Goal: Task Accomplishment & Management: Manage account settings

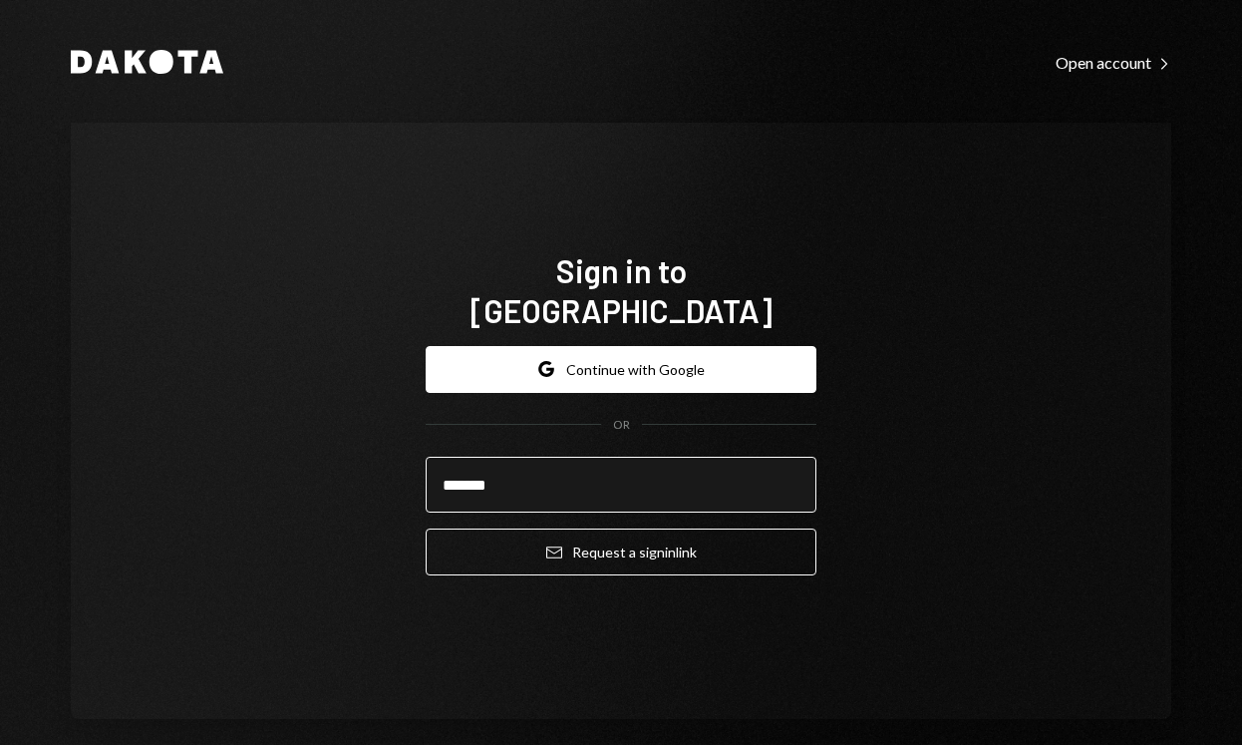
type input "**********"
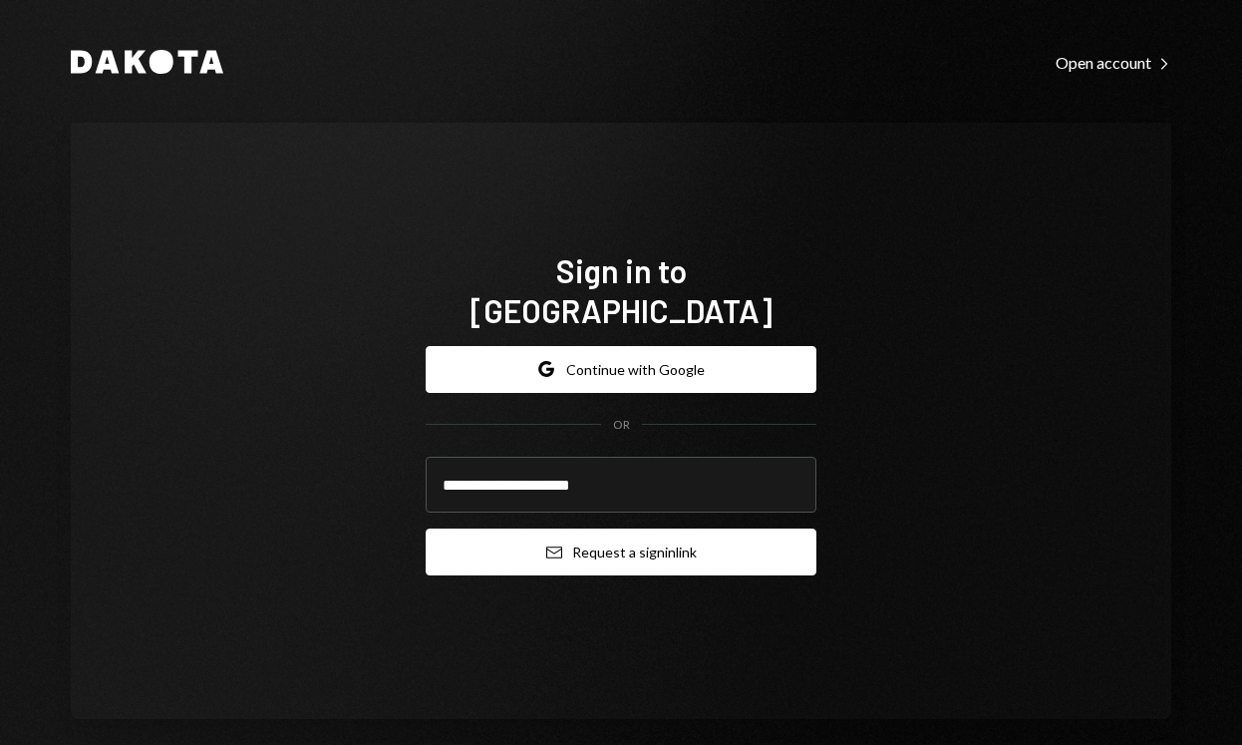
click at [597, 542] on button "Email Request a sign in link" at bounding box center [621, 551] width 391 height 47
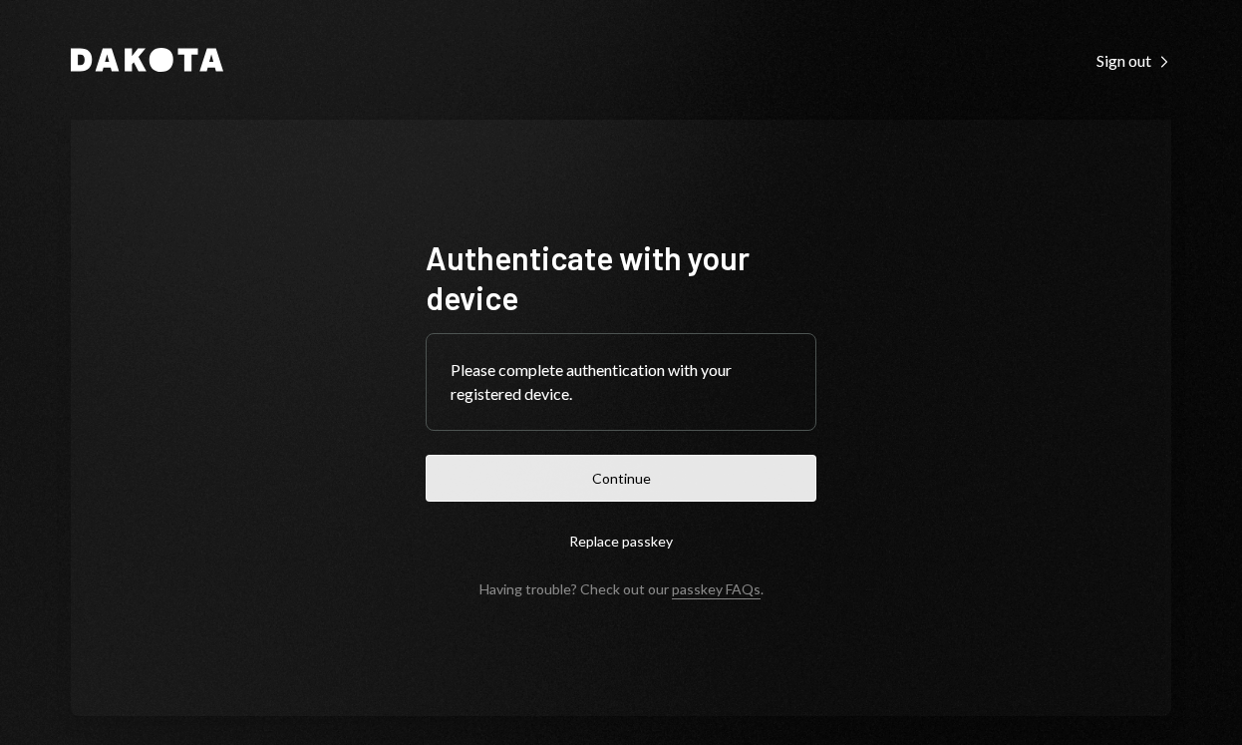
click at [594, 482] on button "Continue" at bounding box center [621, 478] width 391 height 47
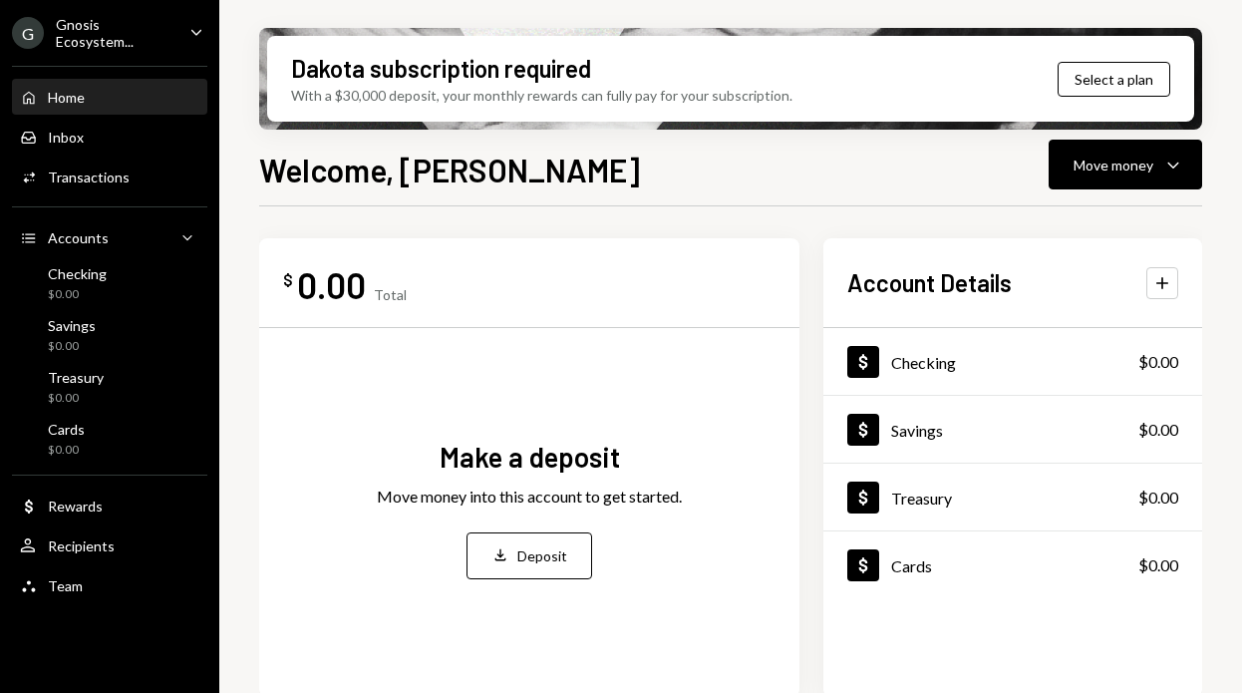
click at [591, 245] on div "$ 0.00 Total Make a deposit Move money into this account to get started. Deposi…" at bounding box center [529, 467] width 540 height 459
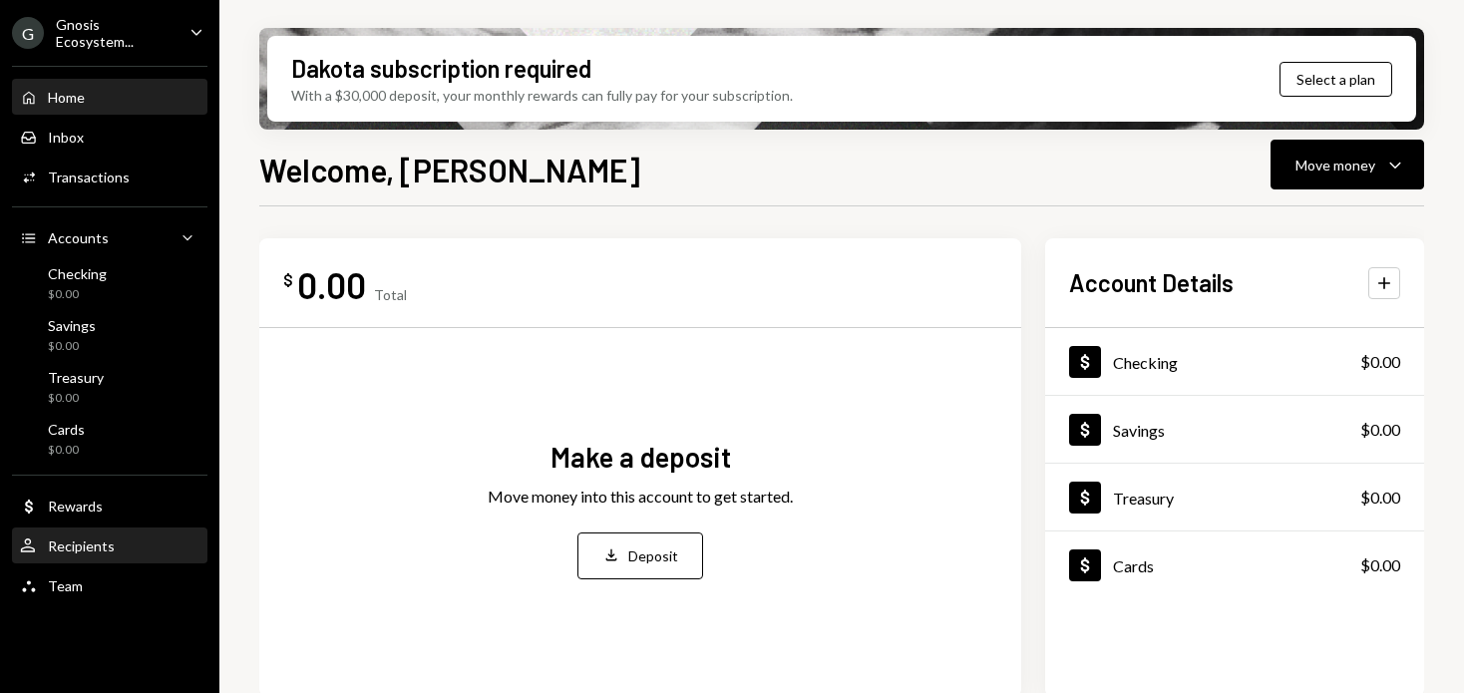
click at [118, 544] on div "User Recipients" at bounding box center [109, 546] width 179 height 18
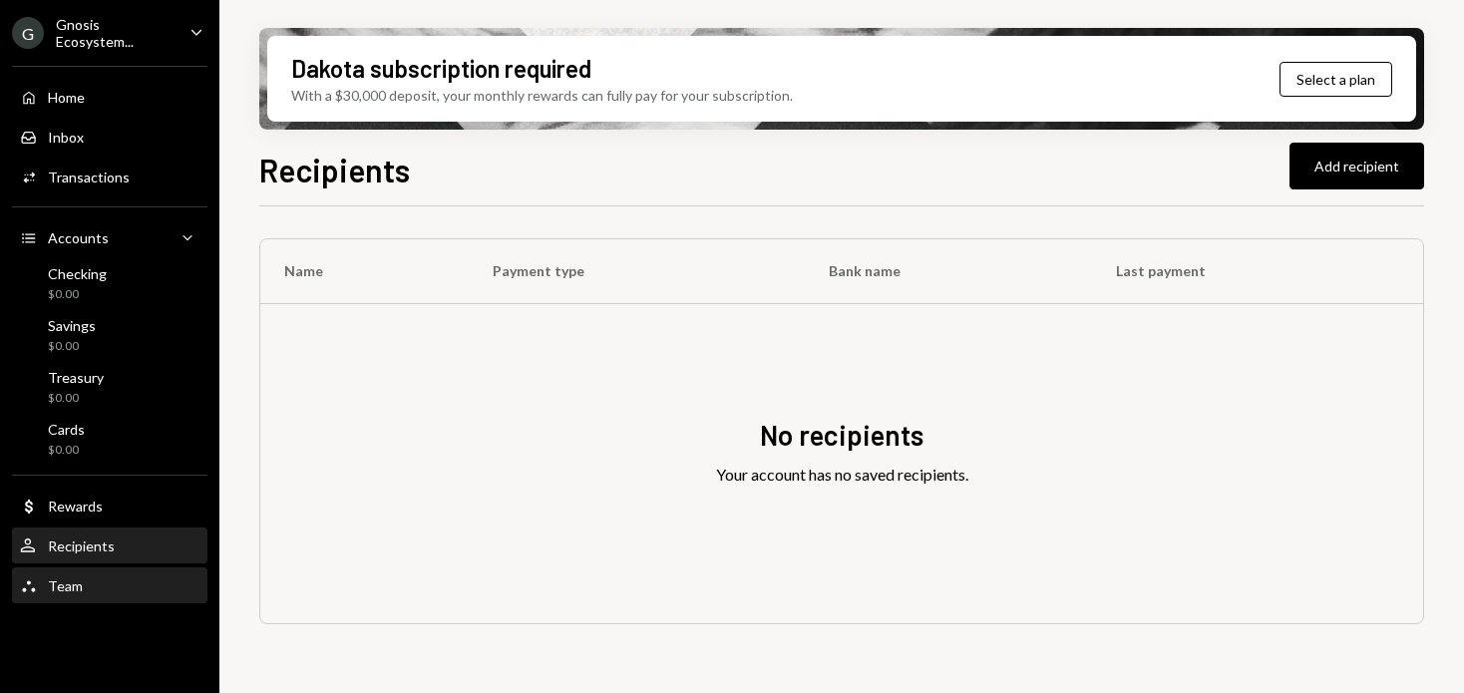
click at [124, 582] on div "Team Team" at bounding box center [109, 586] width 179 height 18
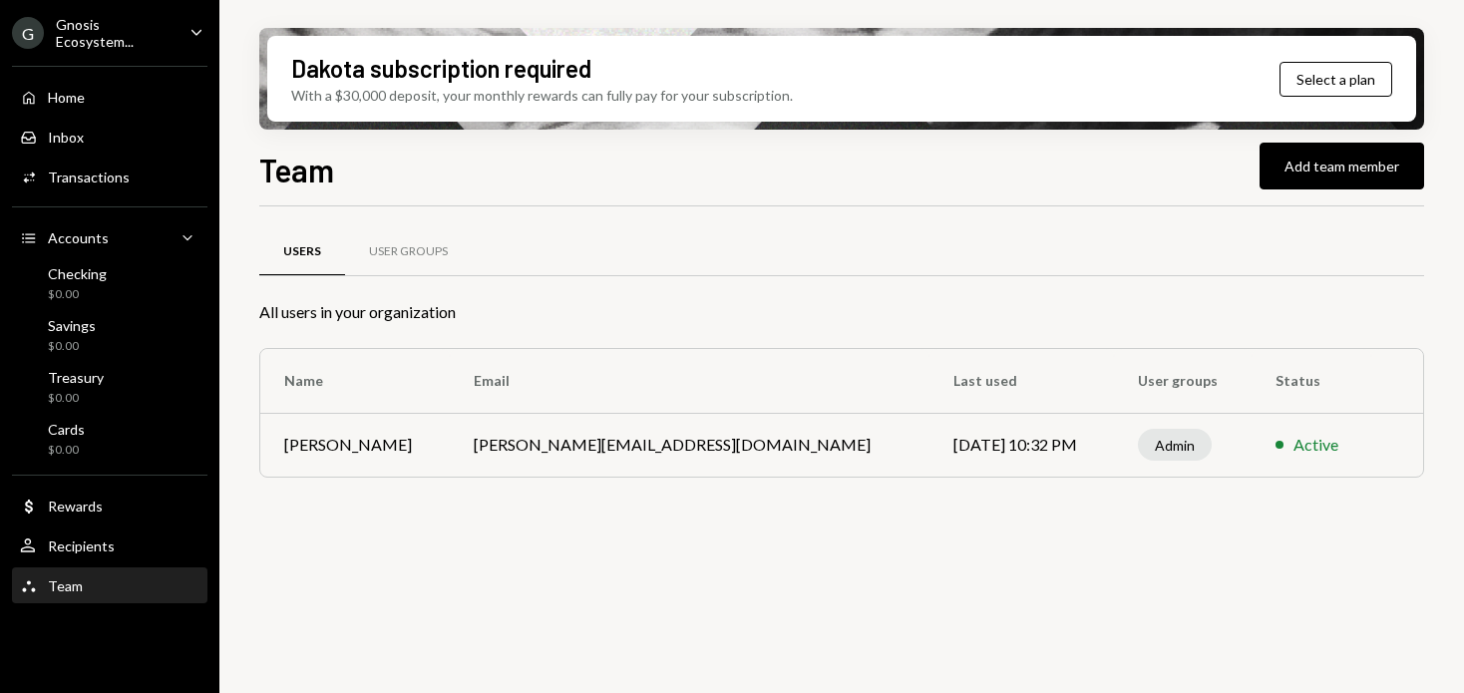
click at [148, 39] on div "Gnosis Ecosystem..." at bounding box center [115, 33] width 118 height 34
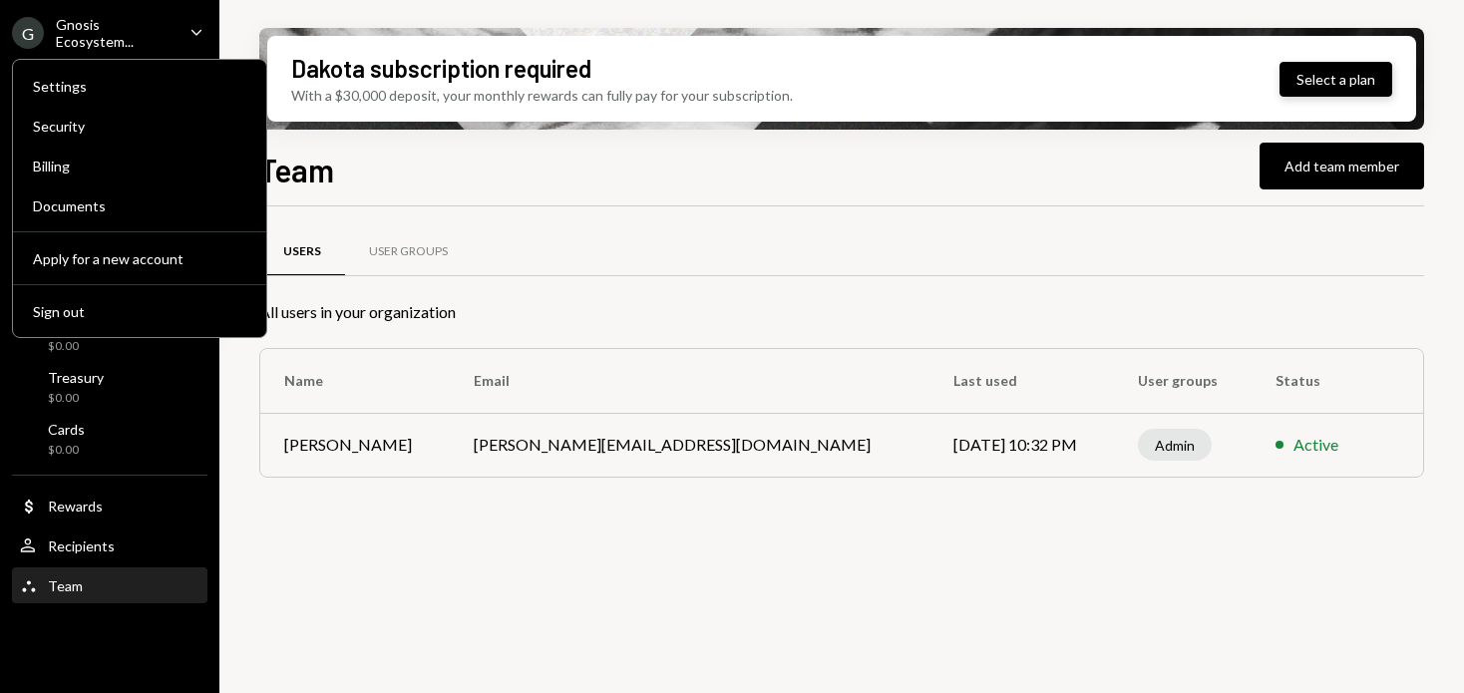
click at [1241, 74] on button "Select a plan" at bounding box center [1335, 79] width 113 height 35
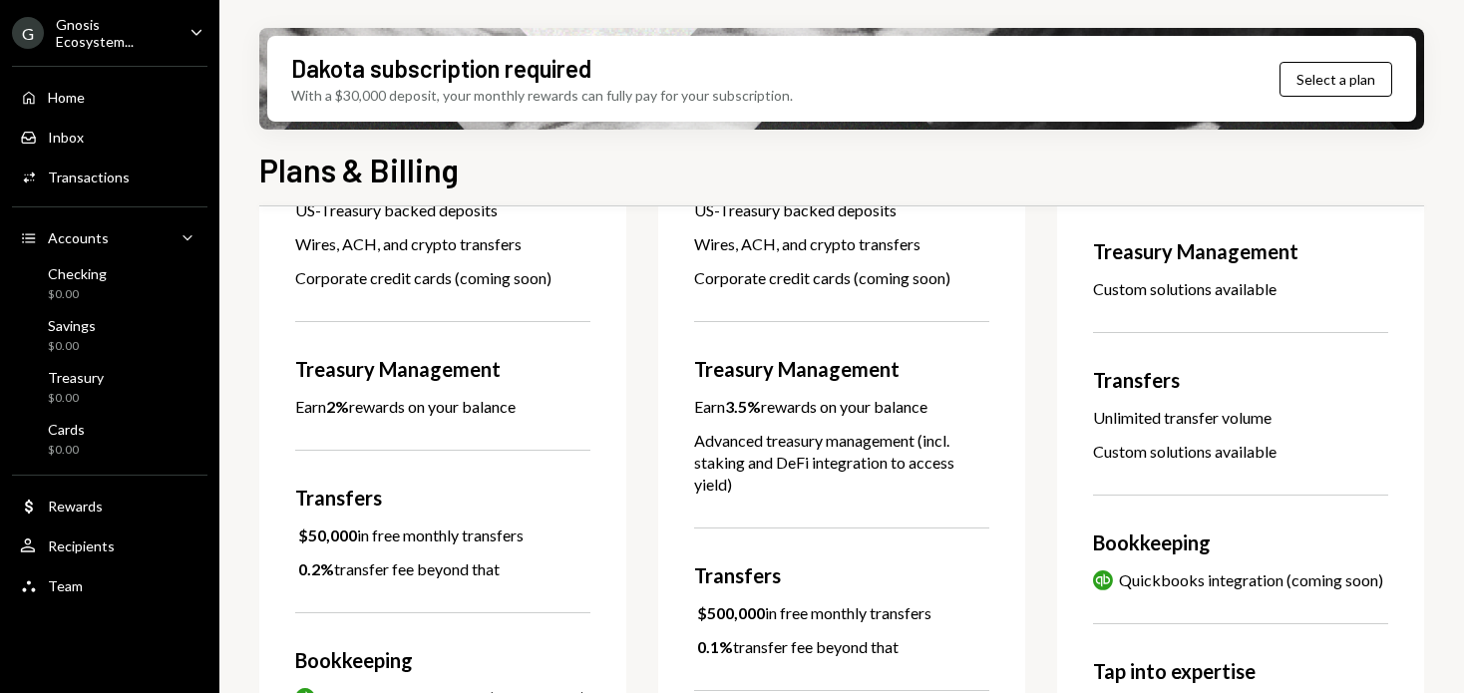
scroll to position [522, 0]
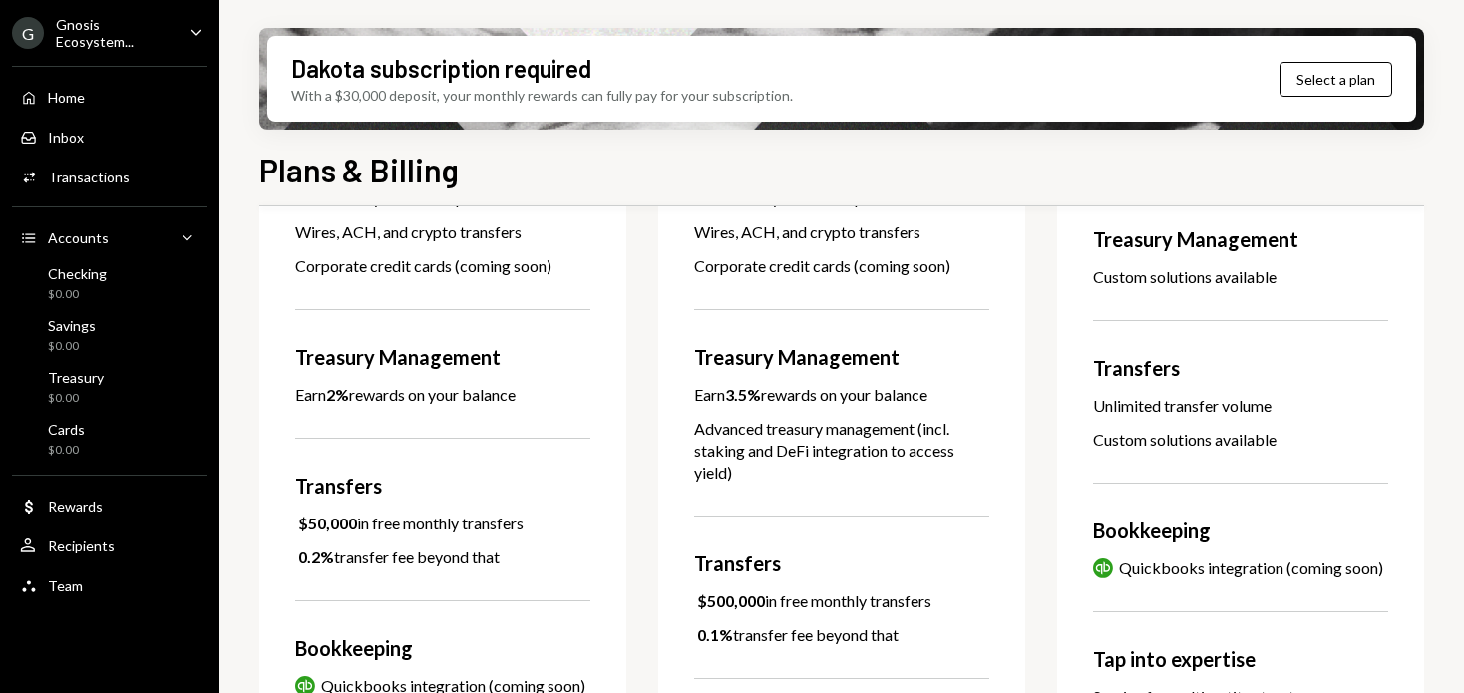
drag, startPoint x: 540, startPoint y: 524, endPoint x: 292, endPoint y: 511, distance: 248.6
click at [292, 512] on div "Basic $45 / month An essential banking solution for modern businesses Select pl…" at bounding box center [442, 344] width 367 height 1257
click at [469, 506] on div "Basic $45 / month An essential banking solution for modern businesses Select pl…" at bounding box center [442, 344] width 367 height 1257
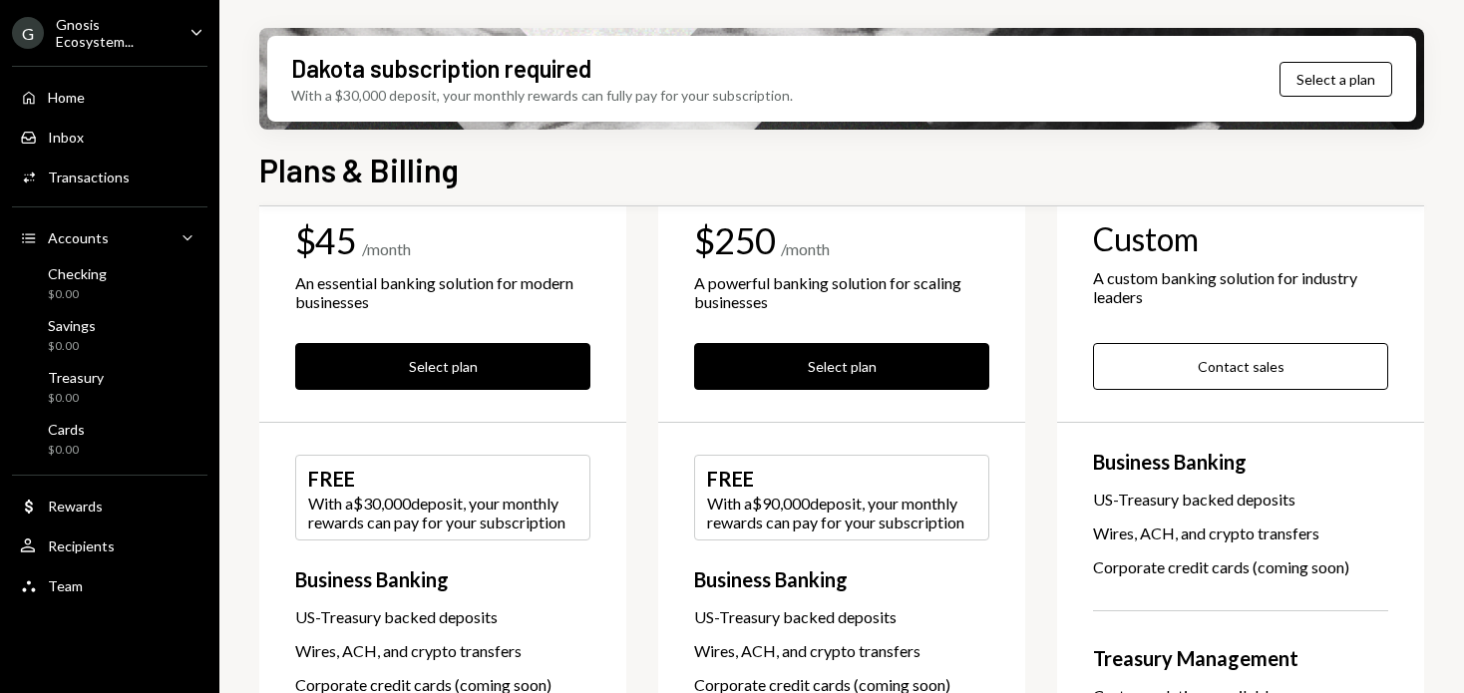
scroll to position [102, 0]
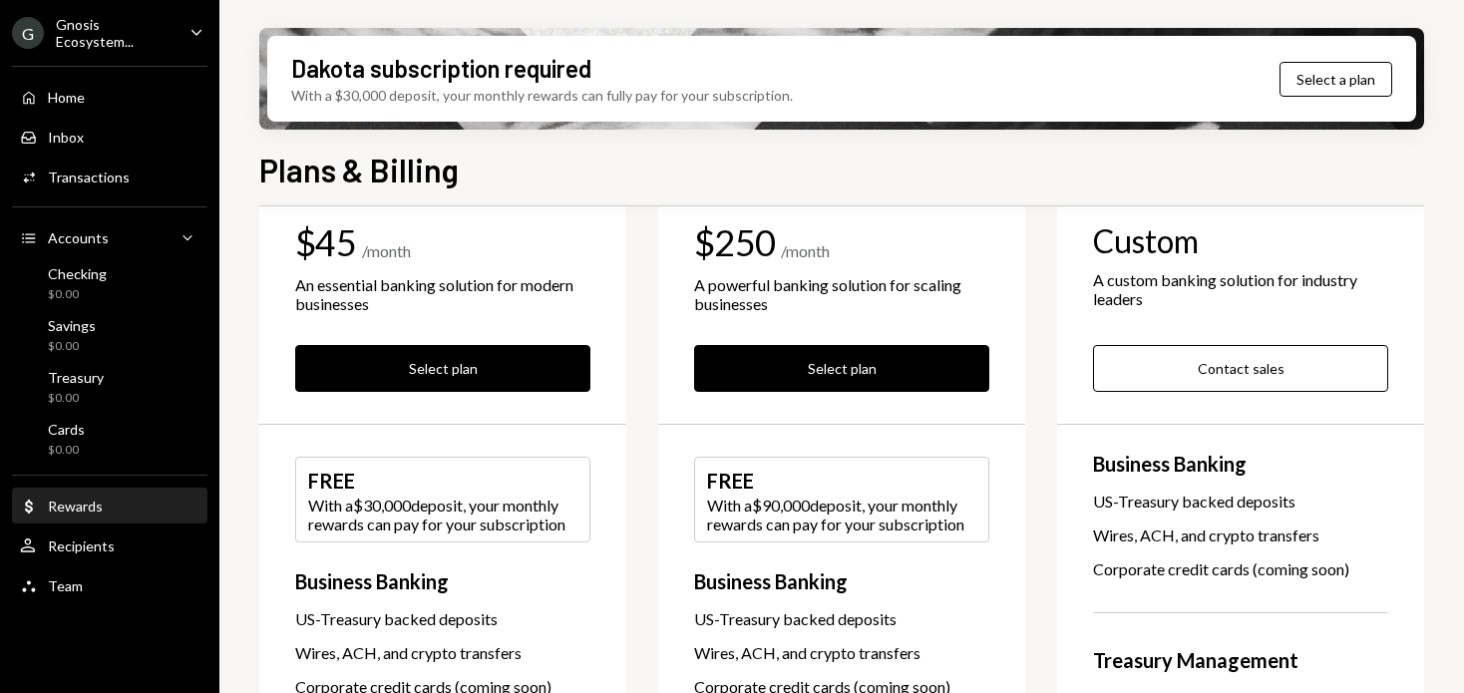
click at [50, 509] on div "Rewards" at bounding box center [75, 506] width 55 height 17
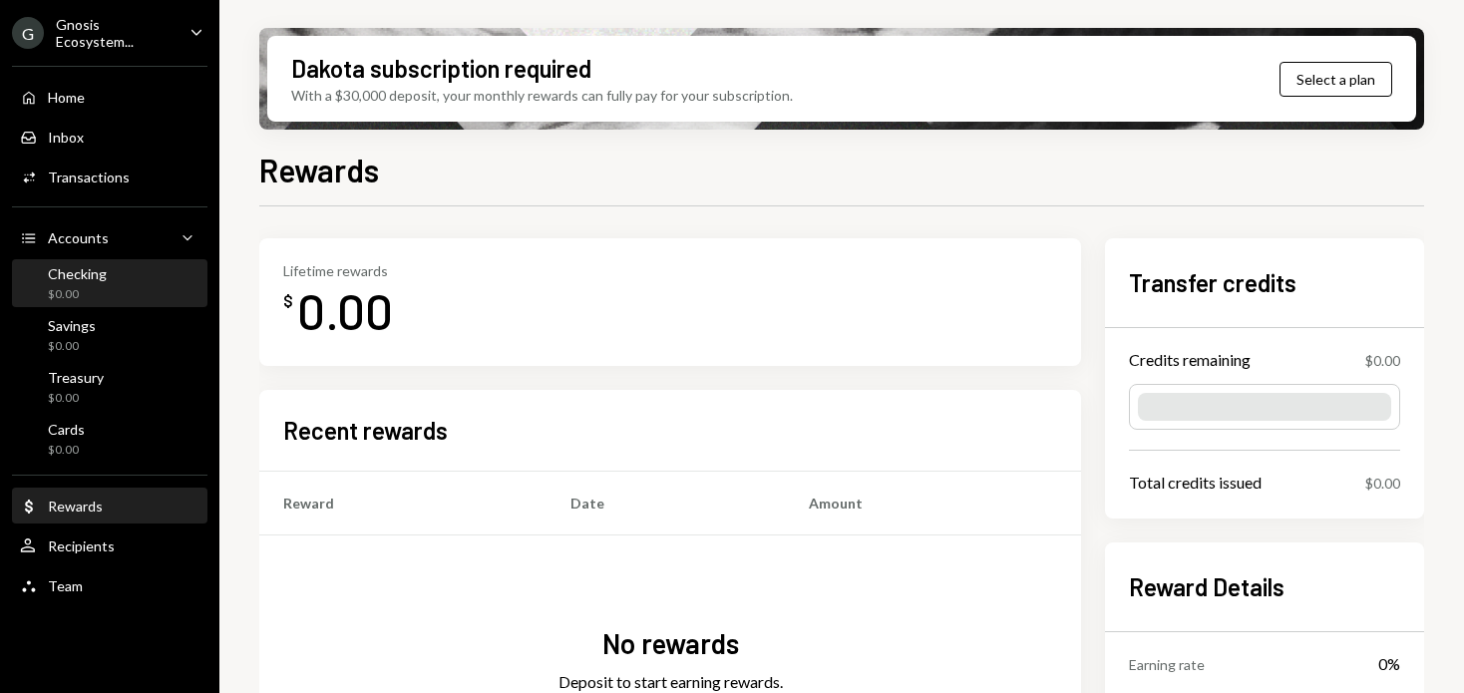
click at [168, 270] on div "Checking $0.00" at bounding box center [109, 284] width 179 height 38
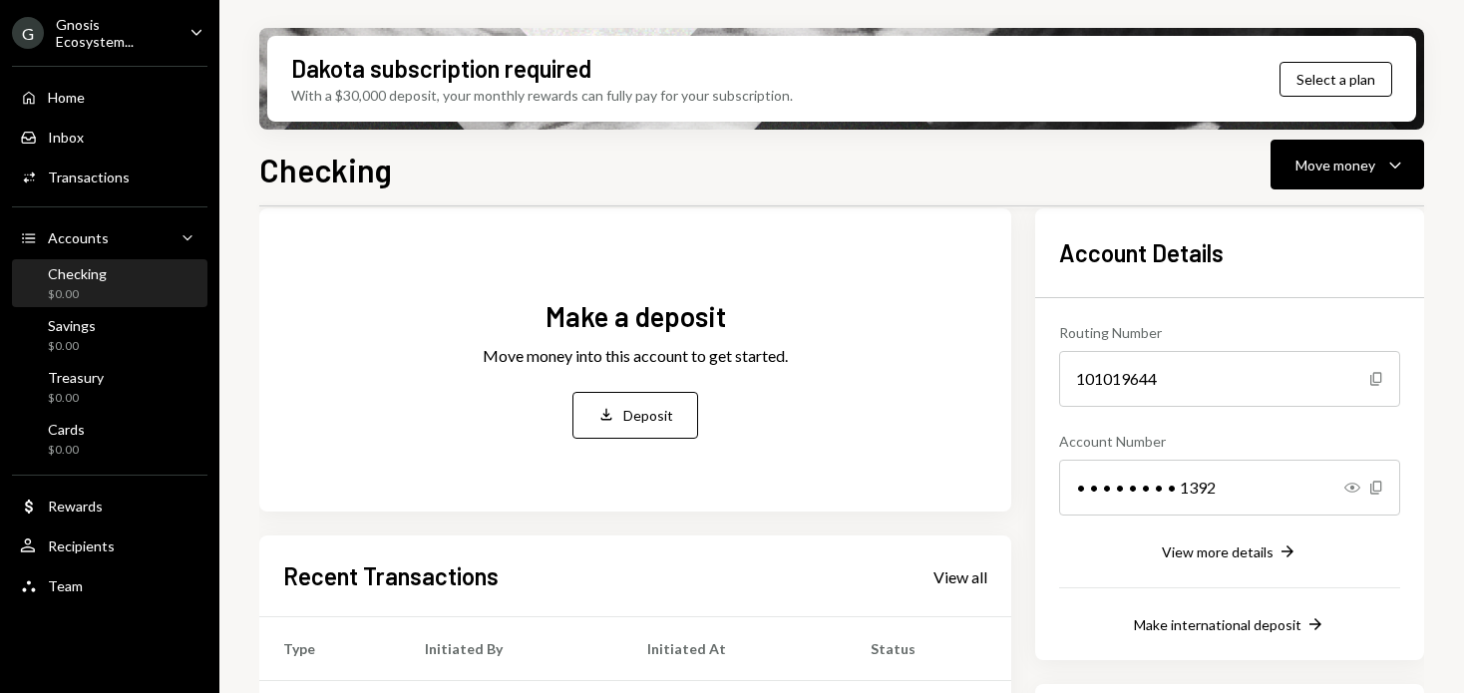
scroll to position [90, 0]
click at [655, 412] on div "Deposit" at bounding box center [648, 417] width 50 height 21
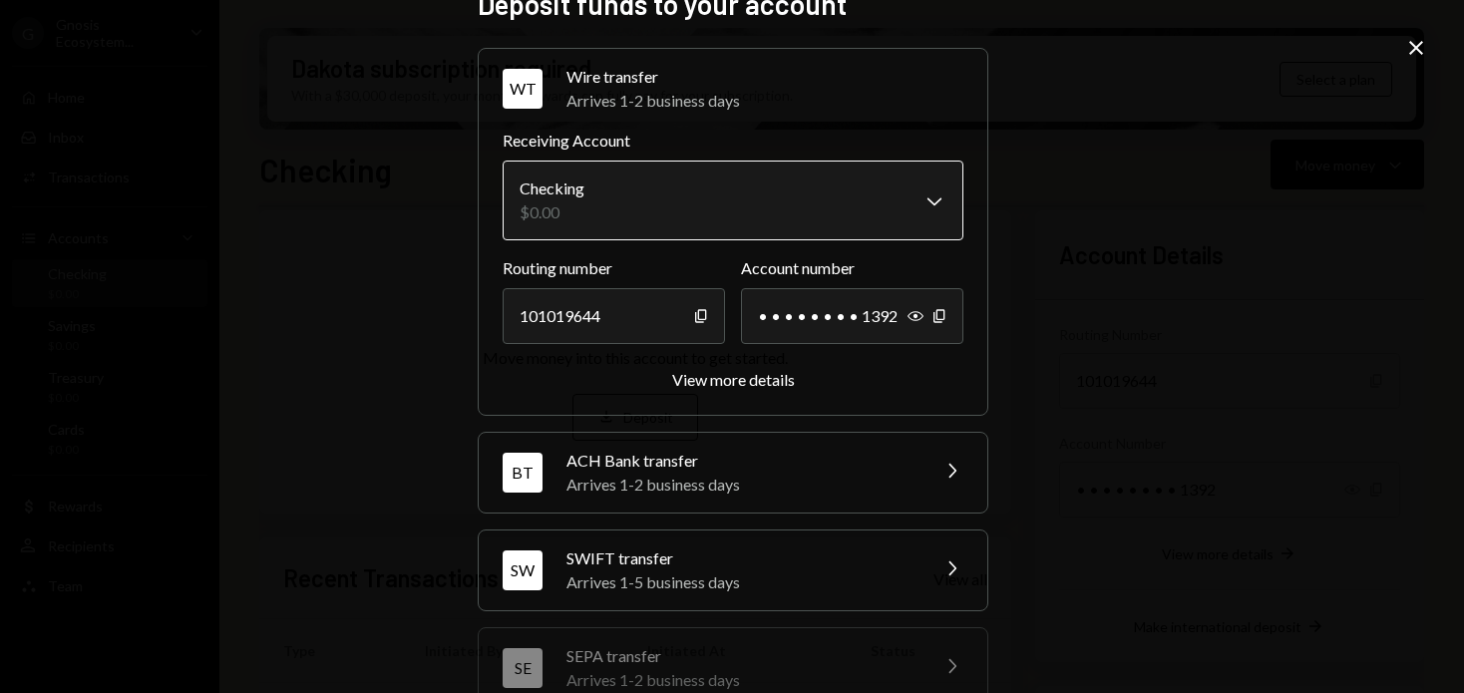
scroll to position [0, 0]
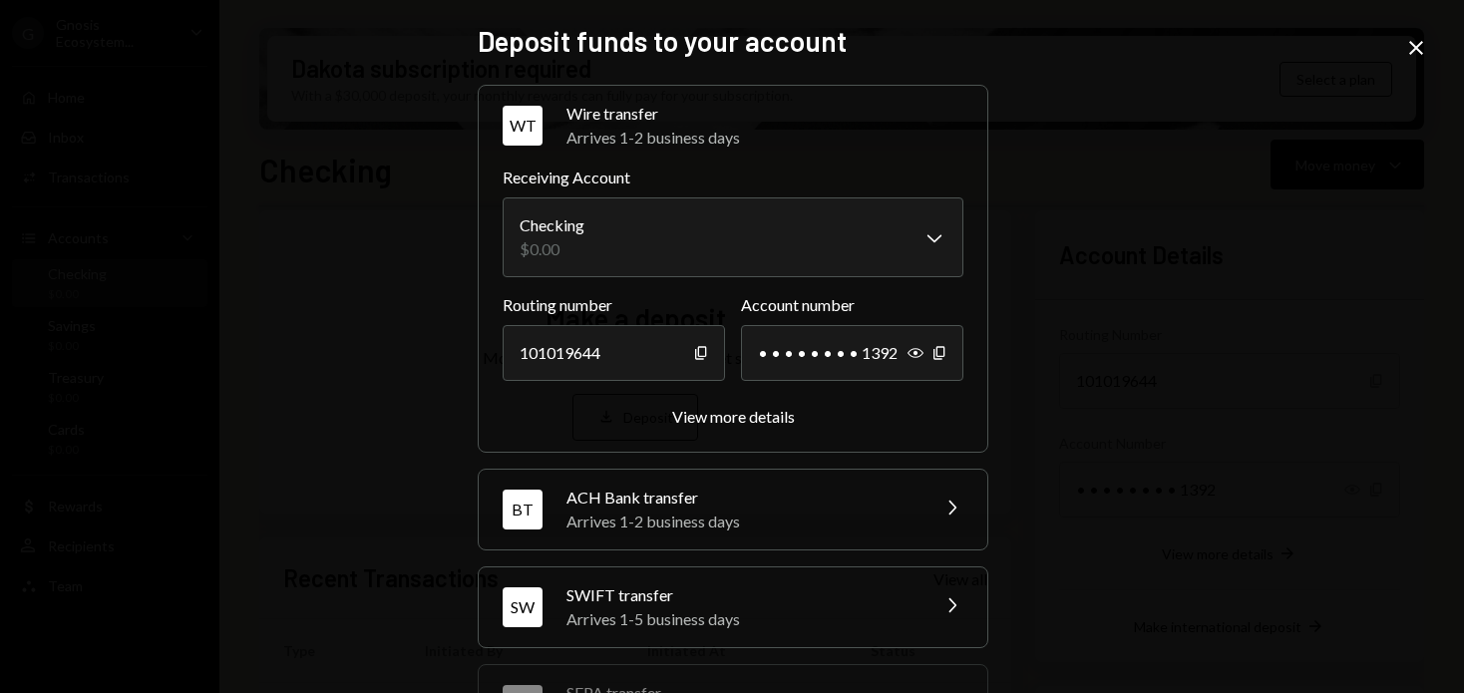
click at [1241, 54] on icon "Close" at bounding box center [1416, 48] width 24 height 24
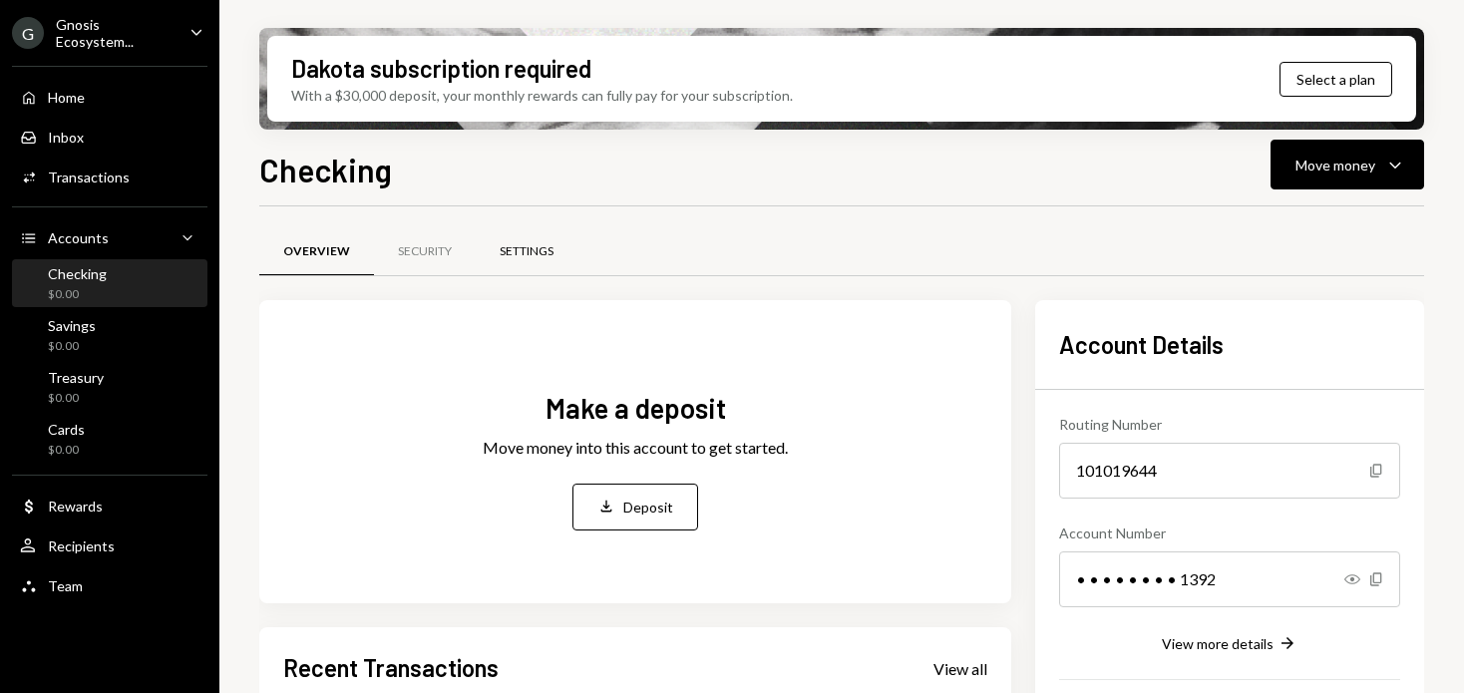
click at [532, 250] on div "Settings" at bounding box center [527, 251] width 54 height 17
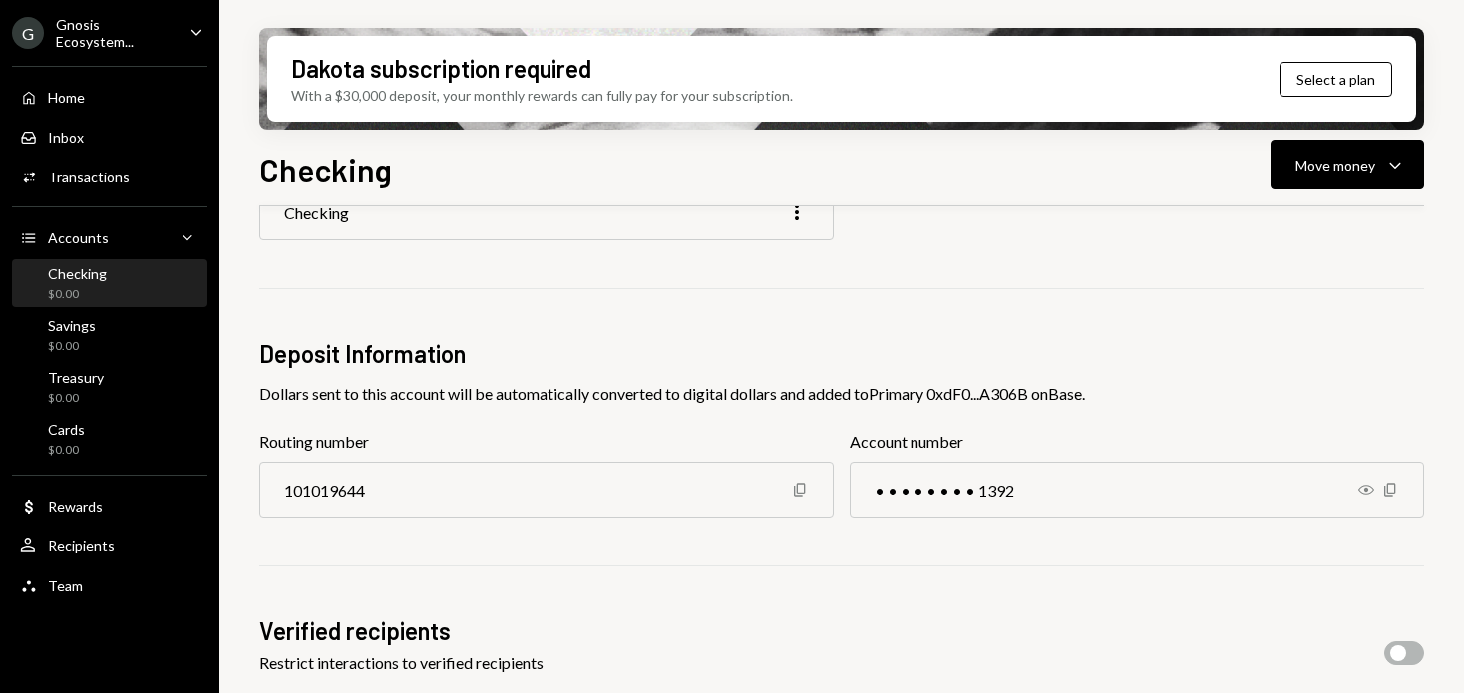
scroll to position [89, 0]
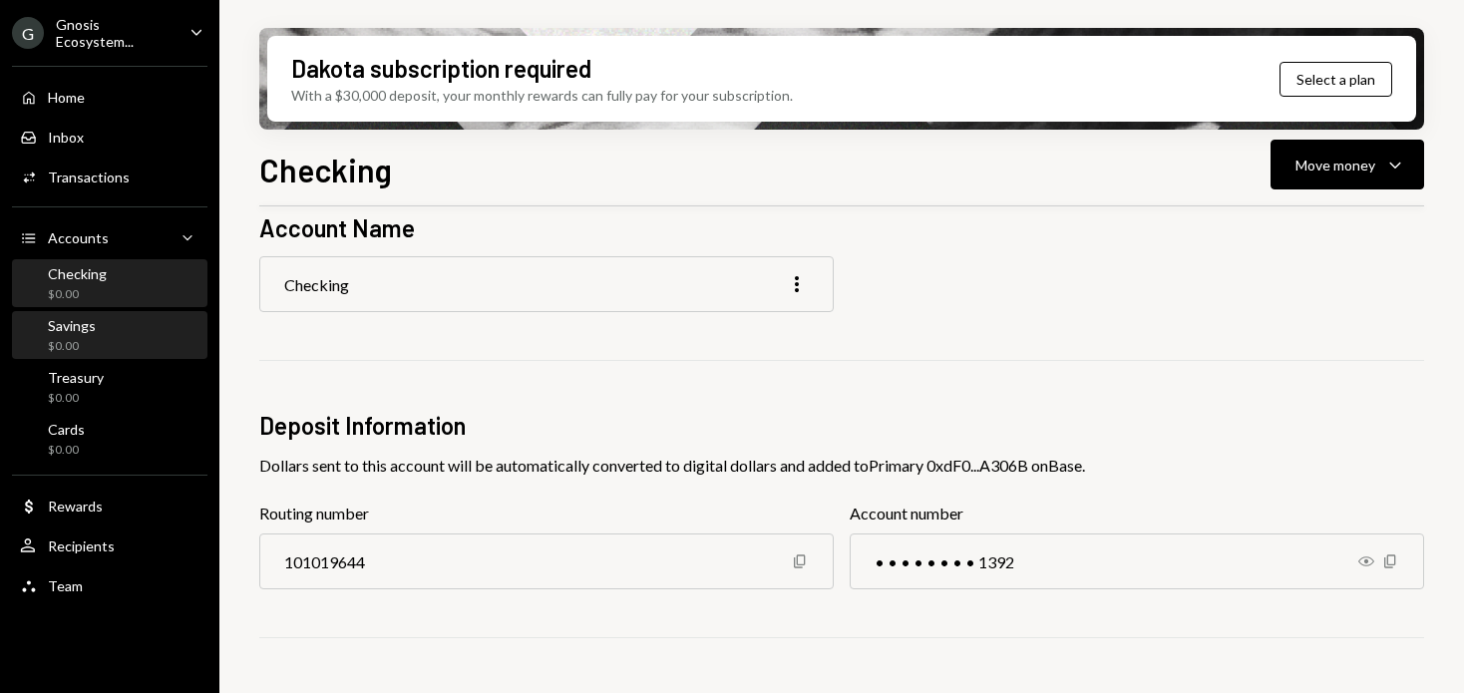
click at [131, 341] on div "Savings $0.00" at bounding box center [109, 336] width 179 height 38
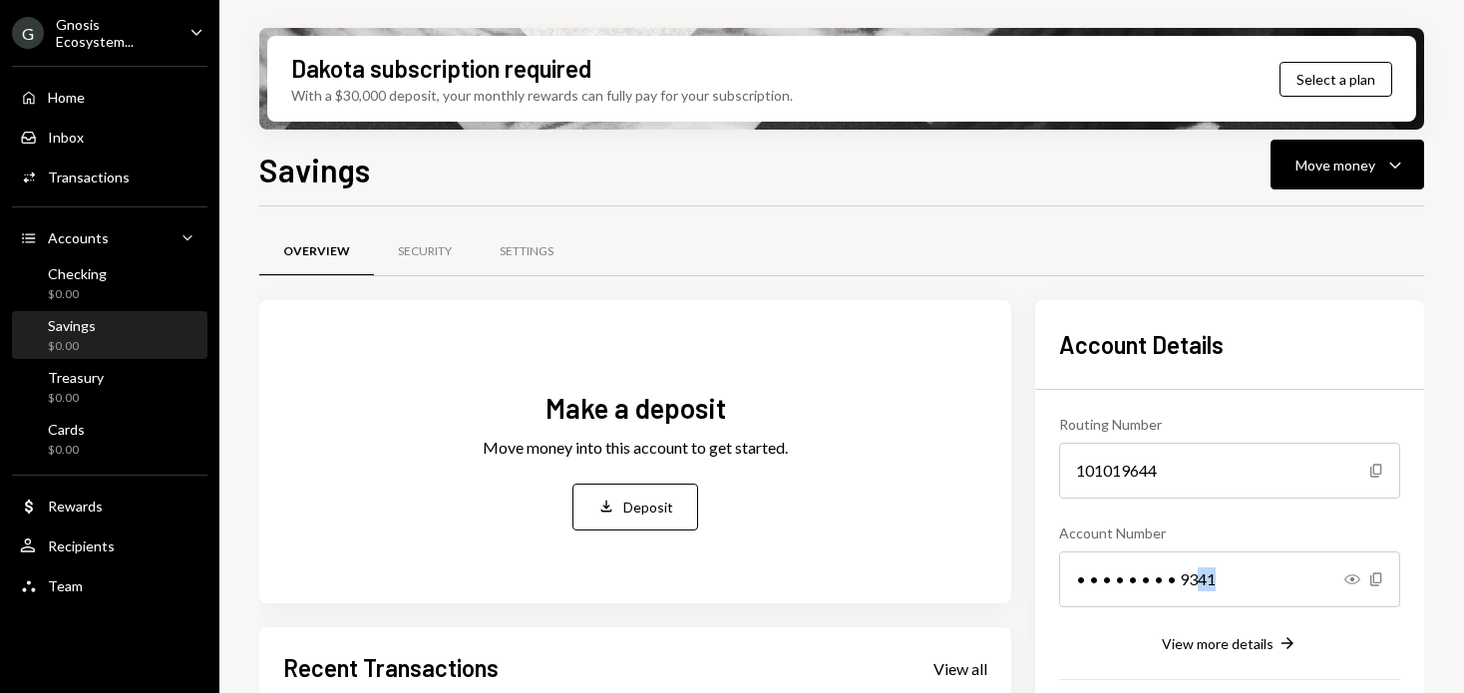
drag, startPoint x: 1230, startPoint y: 578, endPoint x: 1188, endPoint y: 577, distance: 41.9
click at [1188, 578] on div "• • • • • • • • 9341" at bounding box center [1229, 579] width 341 height 56
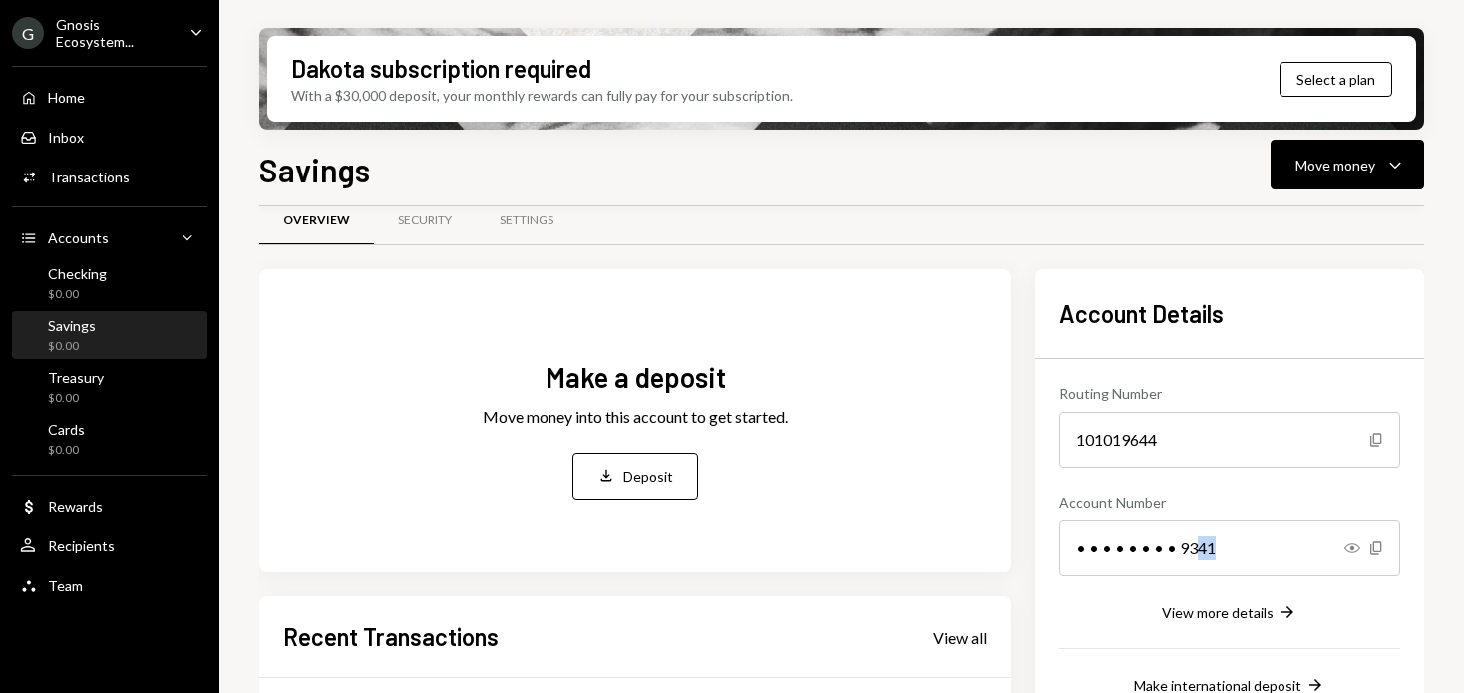
scroll to position [41, 0]
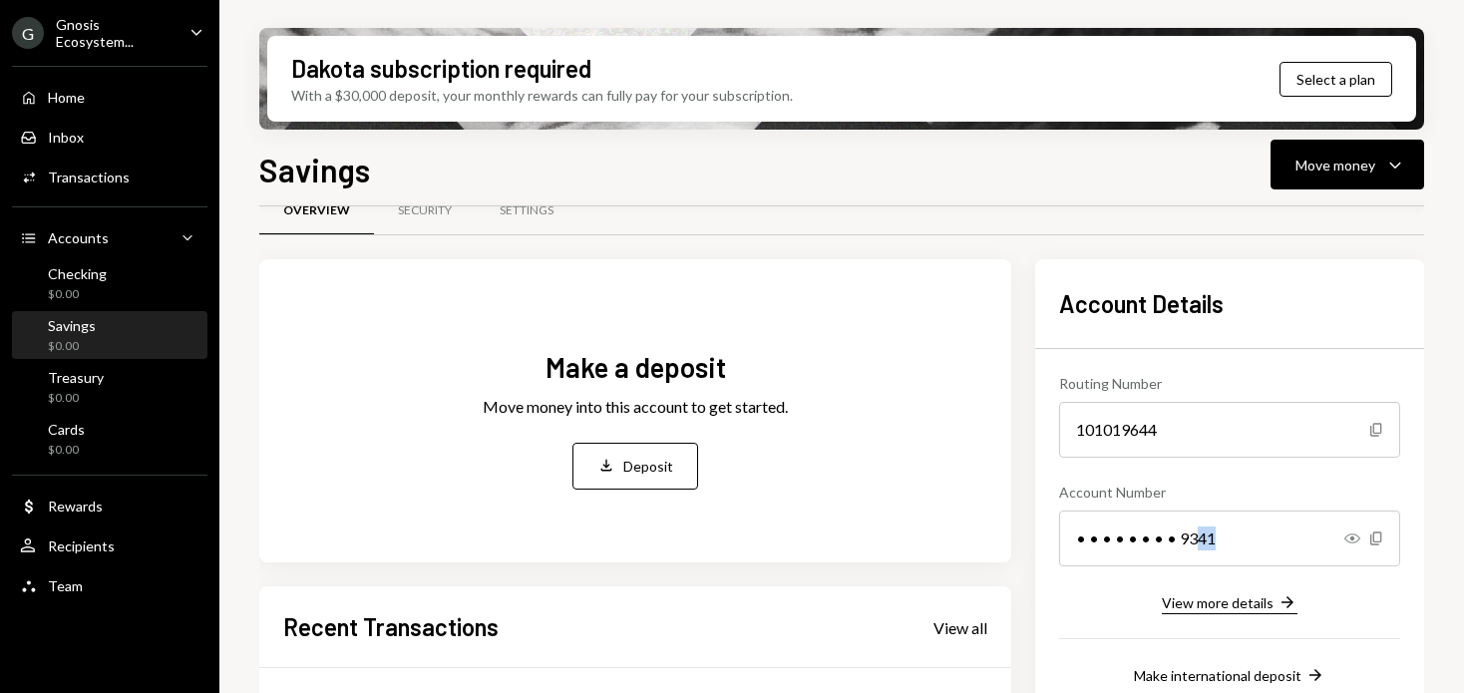
click at [1206, 603] on div "View more details" at bounding box center [1218, 602] width 112 height 17
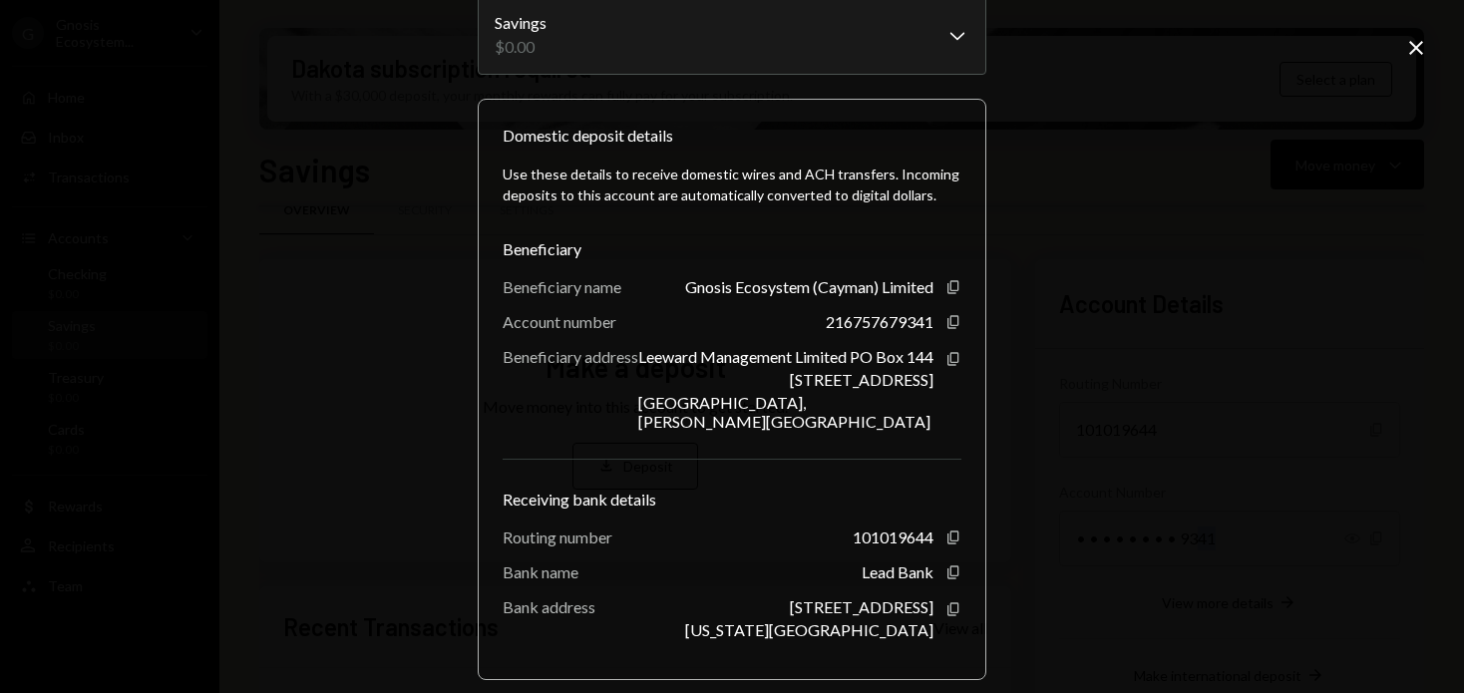
scroll to position [215, 0]
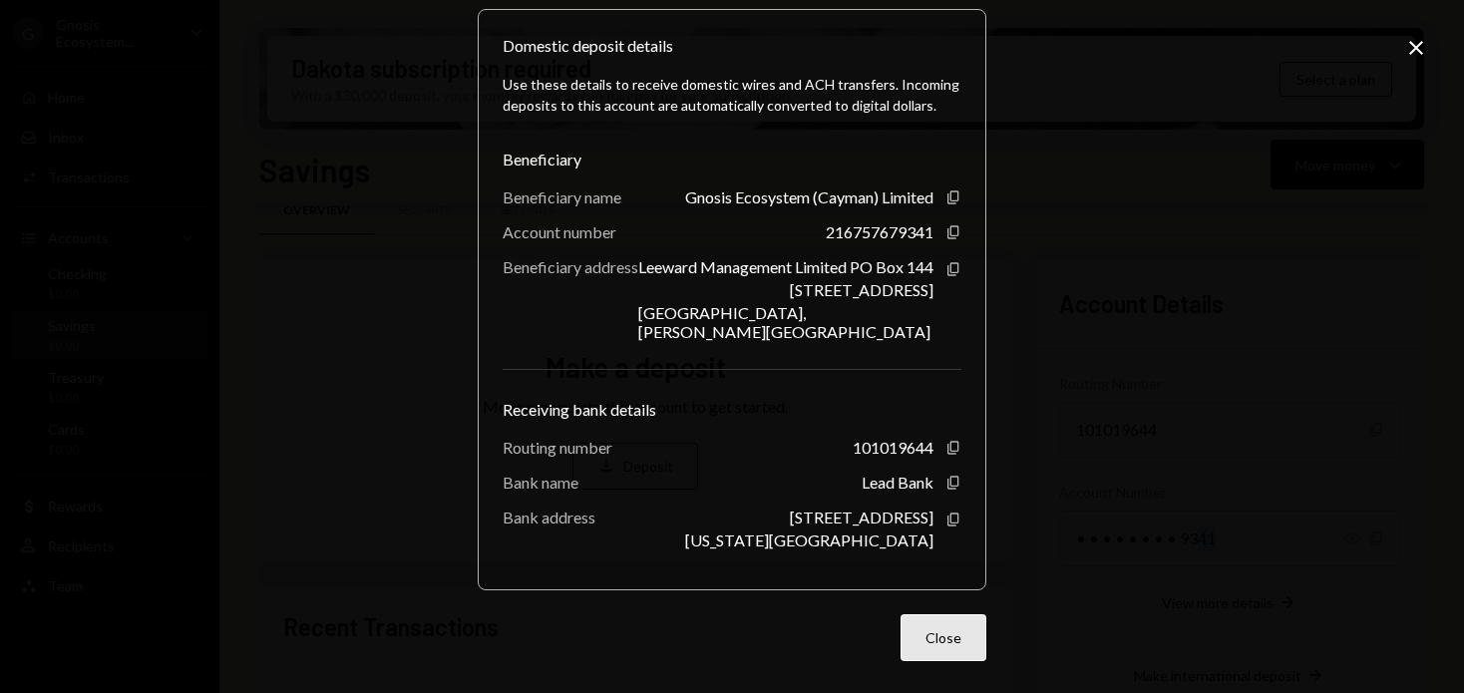
click at [954, 652] on button "Close" at bounding box center [943, 637] width 86 height 47
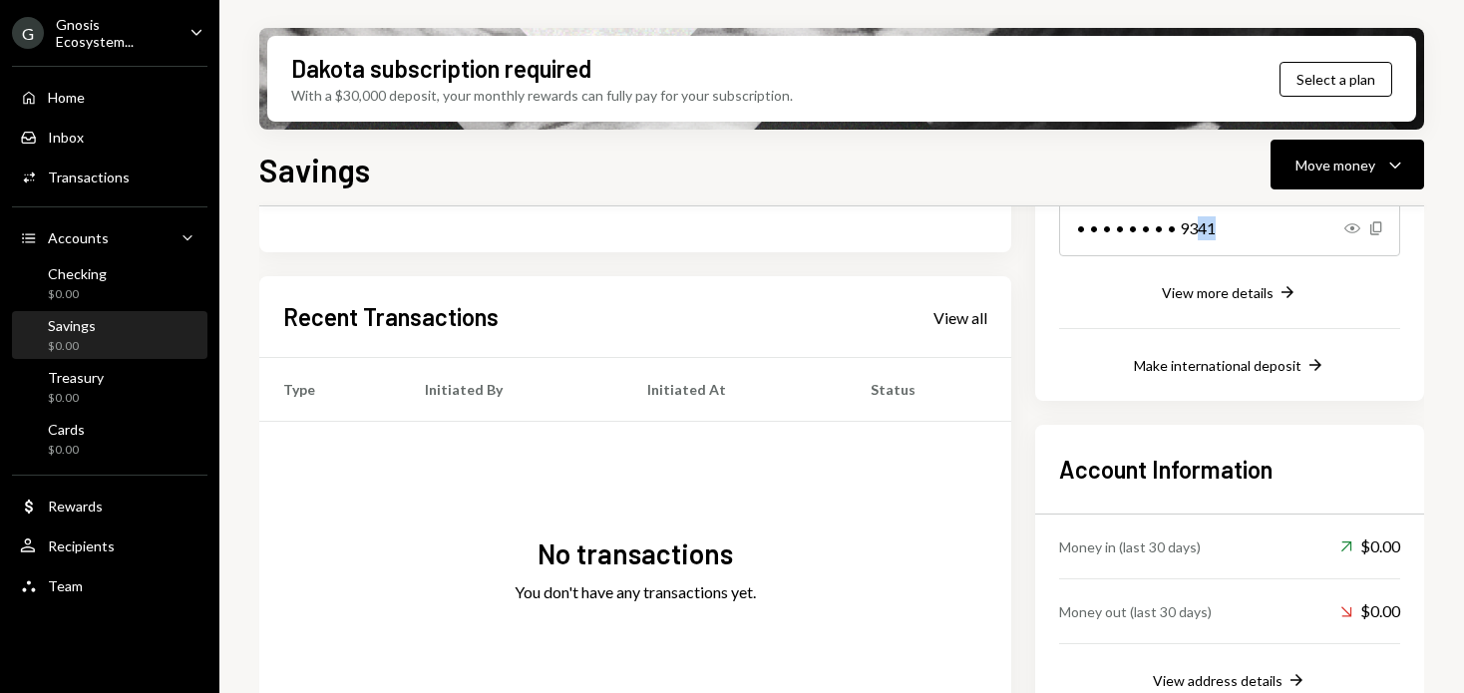
scroll to position [416, 0]
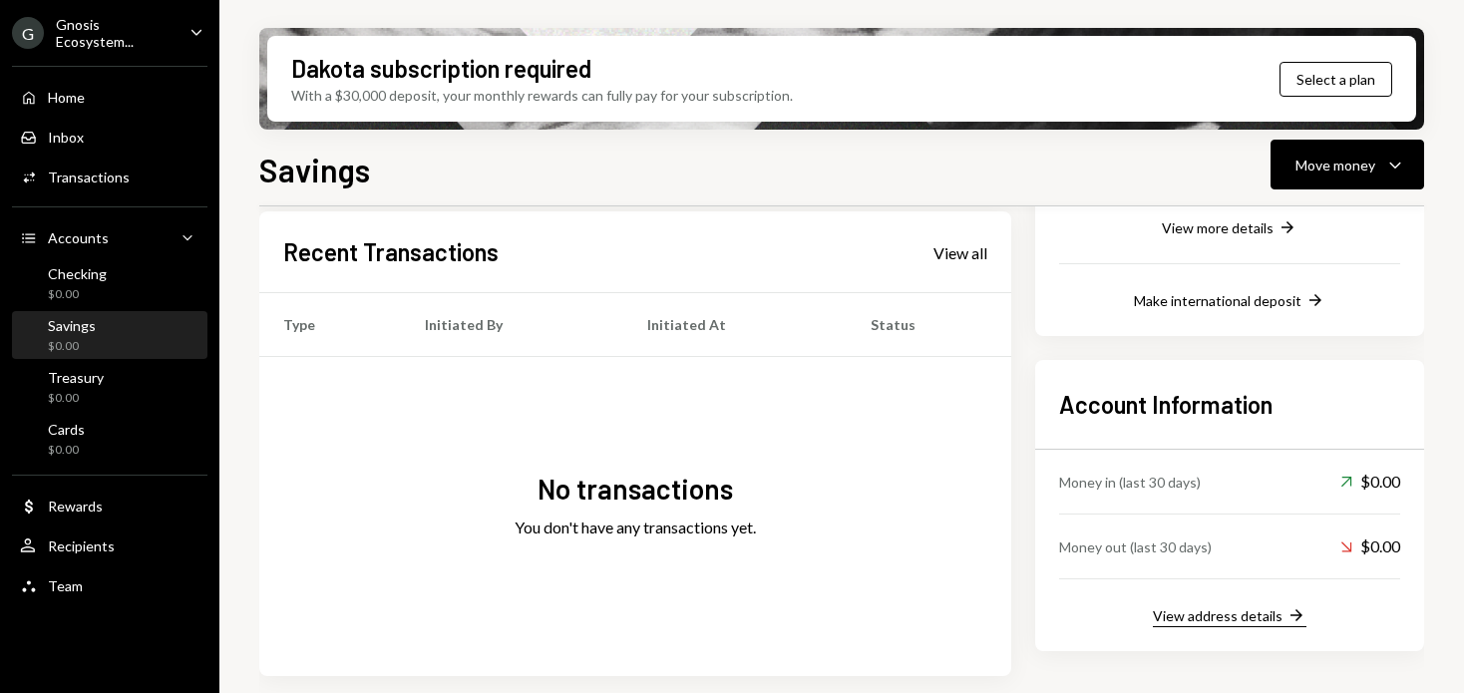
click at [1241, 621] on div "View address details" at bounding box center [1218, 615] width 130 height 17
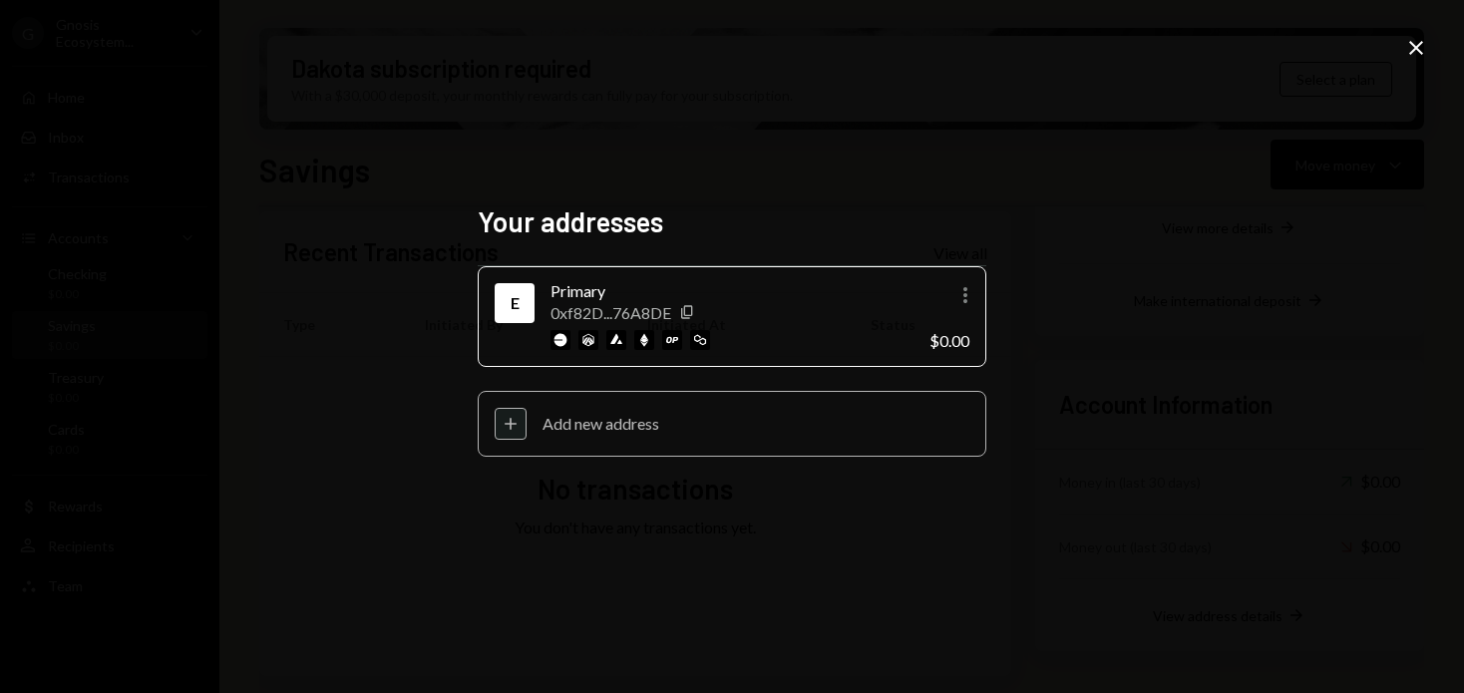
click at [610, 422] on div "Add new address" at bounding box center [755, 423] width 427 height 19
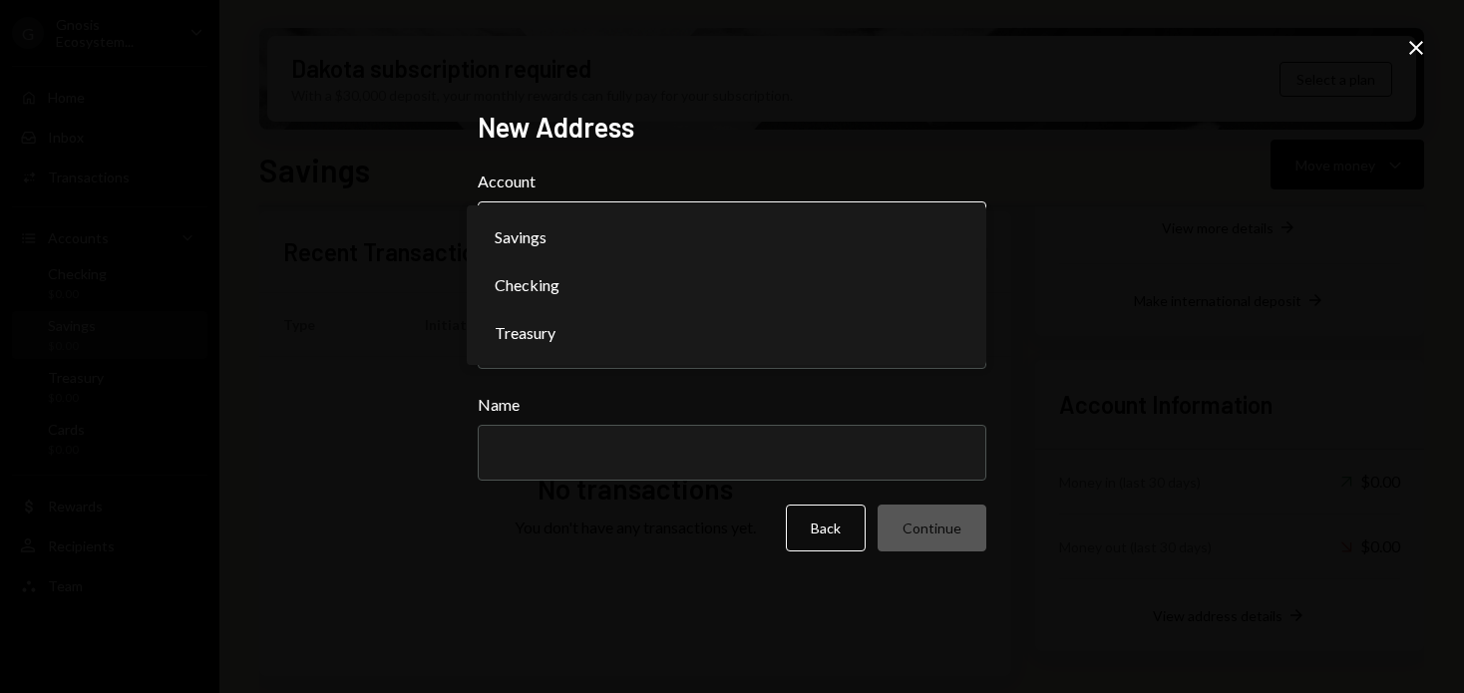
click at [600, 223] on body "G Gnosis Ecosystem... Caret Down Home Home Inbox Inbox Activities Transactions …" at bounding box center [732, 346] width 1464 height 693
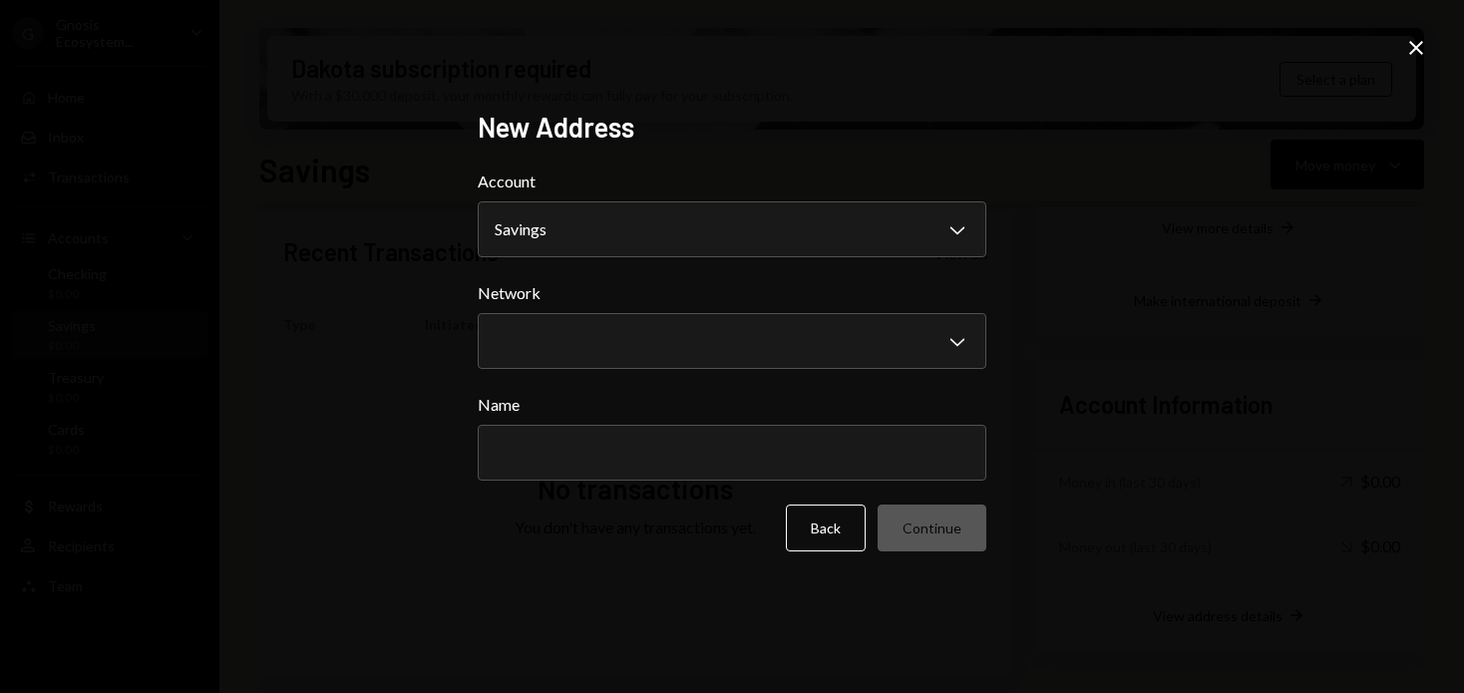
click at [660, 189] on label "Account" at bounding box center [732, 181] width 508 height 24
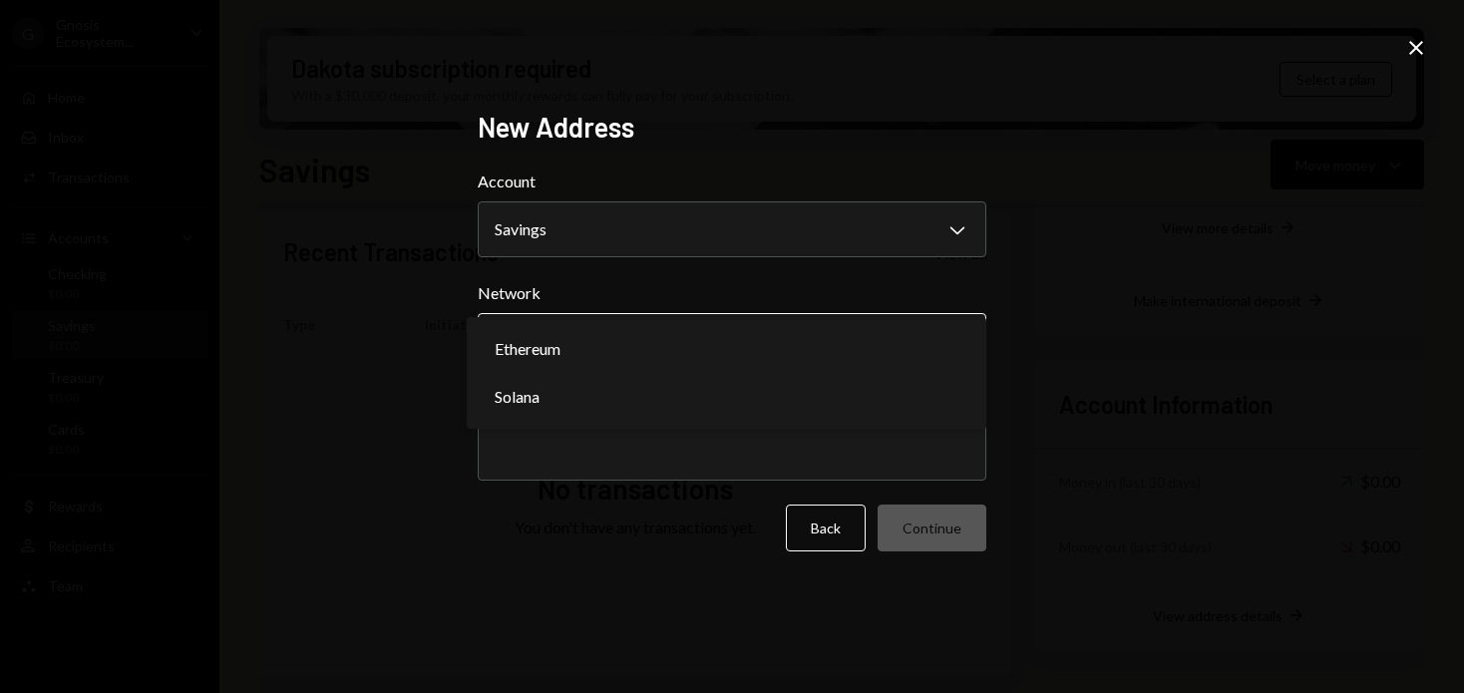
click at [663, 331] on body "G Gnosis Ecosystem... Caret Down Home Home Inbox Inbox Activities Transactions …" at bounding box center [732, 346] width 1464 height 693
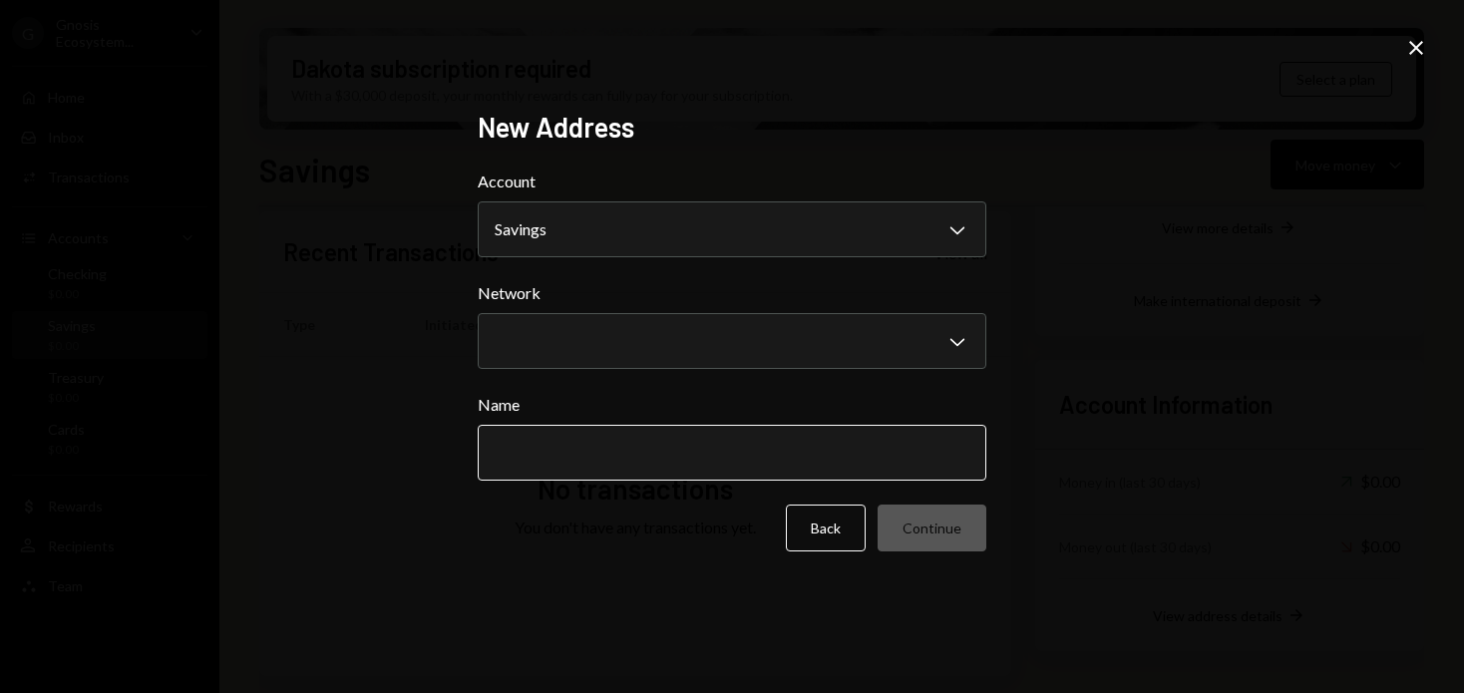
click at [605, 467] on input "Name" at bounding box center [732, 453] width 508 height 56
click at [603, 462] on input "Name" at bounding box center [732, 453] width 508 height 56
click at [798, 531] on button "Back" at bounding box center [826, 527] width 80 height 47
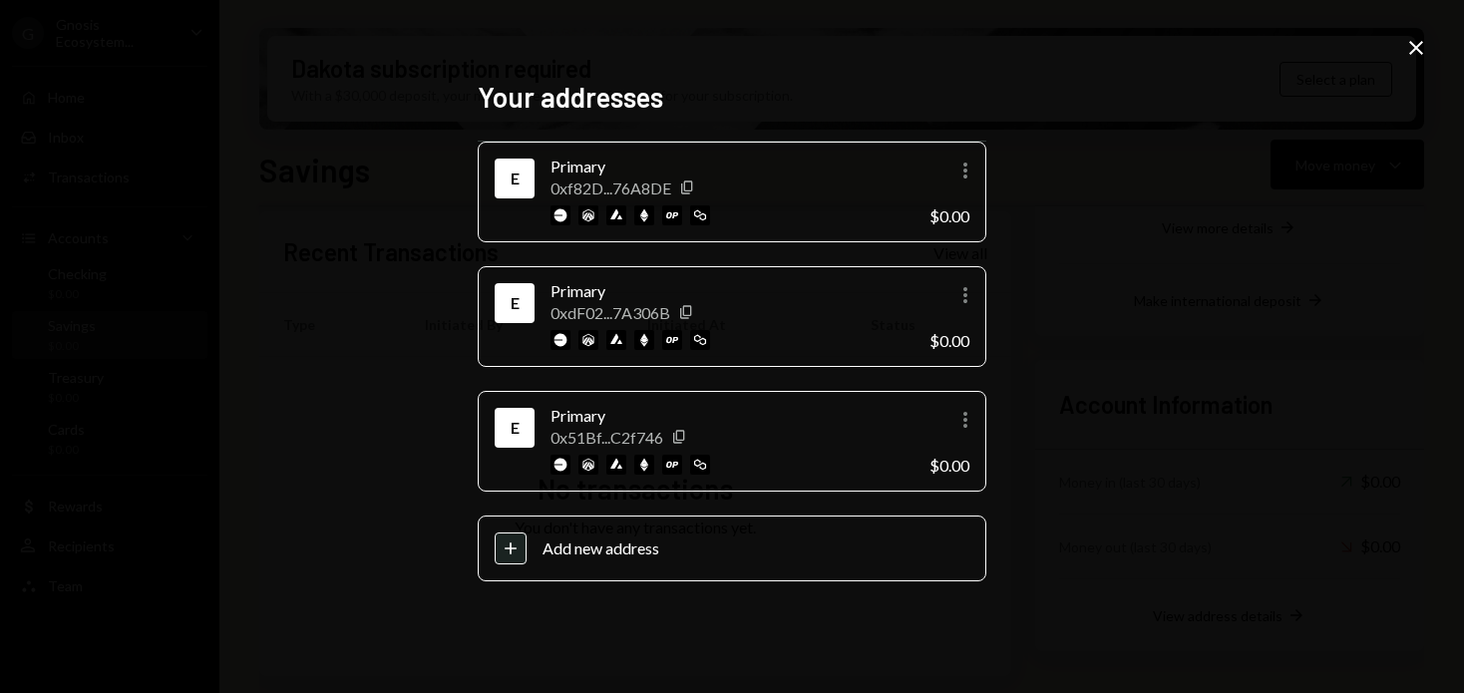
click at [1241, 50] on icon "Close" at bounding box center [1416, 48] width 24 height 24
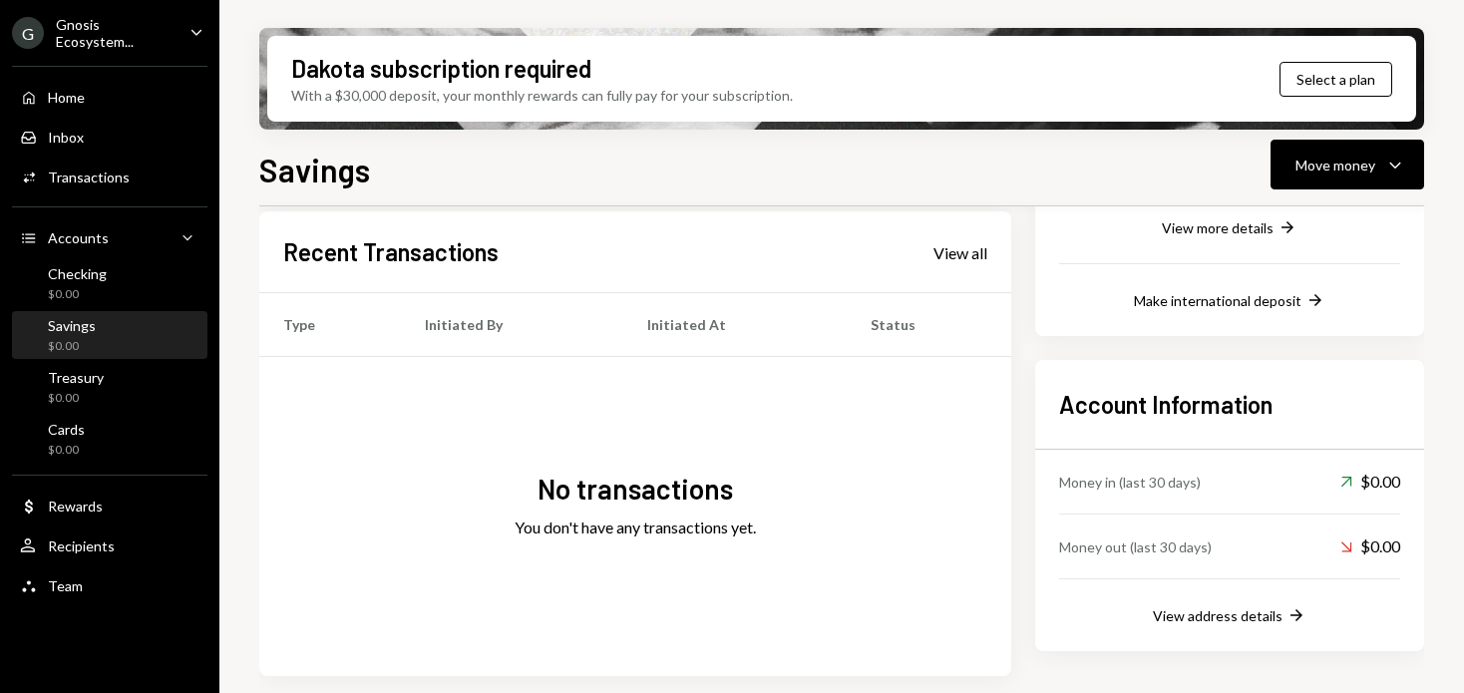
click at [624, 381] on div "No transactions You don't have any transactions yet." at bounding box center [635, 516] width 752 height 319
click at [1223, 611] on div "View address details" at bounding box center [1218, 615] width 130 height 17
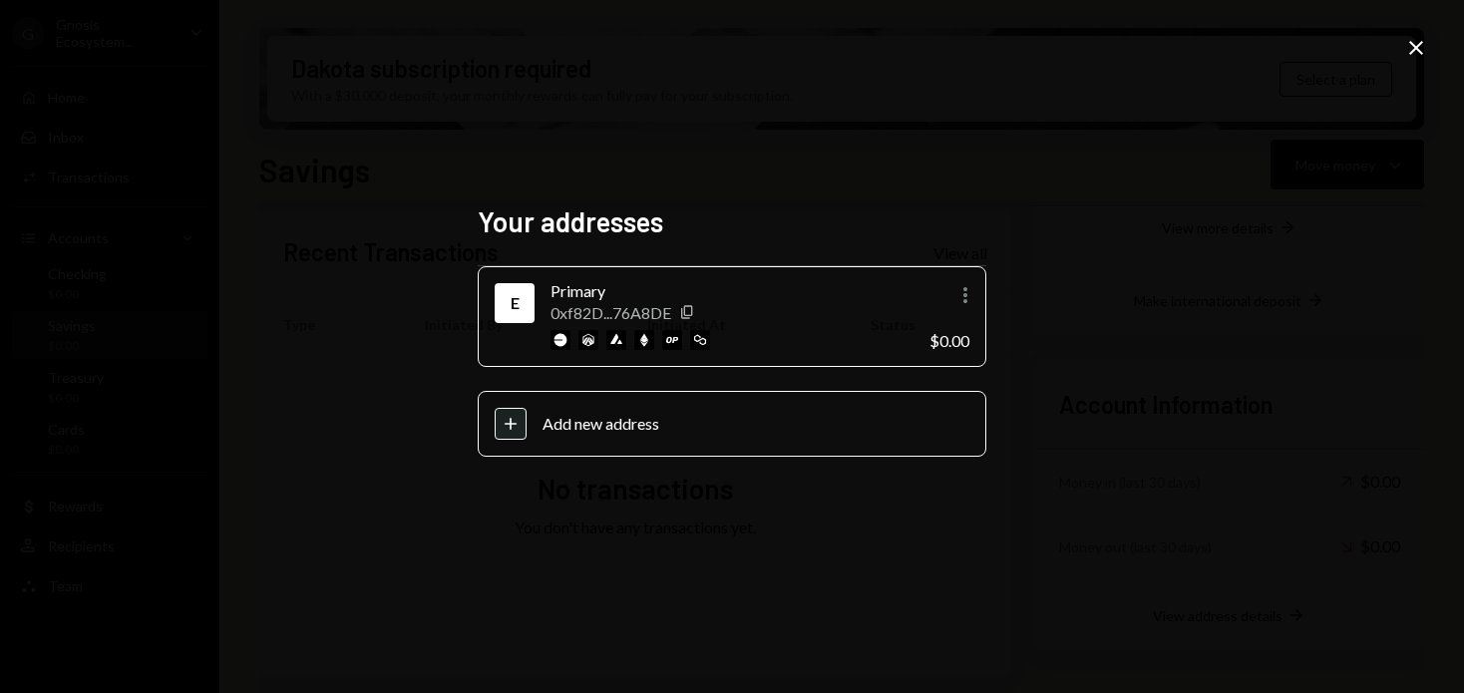
click at [1241, 50] on icon "Close" at bounding box center [1416, 48] width 24 height 24
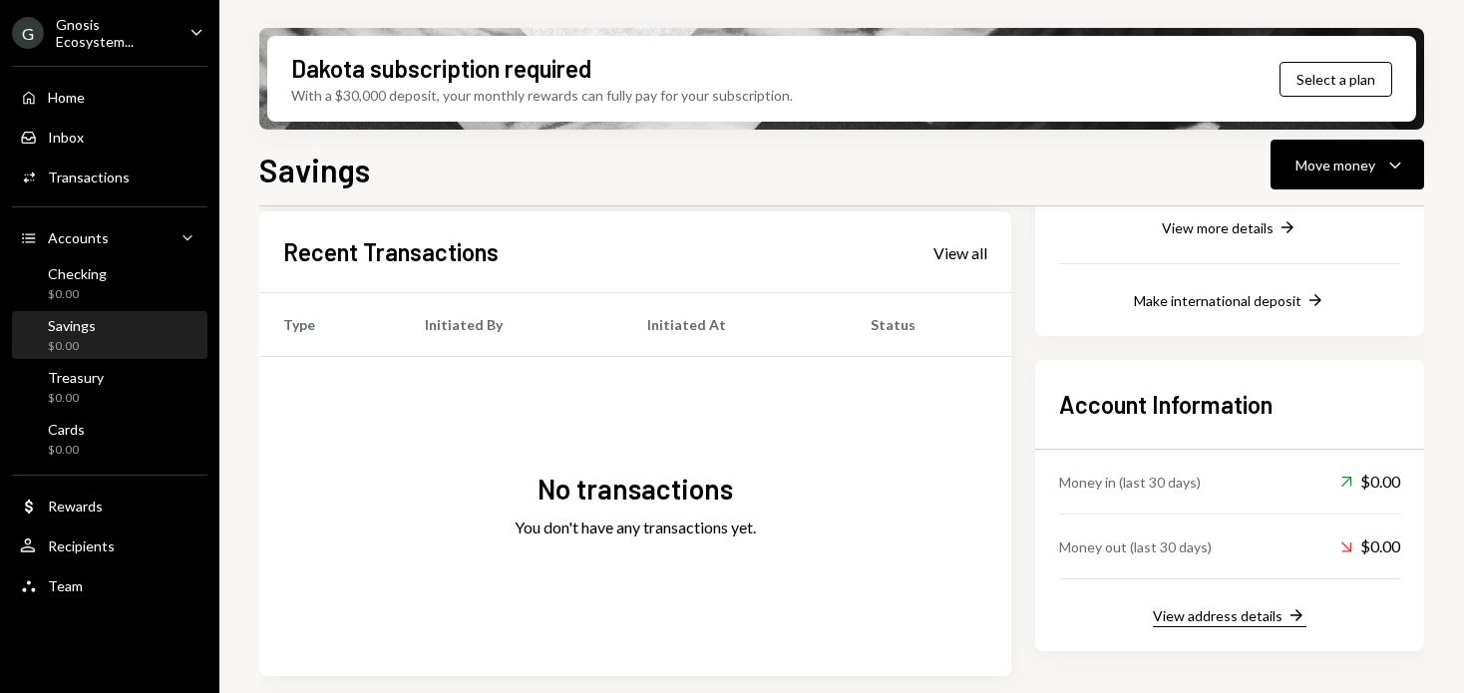
click at [1241, 613] on div "View address details" at bounding box center [1218, 615] width 130 height 17
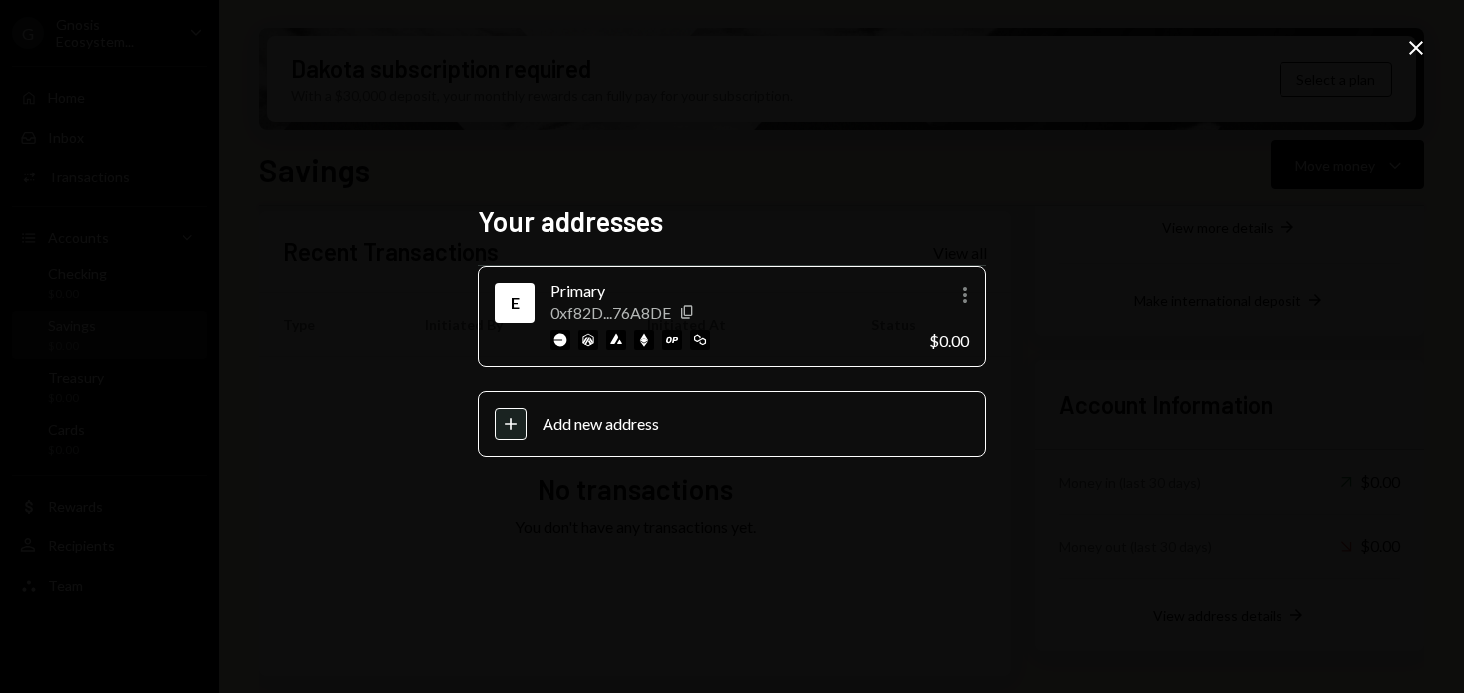
click at [1241, 59] on icon "Close" at bounding box center [1416, 48] width 24 height 24
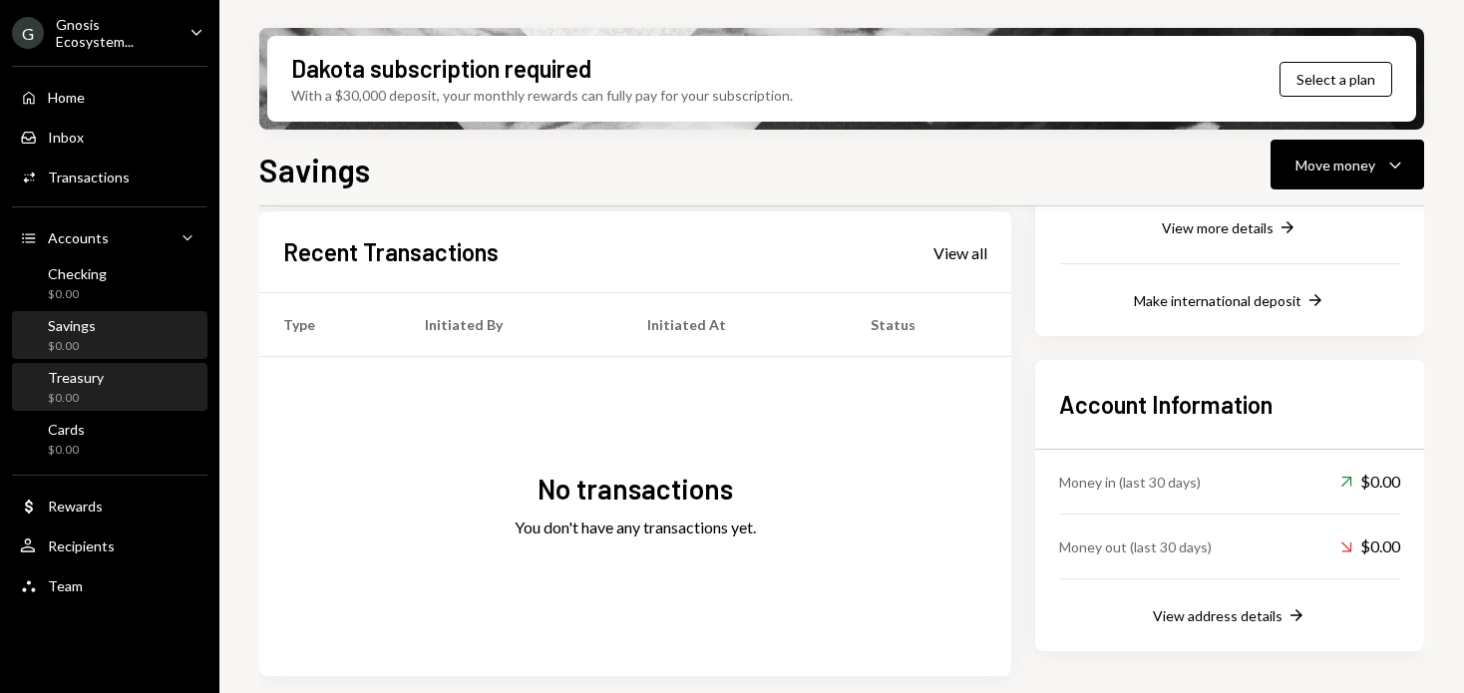
click at [127, 380] on div "Treasury $0.00" at bounding box center [109, 388] width 179 height 38
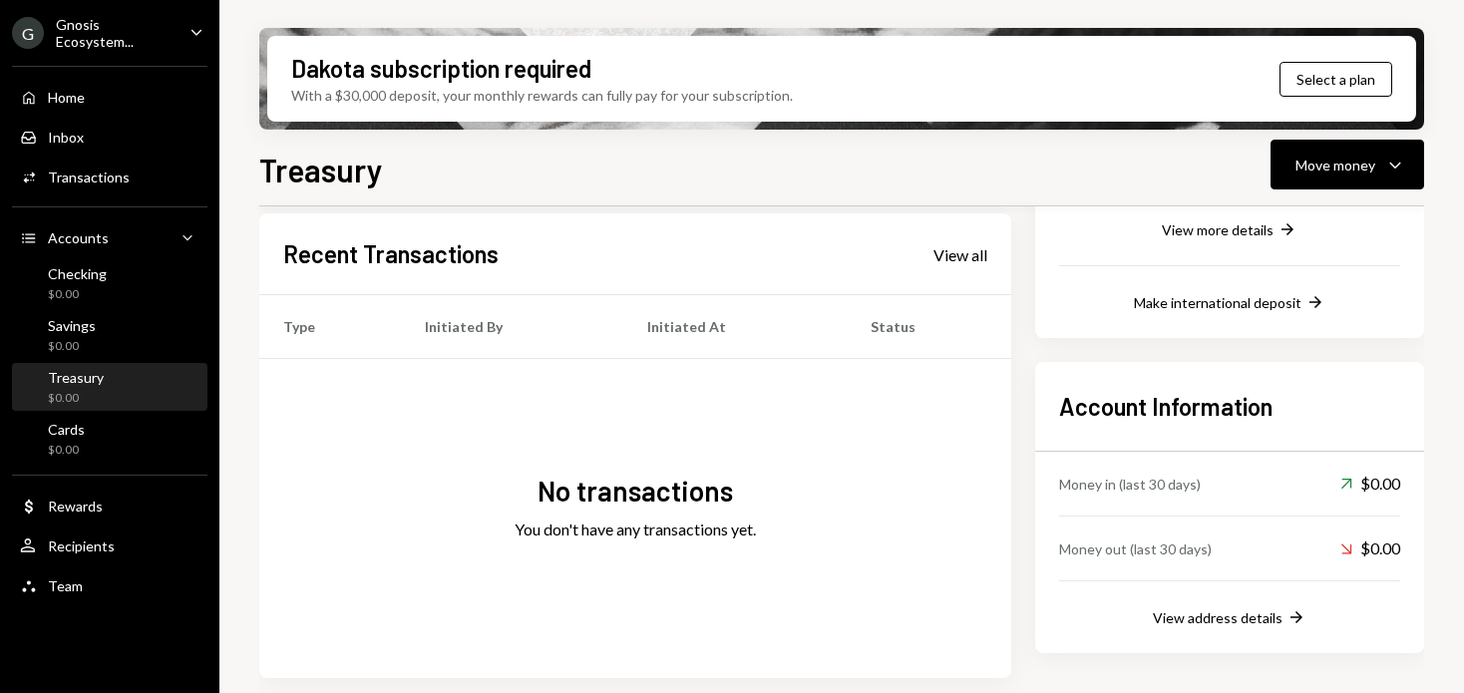
scroll to position [416, 0]
click at [1241, 612] on button "View address details Right Arrow" at bounding box center [1230, 616] width 154 height 22
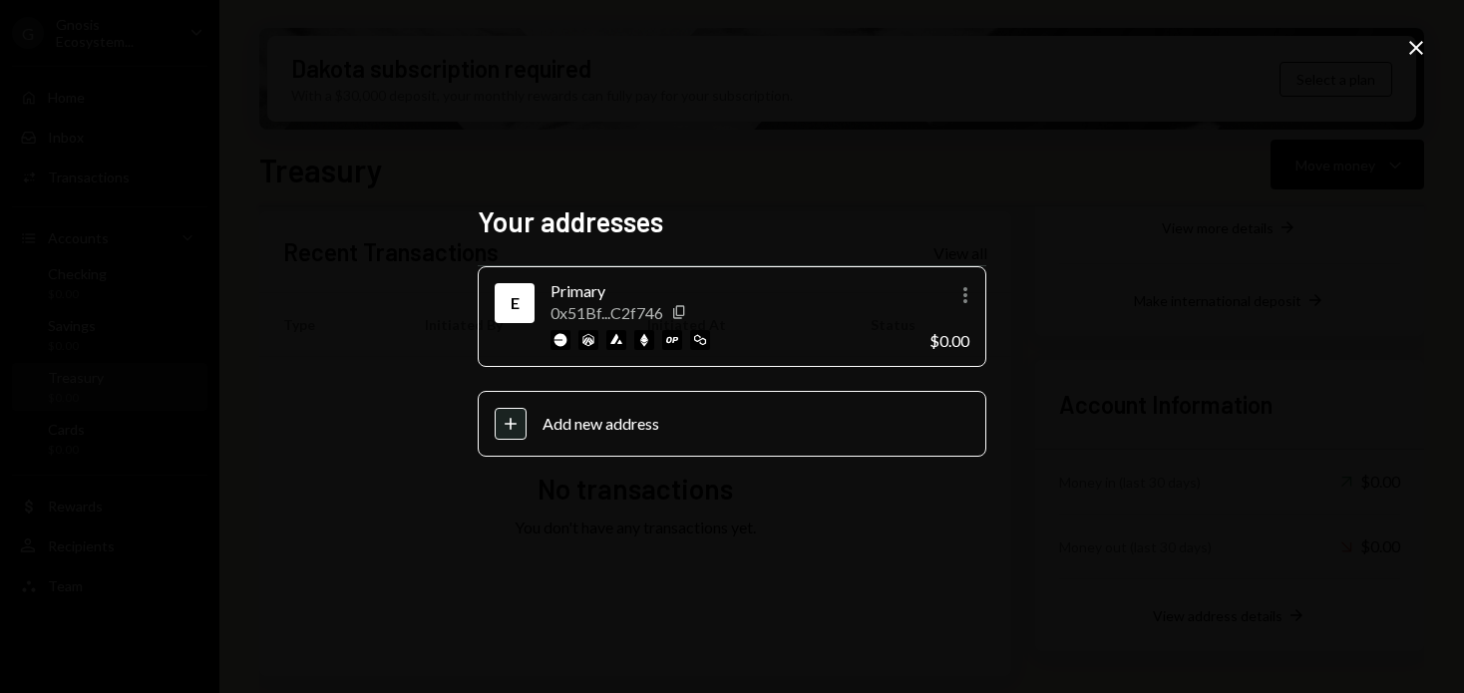
click at [1241, 52] on icon "Close" at bounding box center [1416, 48] width 24 height 24
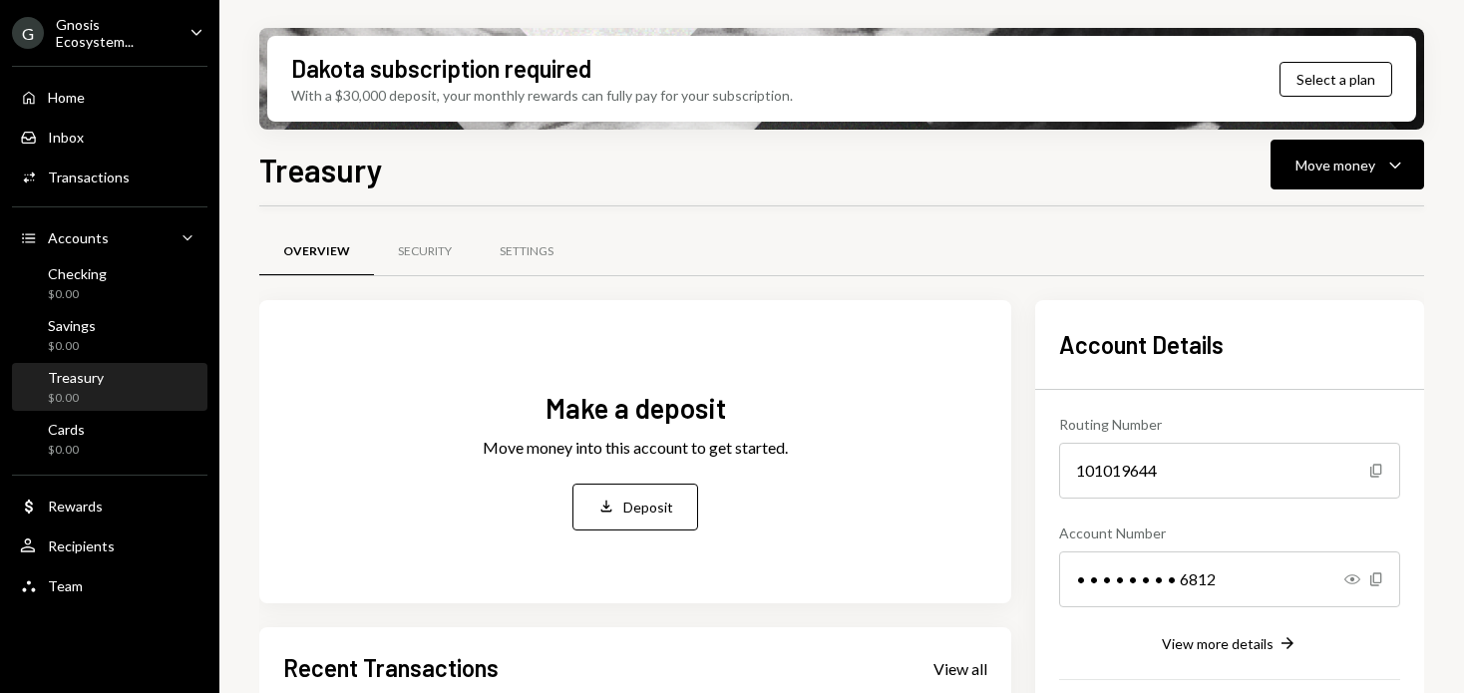
scroll to position [416, 0]
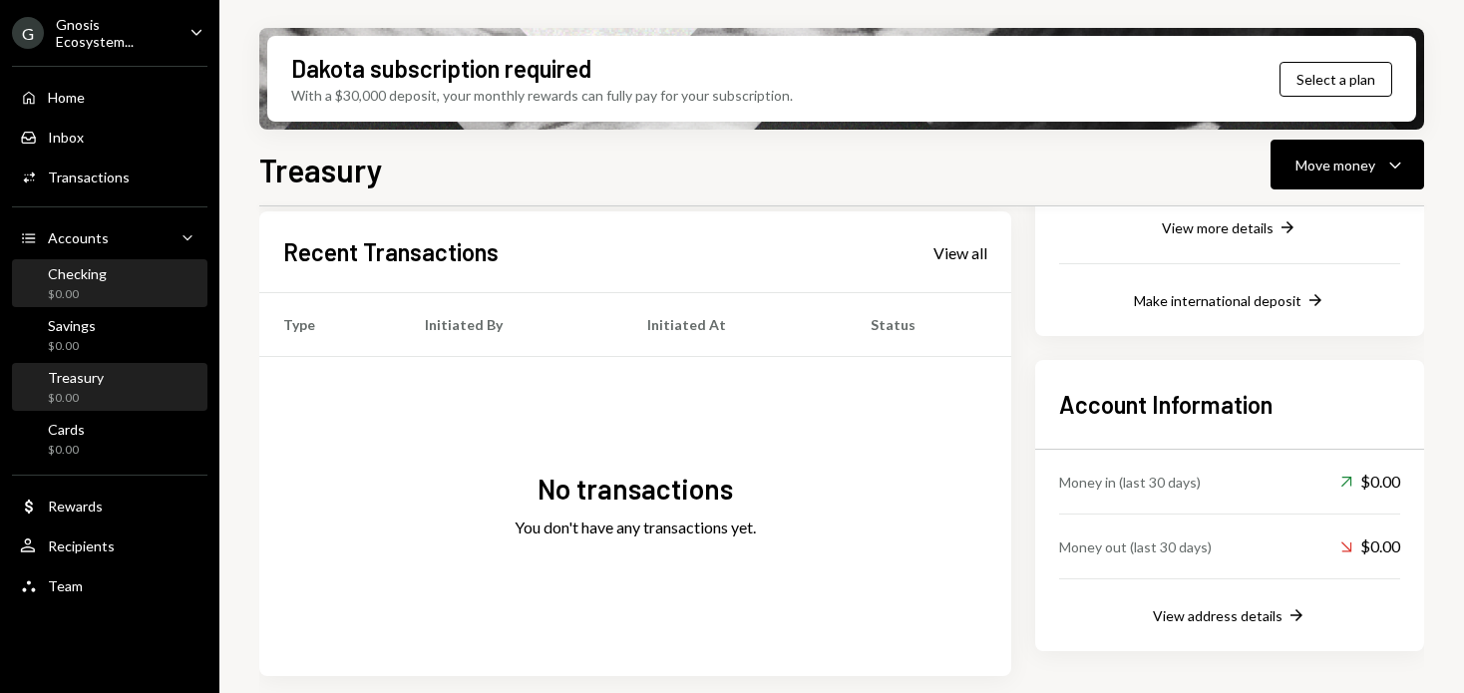
click at [95, 290] on div "$0.00" at bounding box center [77, 294] width 59 height 17
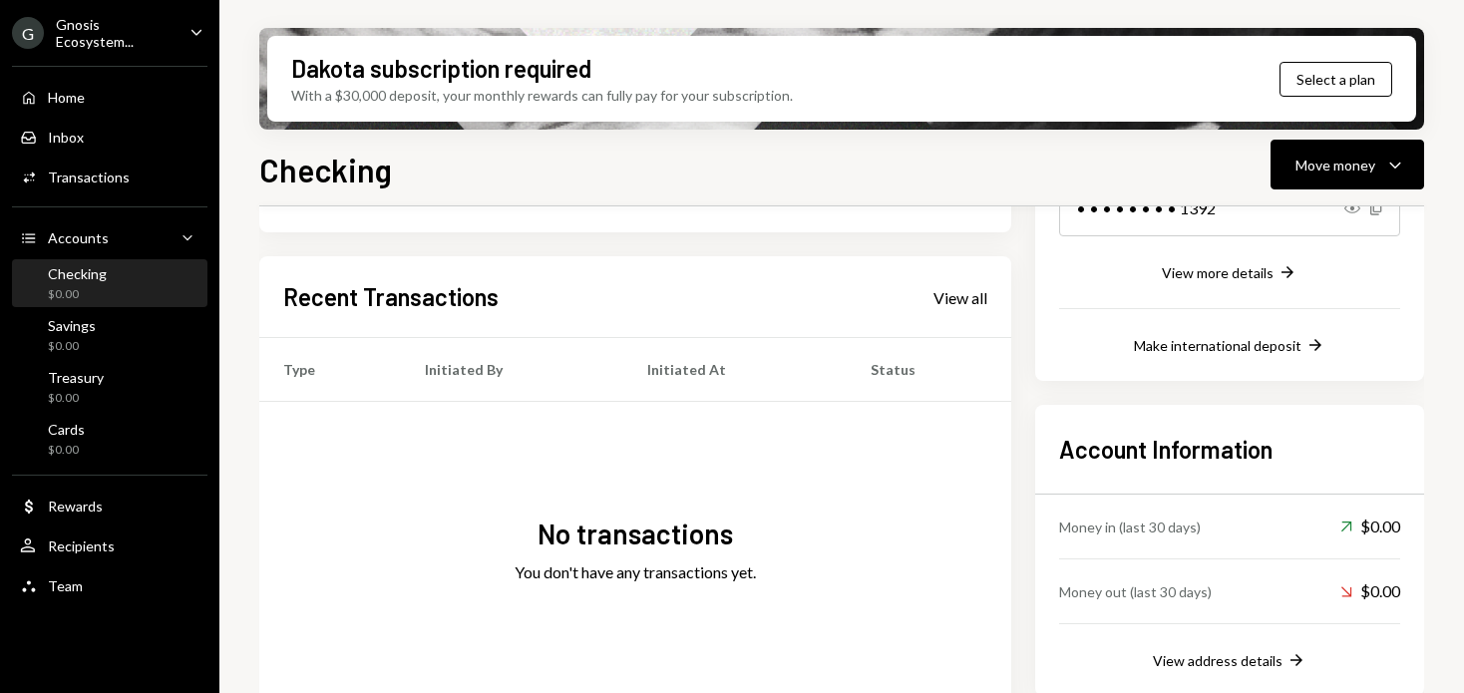
scroll to position [416, 0]
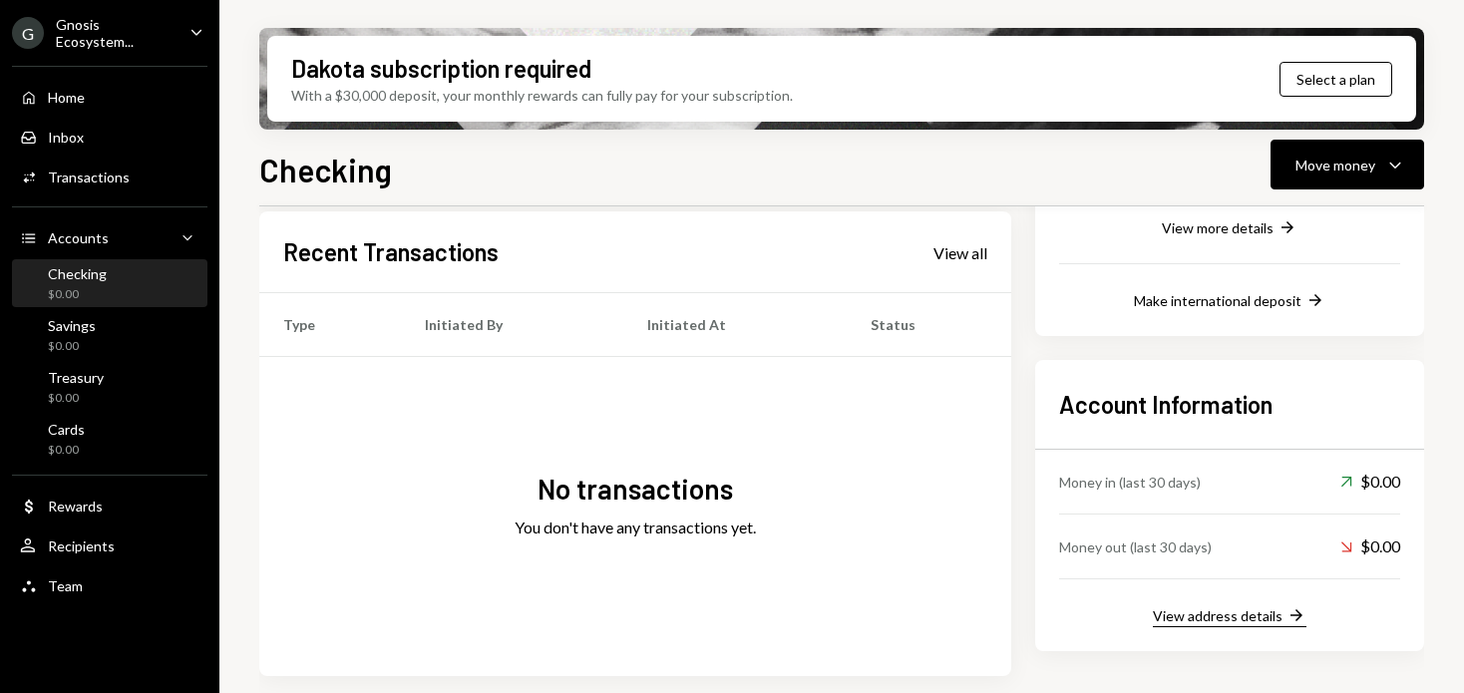
click at [1256, 622] on div "View address details" at bounding box center [1218, 615] width 130 height 17
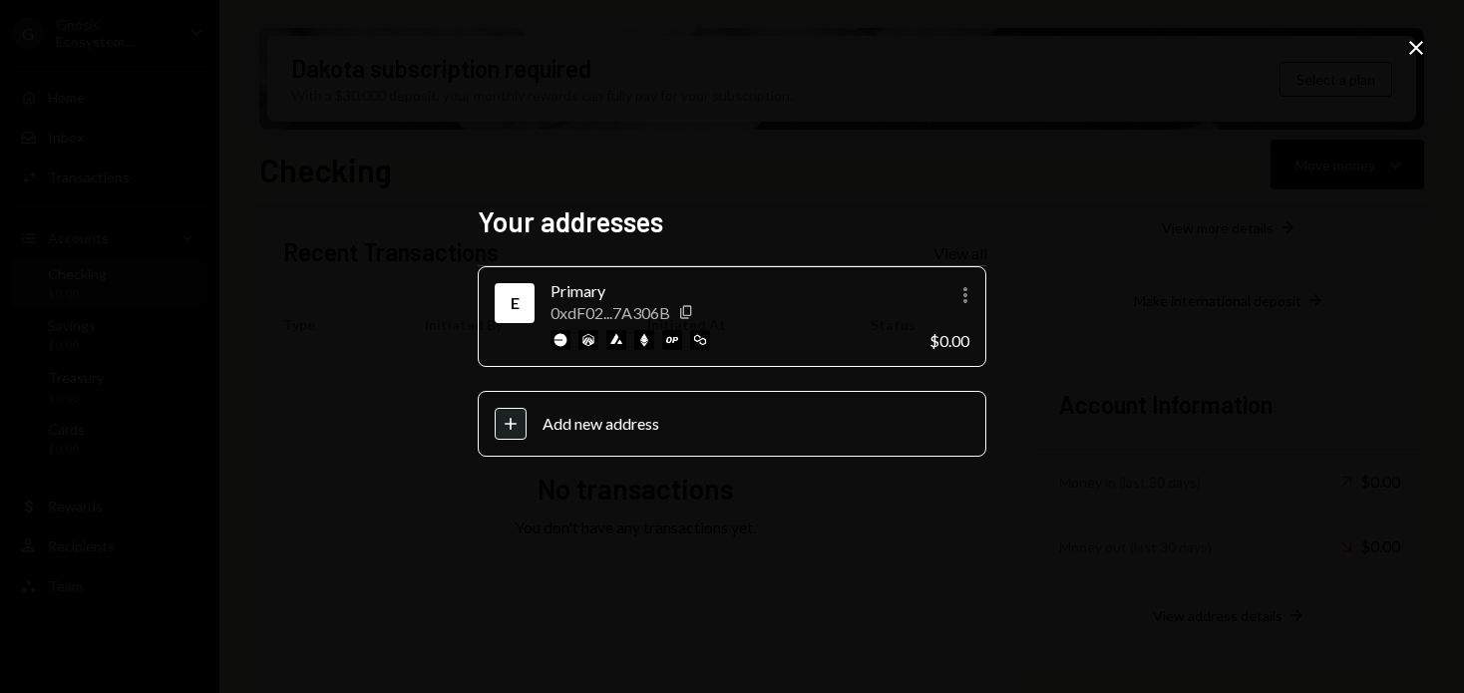
click at [1408, 56] on icon "Close" at bounding box center [1416, 48] width 24 height 24
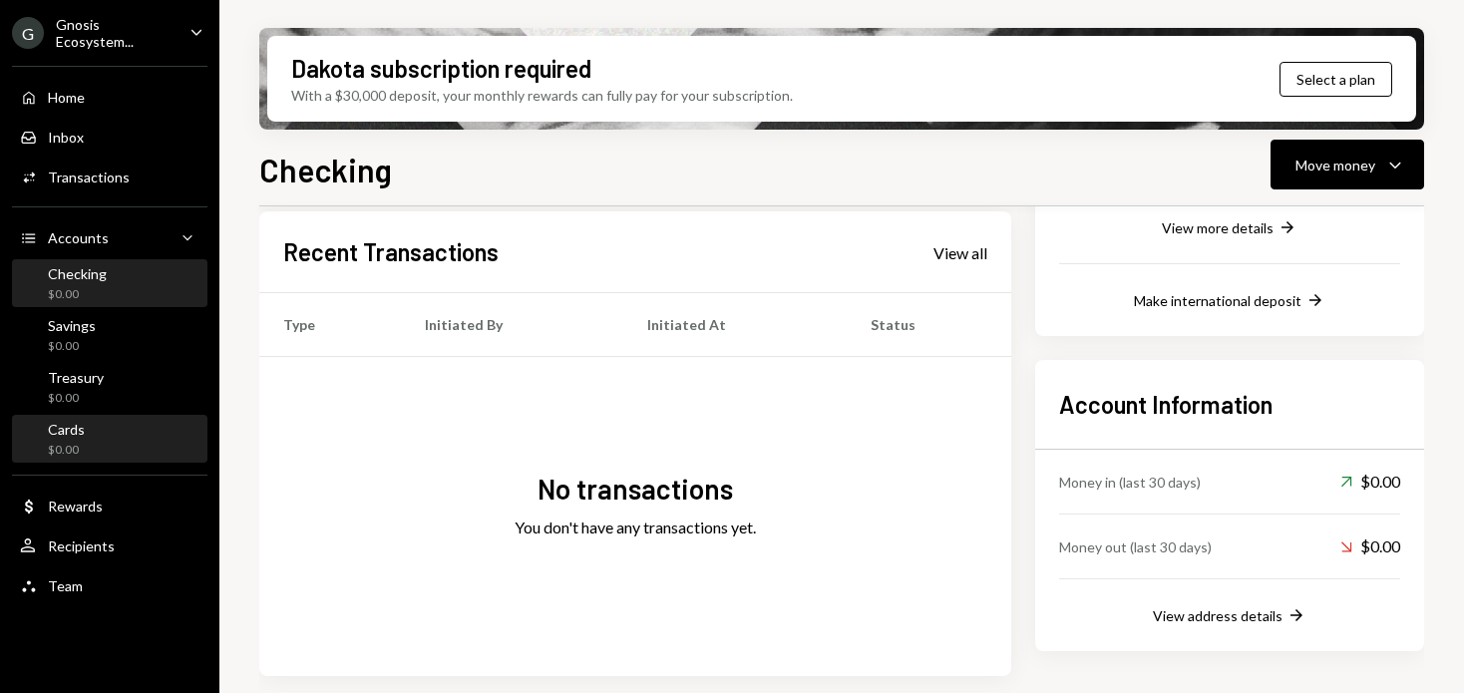
click at [112, 439] on div "Cards $0.00" at bounding box center [109, 440] width 179 height 38
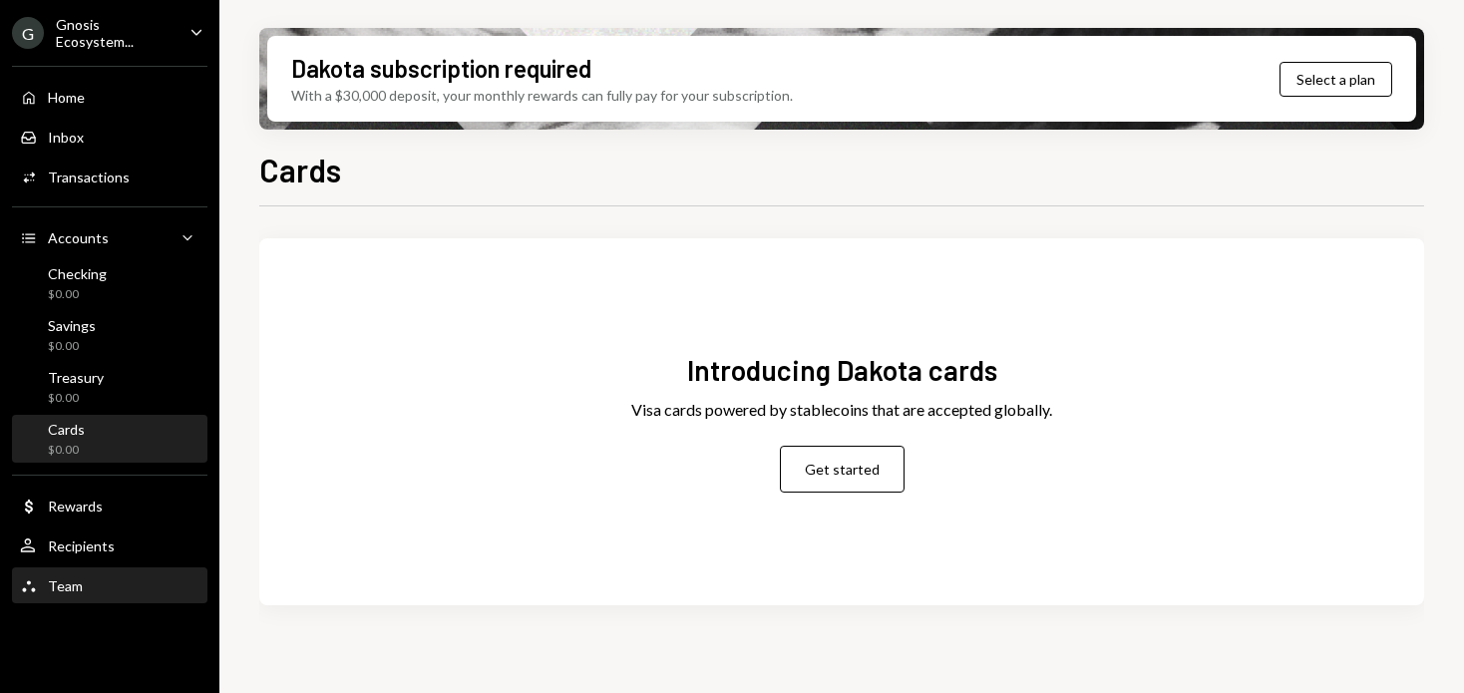
click at [90, 585] on div "Team Team" at bounding box center [109, 586] width 179 height 18
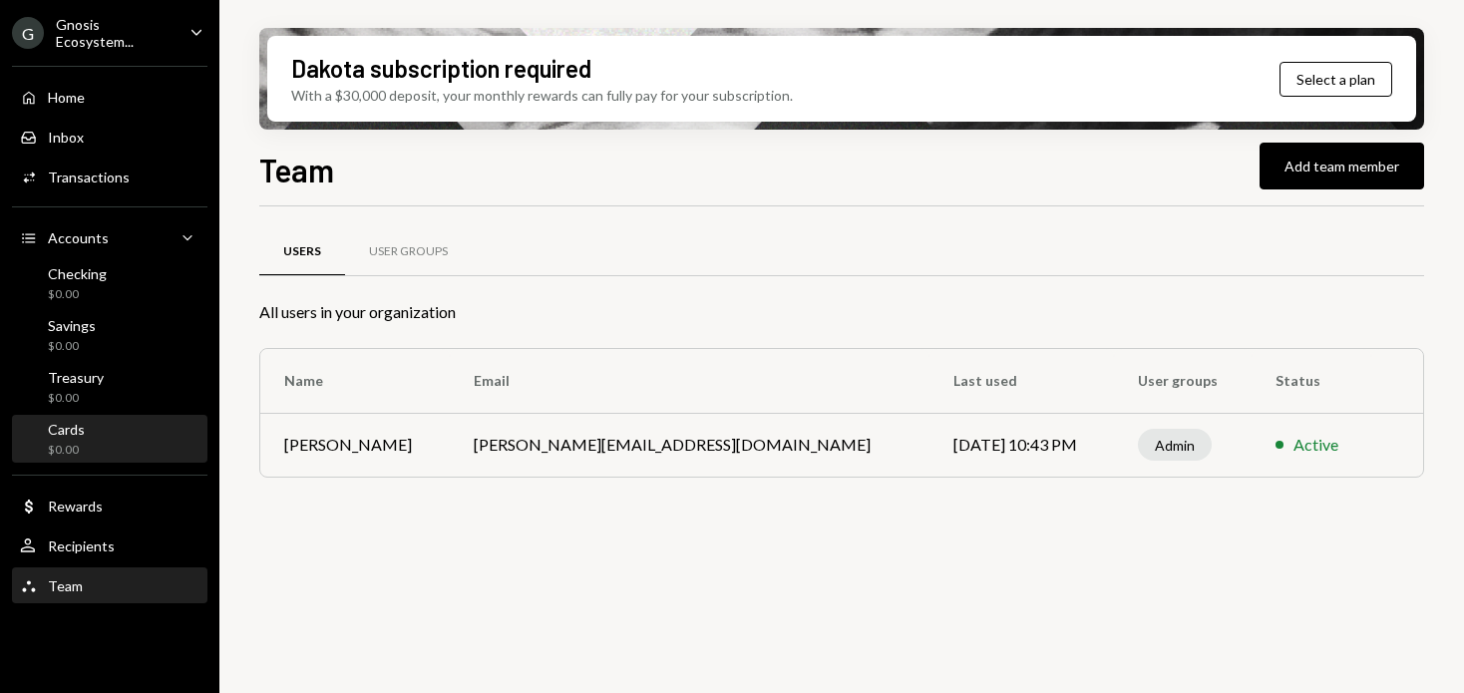
click at [153, 422] on div "Cards $0.00" at bounding box center [109, 440] width 179 height 38
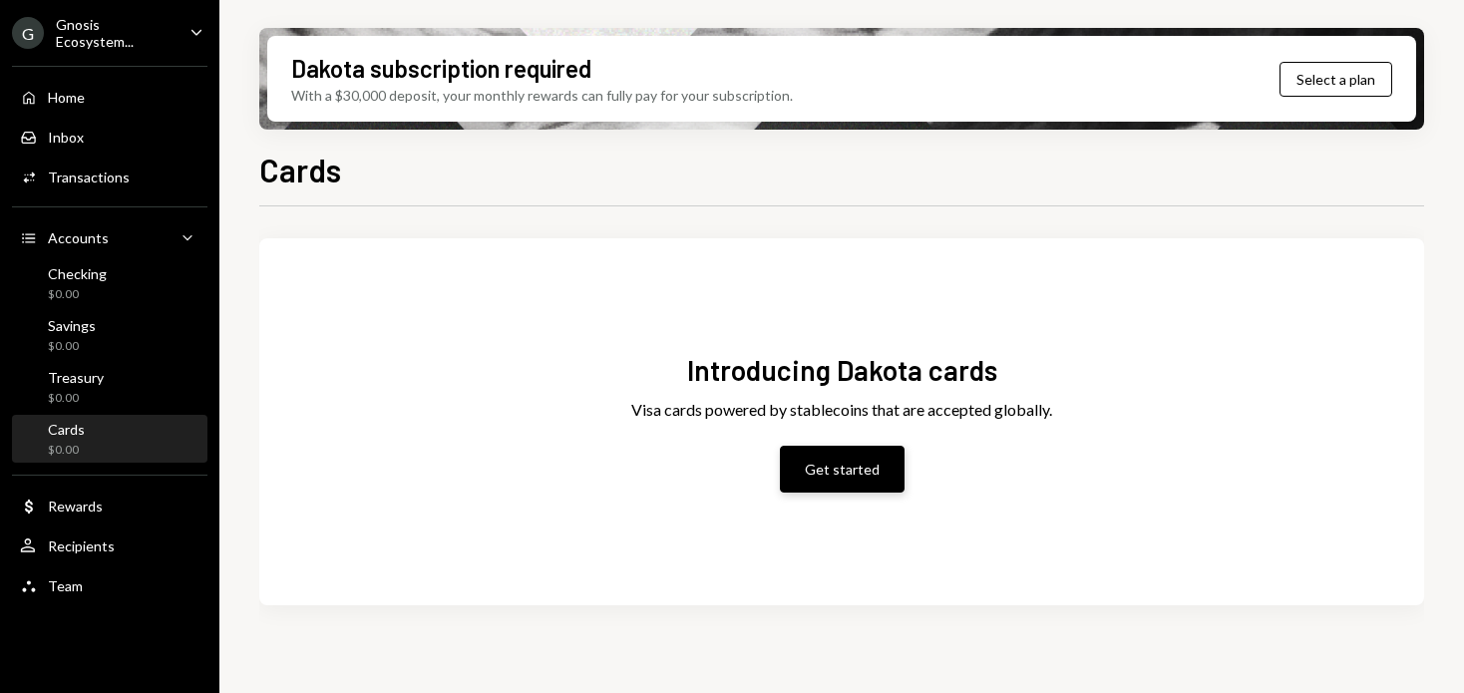
click at [870, 461] on button "Get started" at bounding box center [842, 469] width 125 height 47
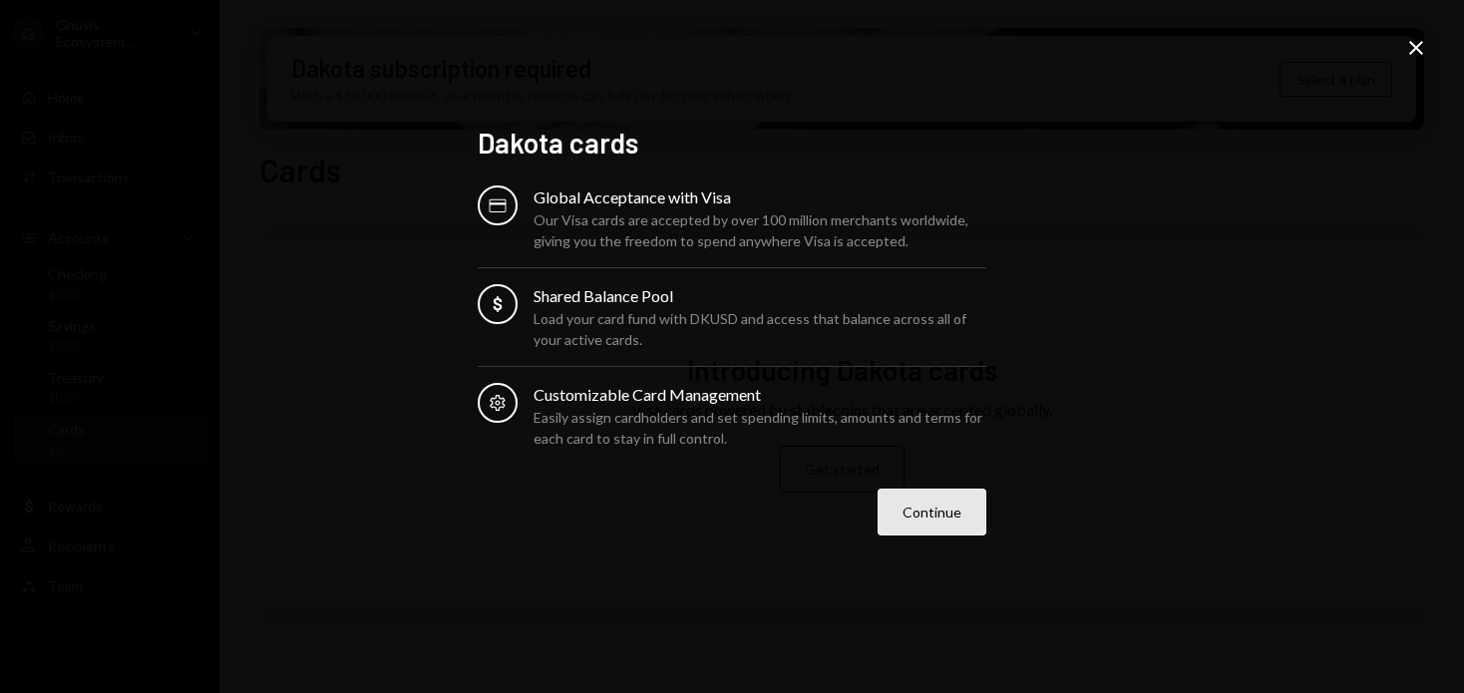
click at [930, 496] on button "Continue" at bounding box center [931, 512] width 109 height 47
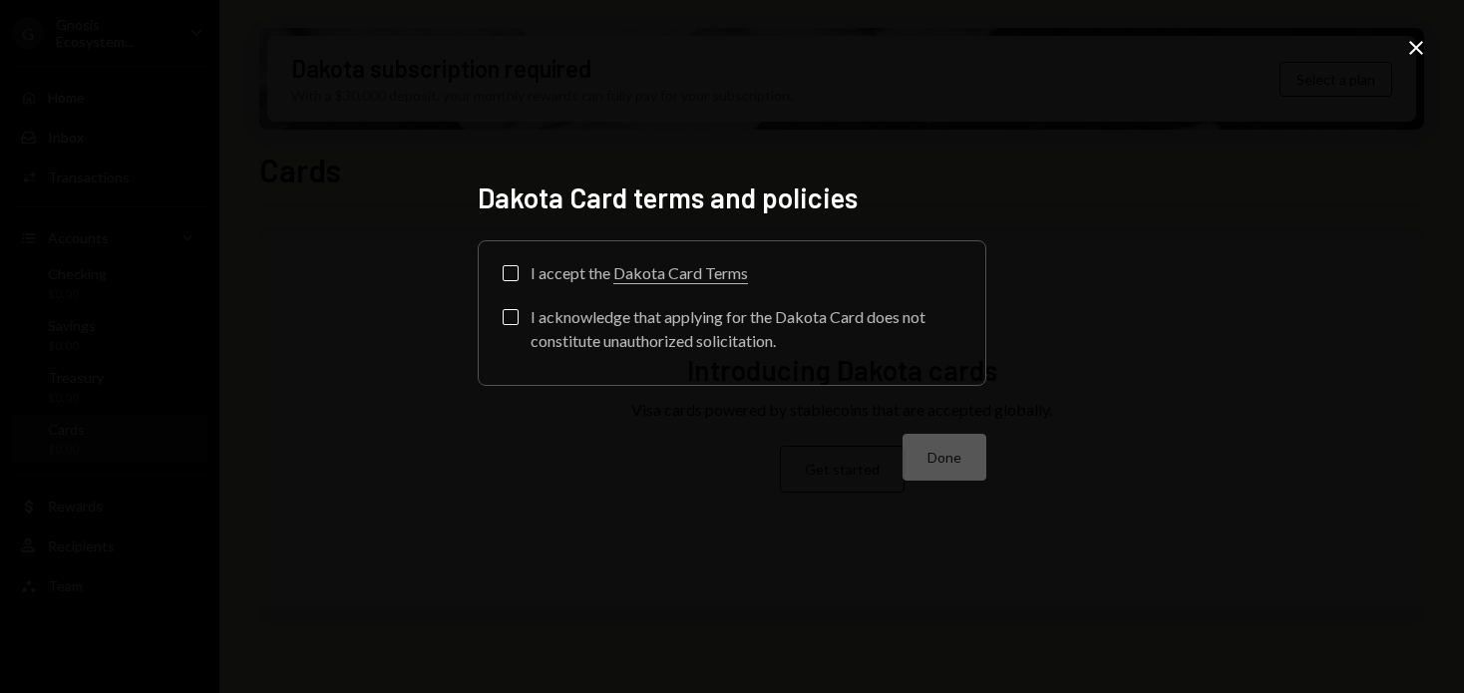
click at [512, 282] on label "I accept the Dakota Card Terms" at bounding box center [624, 275] width 245 height 20
click at [512, 281] on button "I accept the Dakota Card Terms" at bounding box center [510, 273] width 16 height 16
click at [511, 319] on button "I acknowledge that applying for the Dakota Card does not constitute unauthorize…" at bounding box center [510, 317] width 16 height 16
click at [923, 459] on button "Done" at bounding box center [944, 457] width 84 height 47
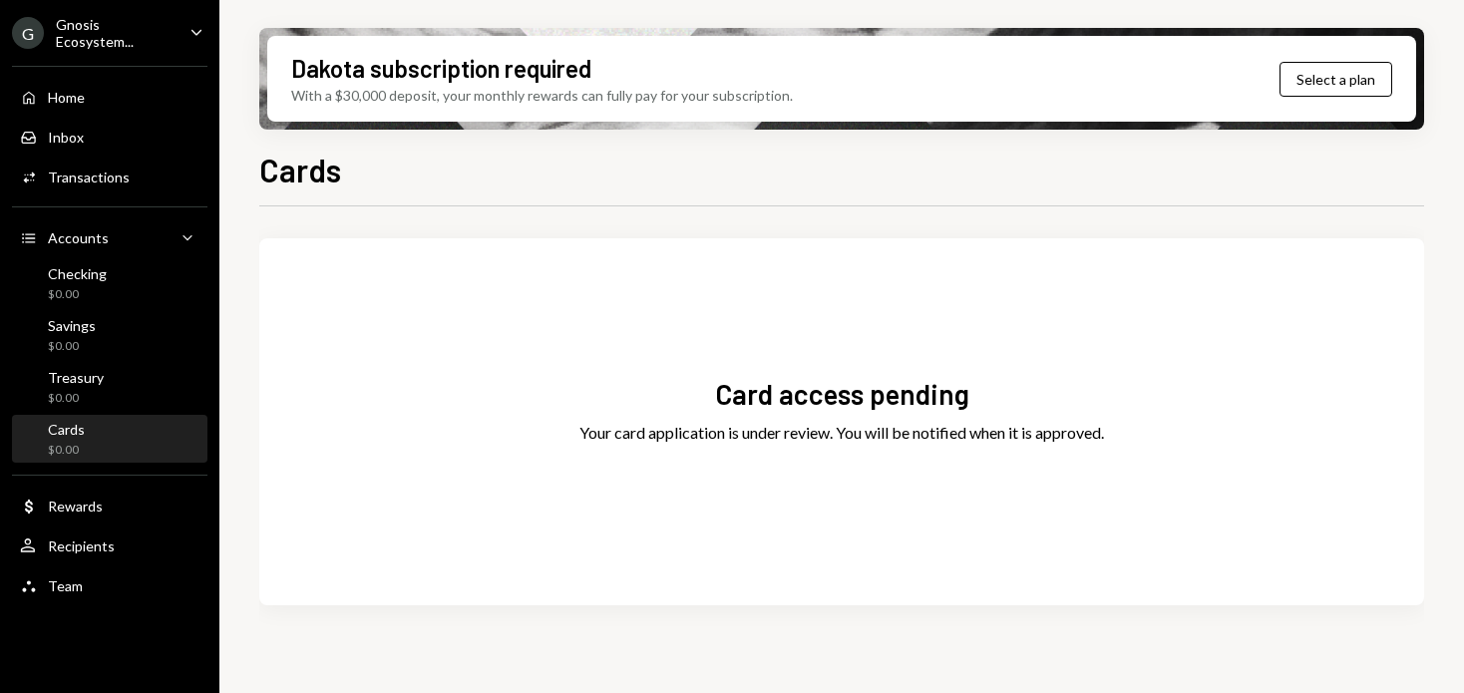
click at [126, 427] on div "Cards $0.00" at bounding box center [109, 440] width 179 height 38
click at [139, 572] on div "Team Team" at bounding box center [109, 586] width 179 height 34
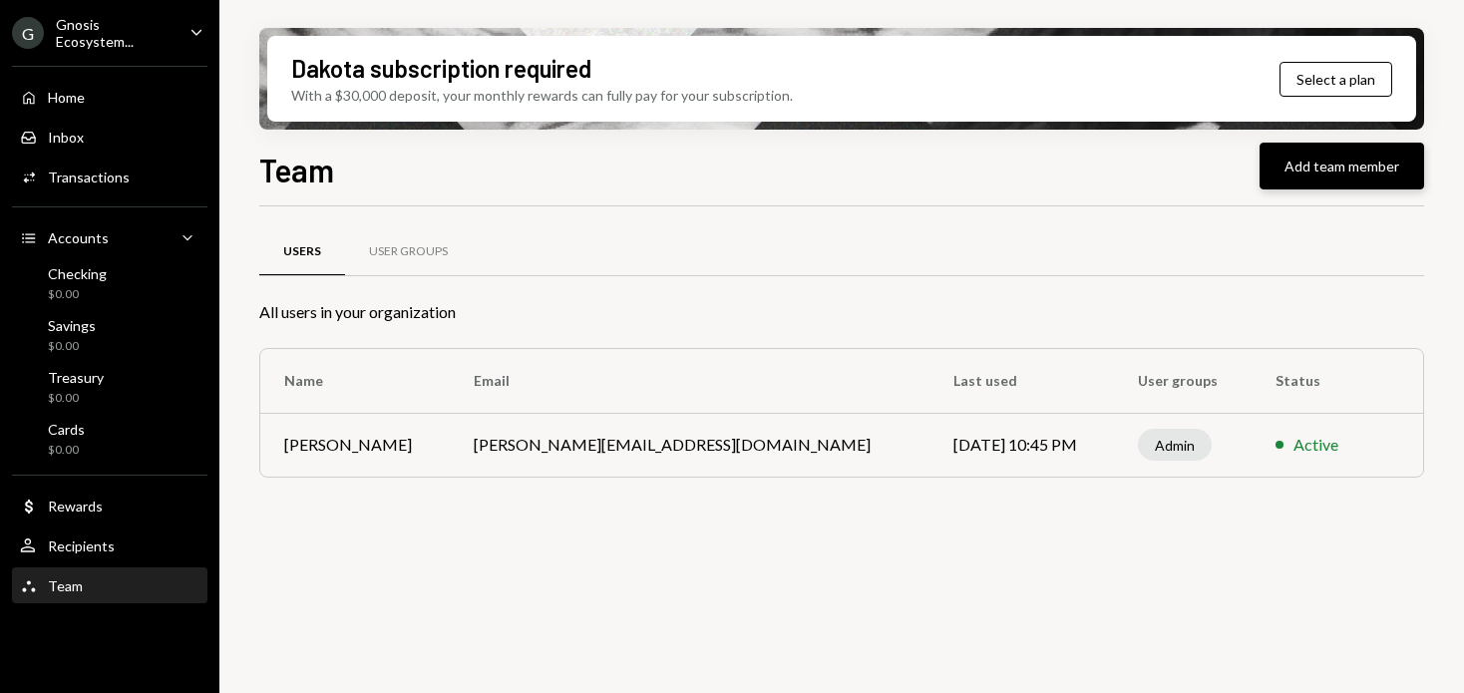
click at [1302, 168] on button "Add team member" at bounding box center [1341, 166] width 165 height 47
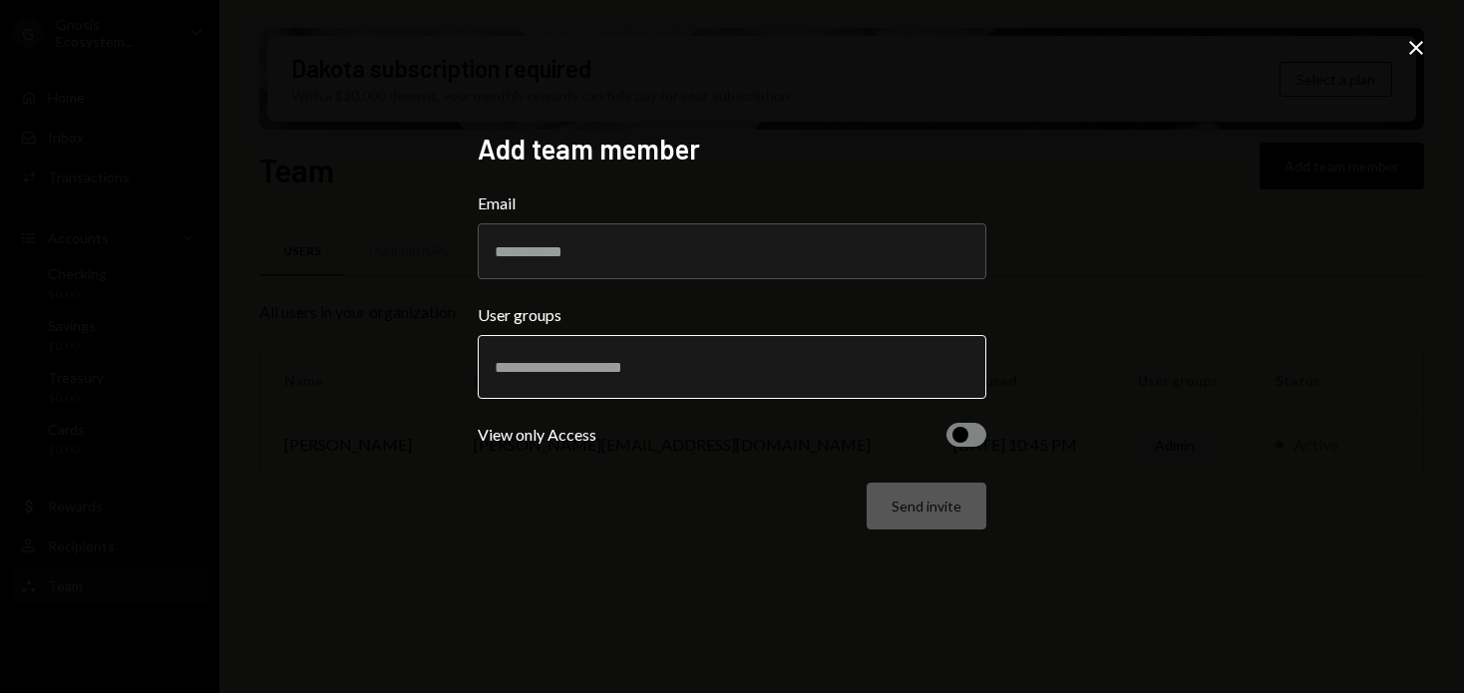
click at [639, 358] on input "text" at bounding box center [732, 367] width 475 height 18
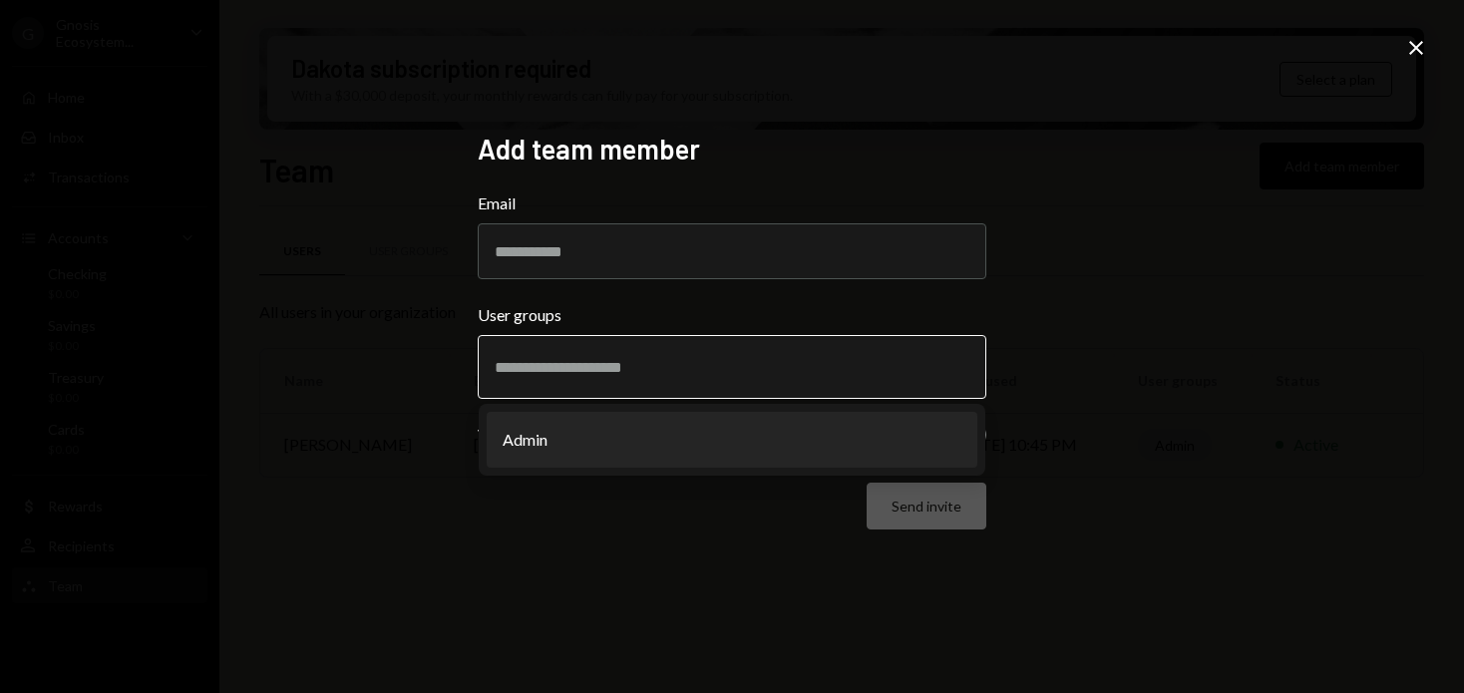
click at [651, 436] on li "Admin" at bounding box center [732, 440] width 491 height 56
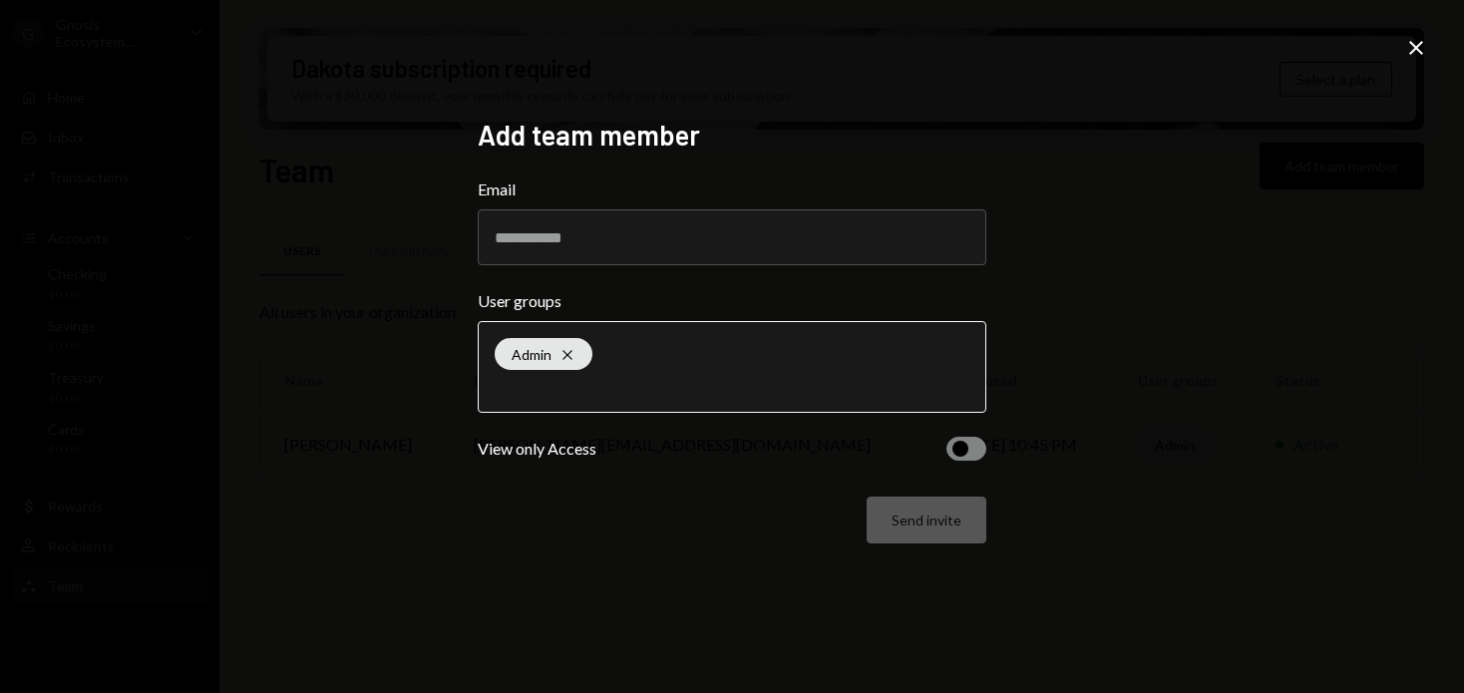
click at [608, 391] on input "text" at bounding box center [732, 387] width 475 height 18
click at [970, 444] on button "button" at bounding box center [966, 449] width 40 height 24
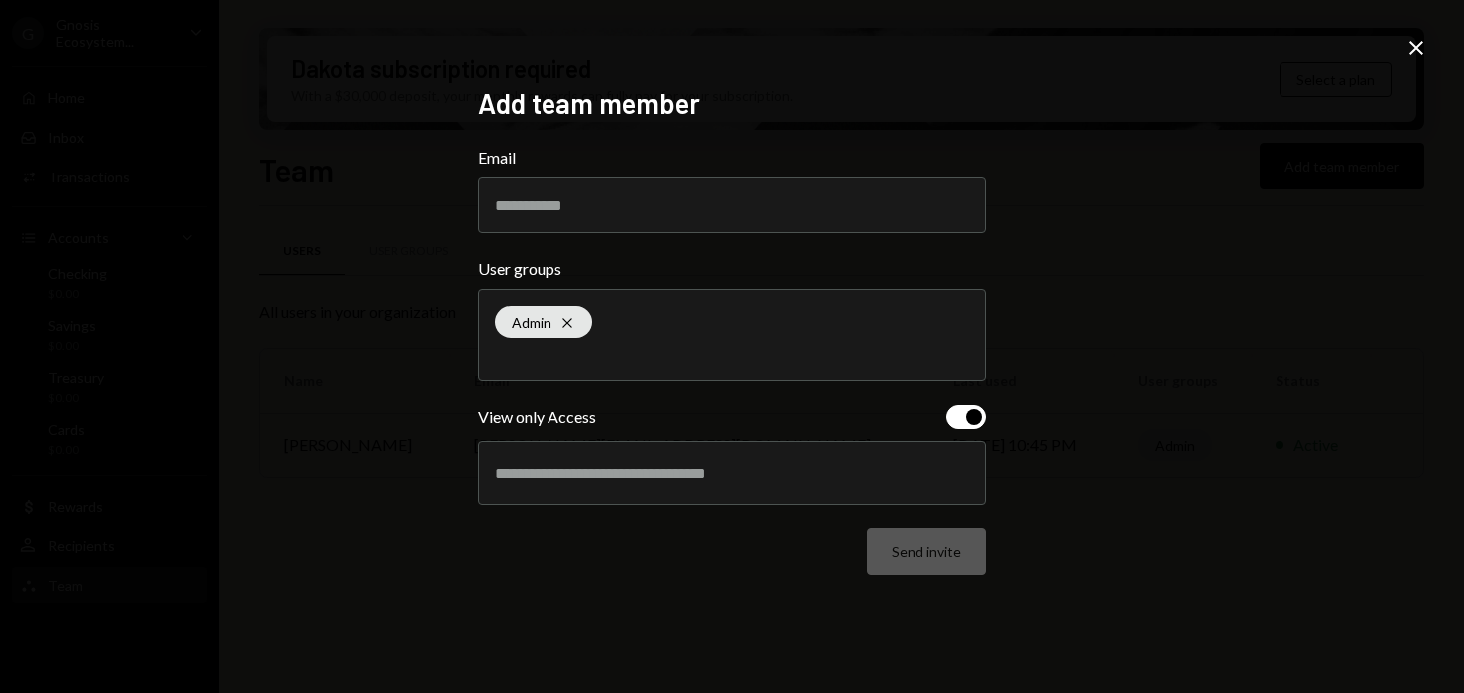
click at [974, 422] on span "button" at bounding box center [974, 417] width 16 height 16
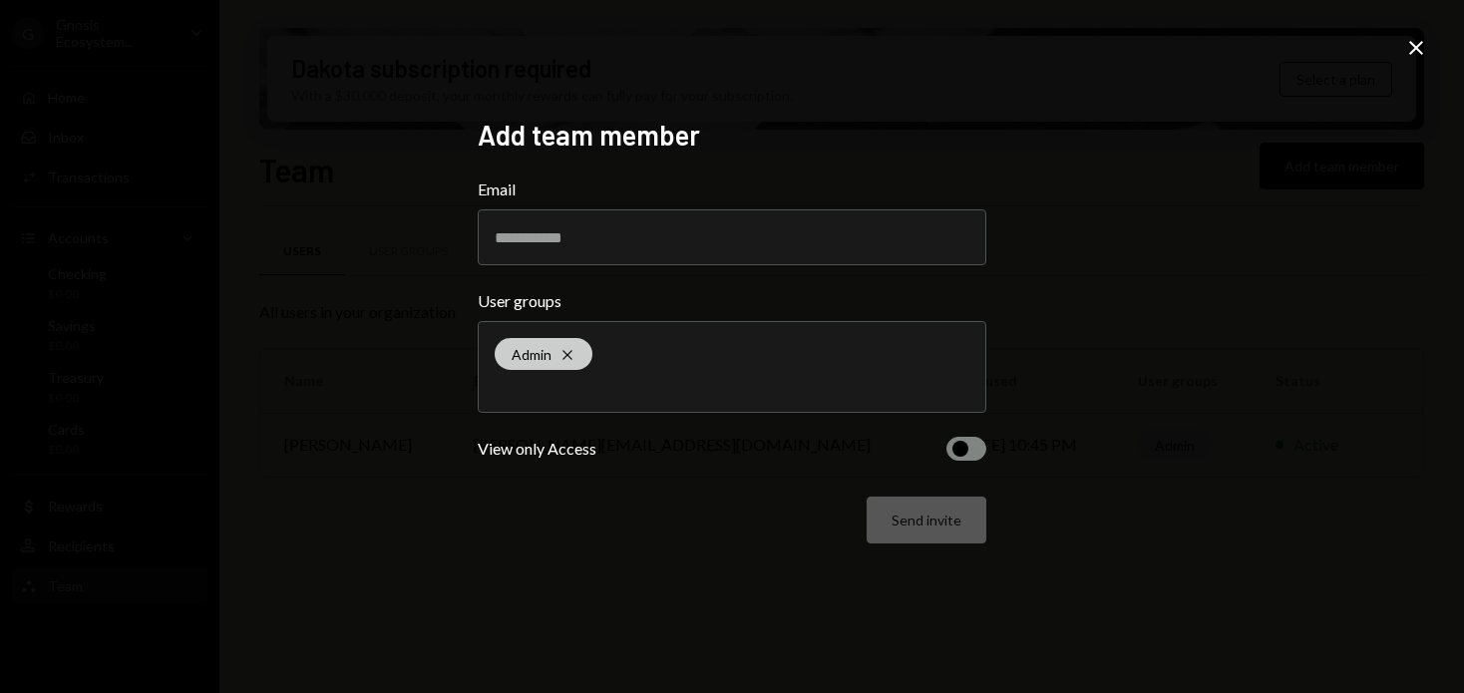
click at [576, 358] on div "Admin Cross" at bounding box center [544, 354] width 98 height 32
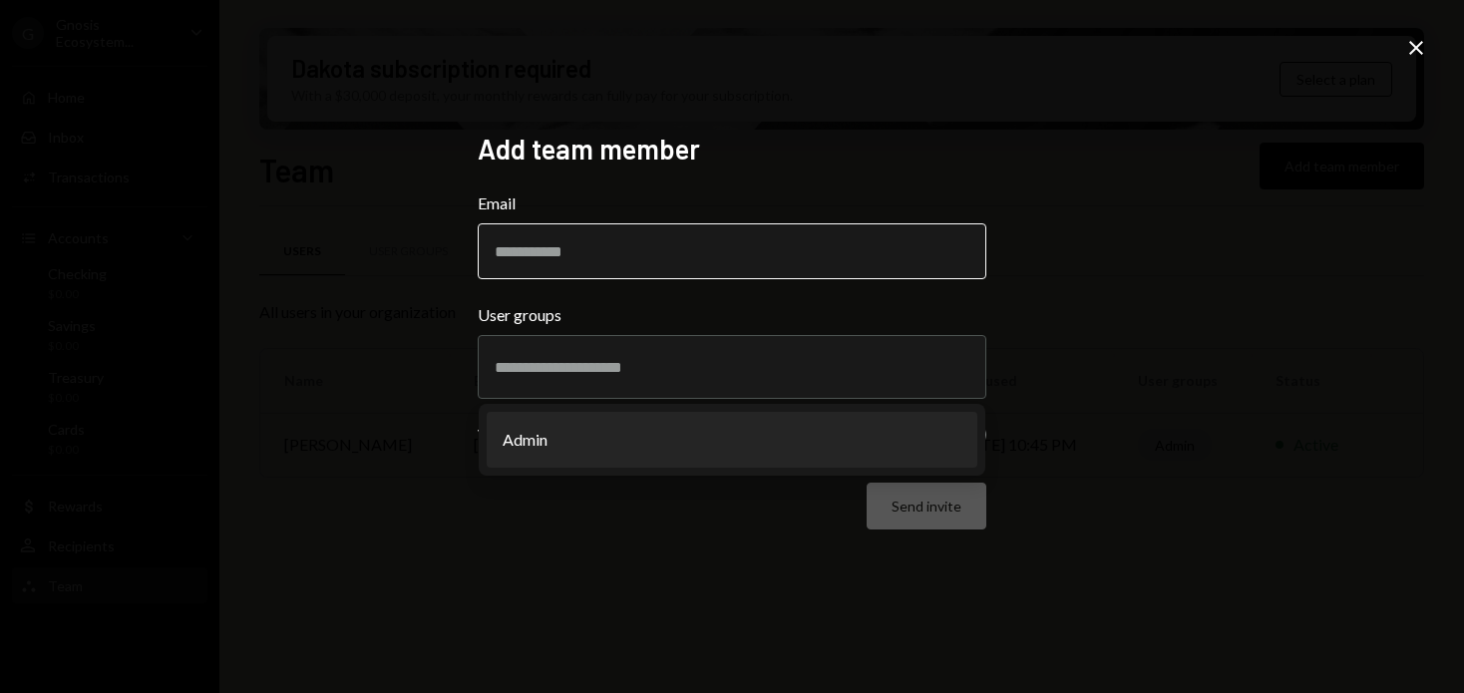
click at [529, 251] on input "Email" at bounding box center [732, 251] width 508 height 56
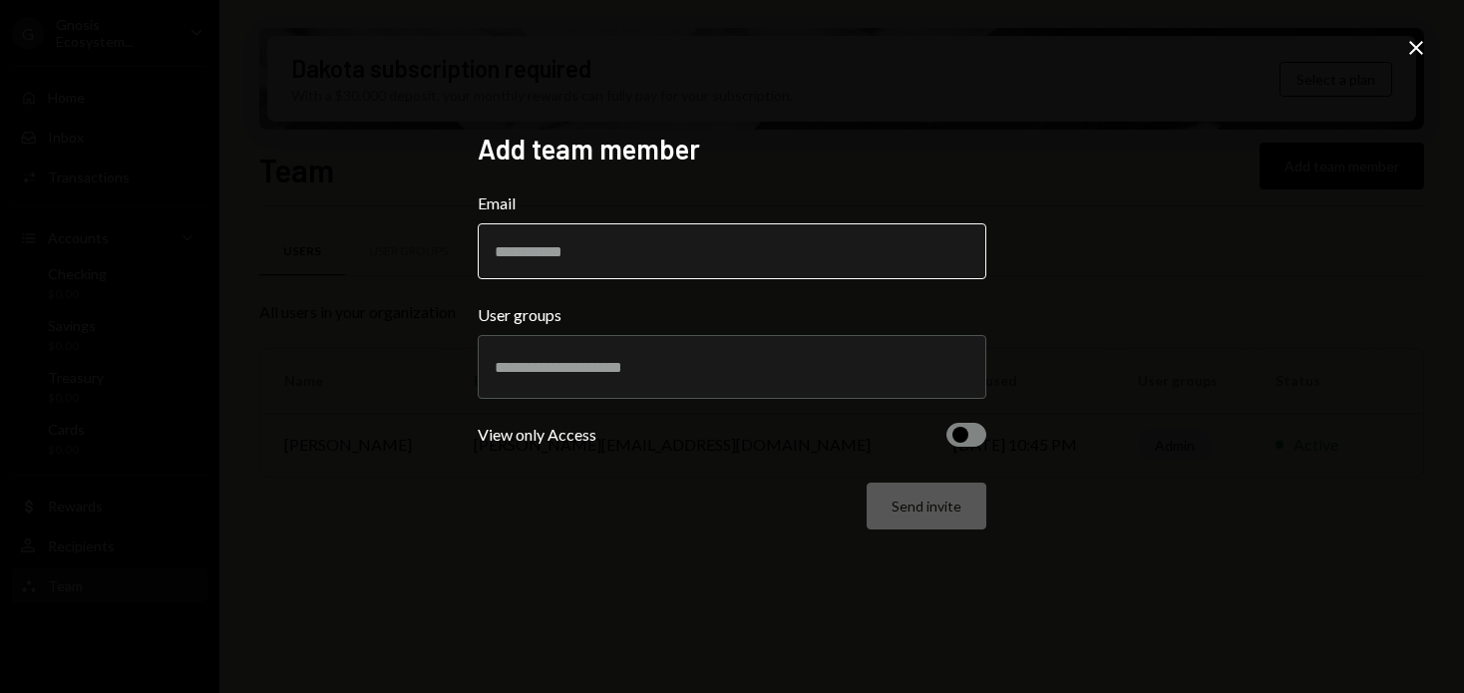
click at [529, 251] on input "Email" at bounding box center [732, 251] width 508 height 56
type input "**********"
click at [544, 379] on div at bounding box center [732, 367] width 475 height 50
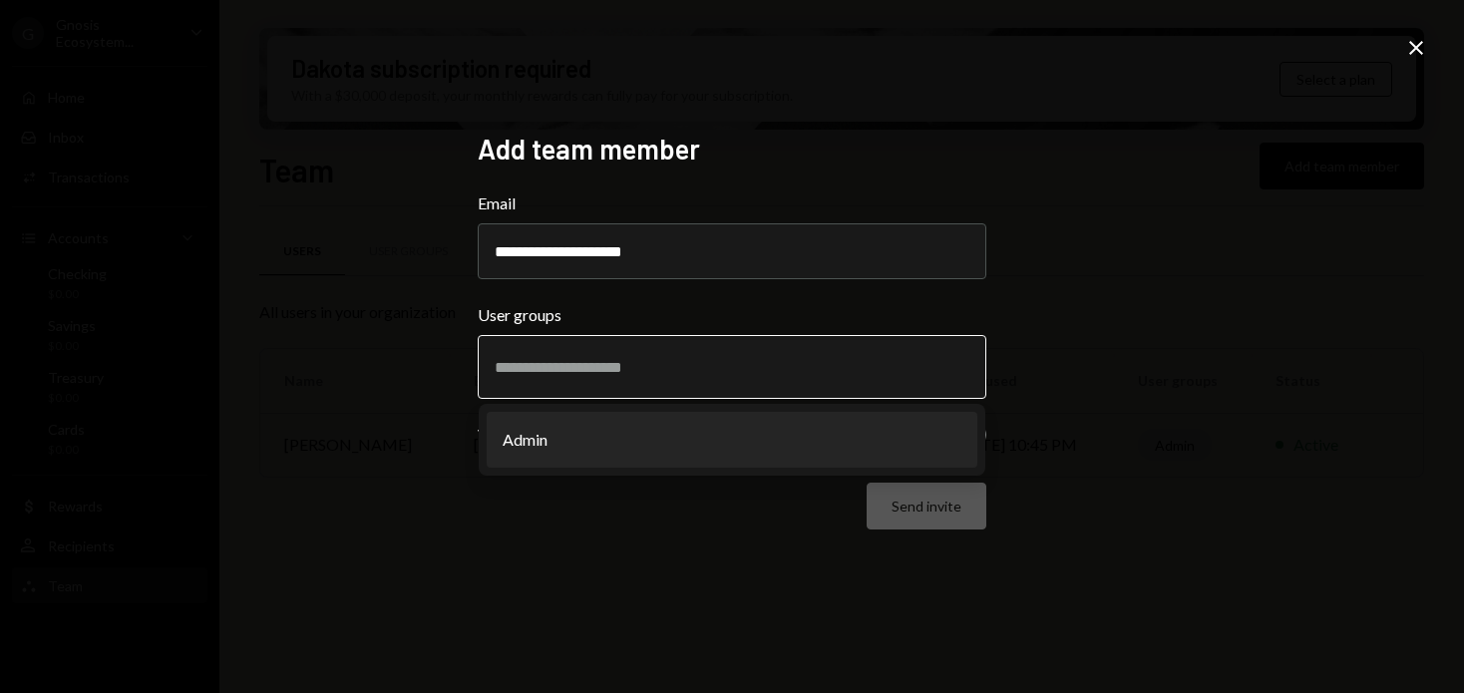
click at [561, 432] on li "Admin" at bounding box center [732, 440] width 491 height 56
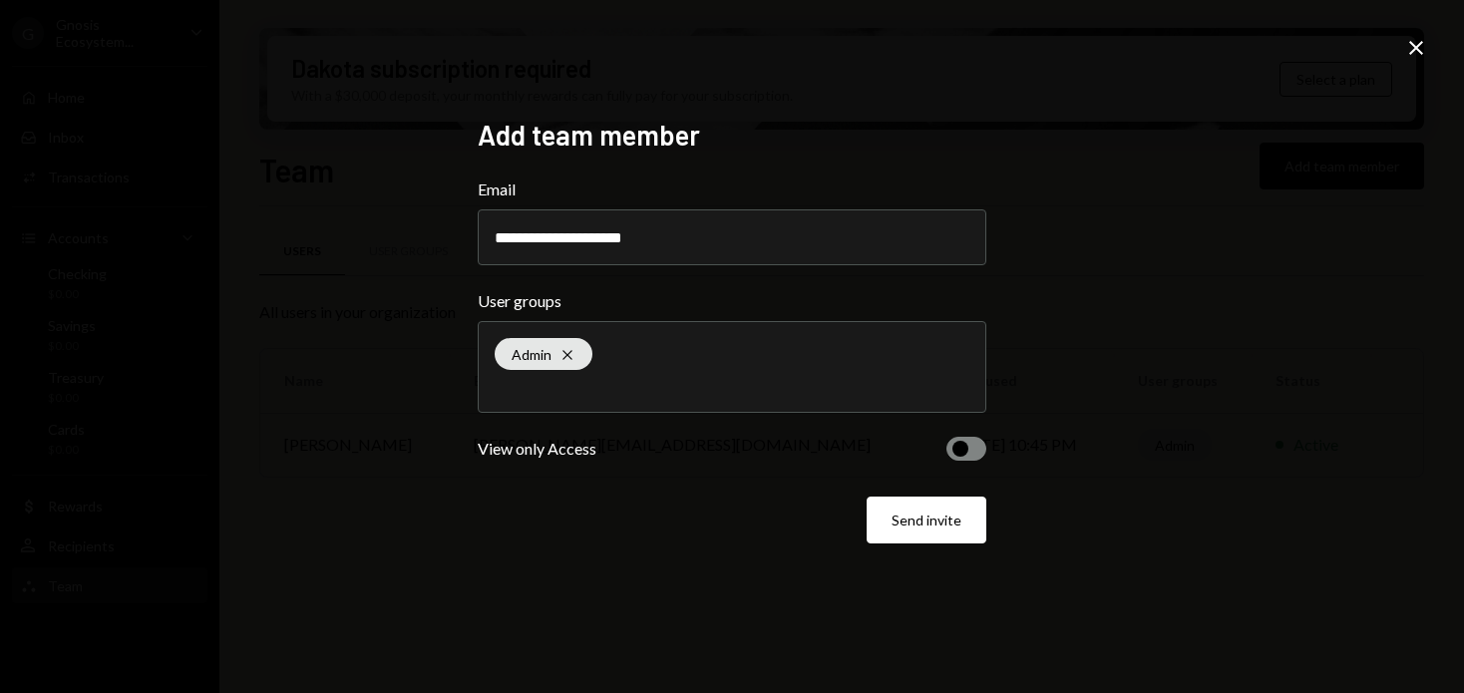
click at [695, 484] on form "**********" at bounding box center [732, 360] width 508 height 366
click at [1428, 54] on div "**********" at bounding box center [732, 346] width 1464 height 693
click at [1421, 54] on icon at bounding box center [1416, 48] width 14 height 14
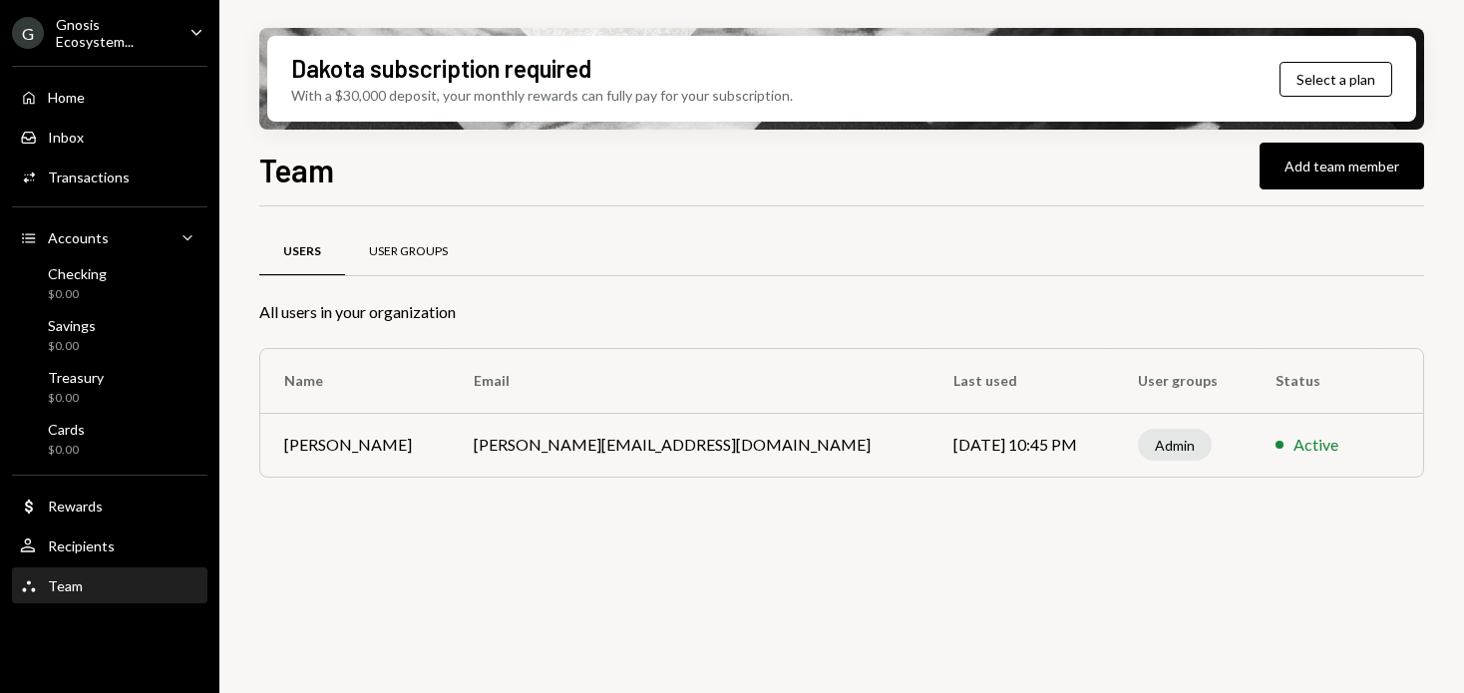
click at [421, 267] on div "User Groups" at bounding box center [408, 252] width 127 height 48
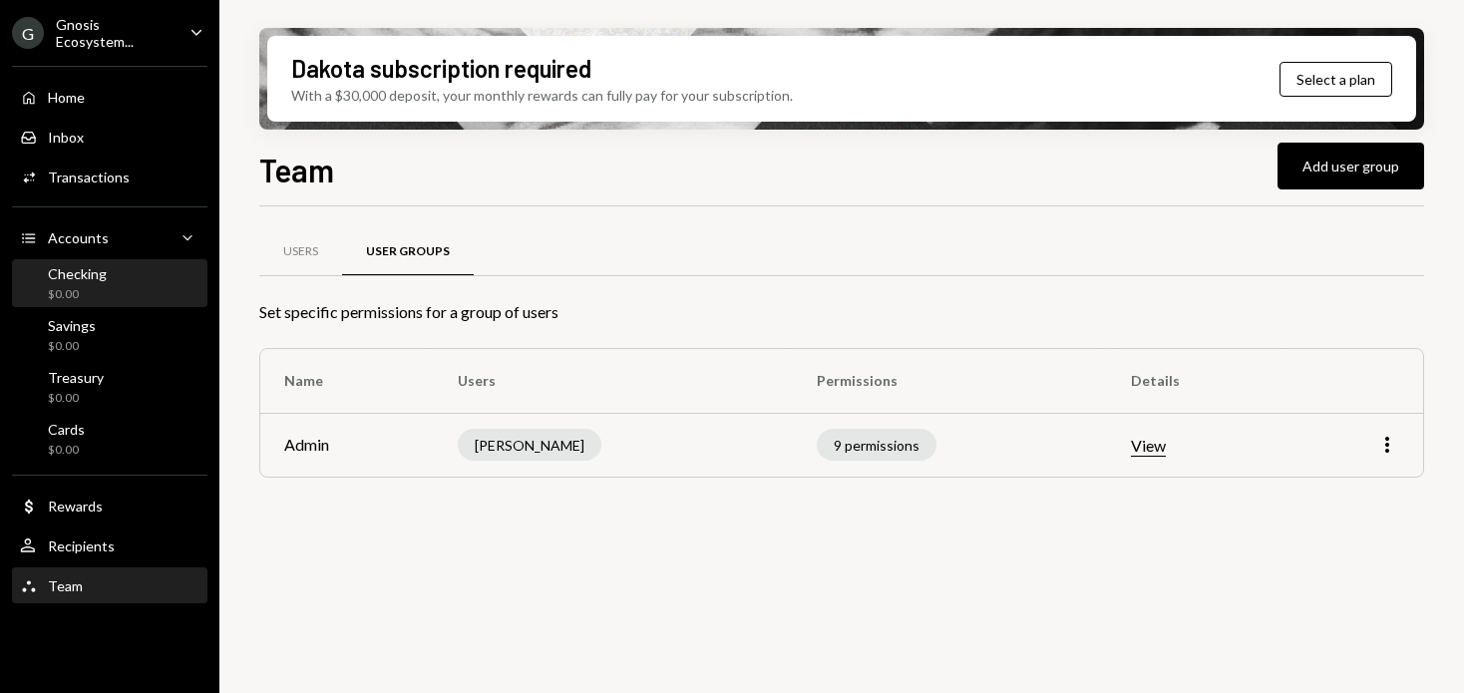
click at [63, 274] on div "Checking" at bounding box center [77, 273] width 59 height 17
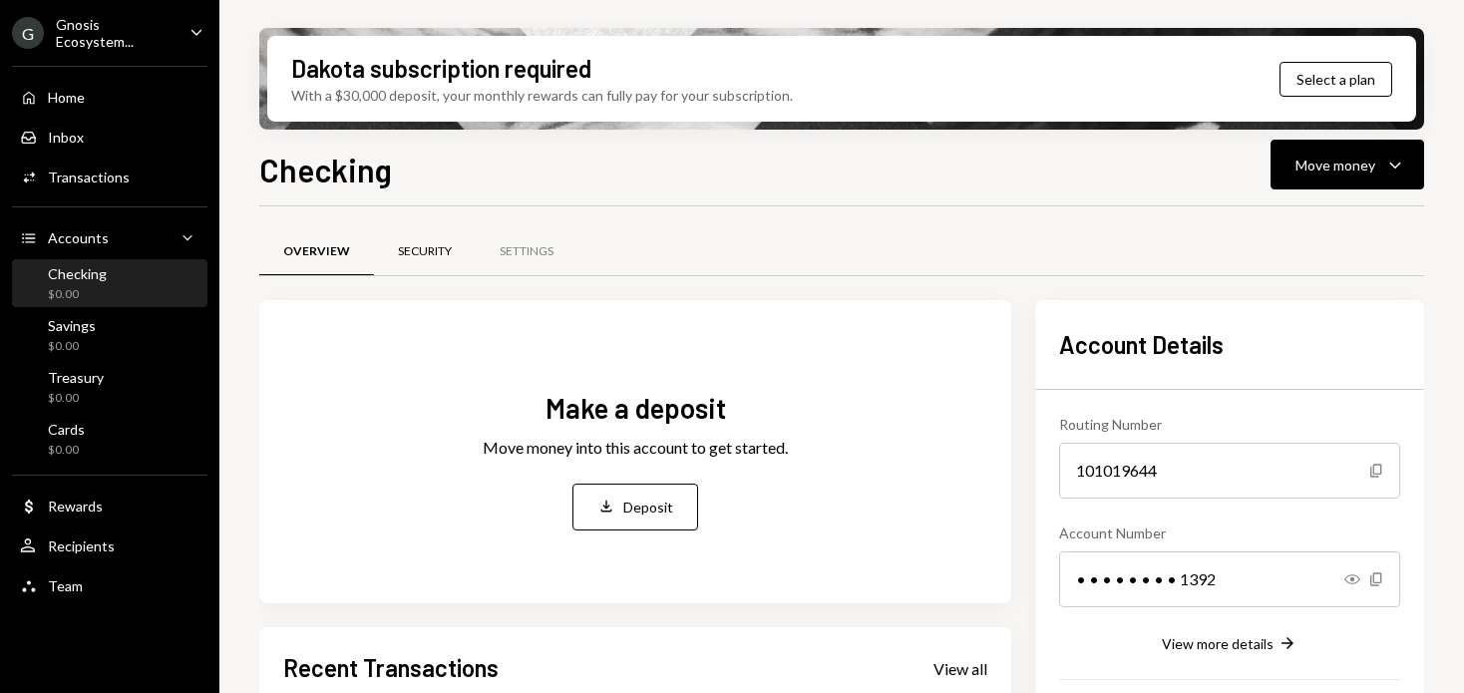
click at [416, 257] on div "Security" at bounding box center [425, 251] width 54 height 17
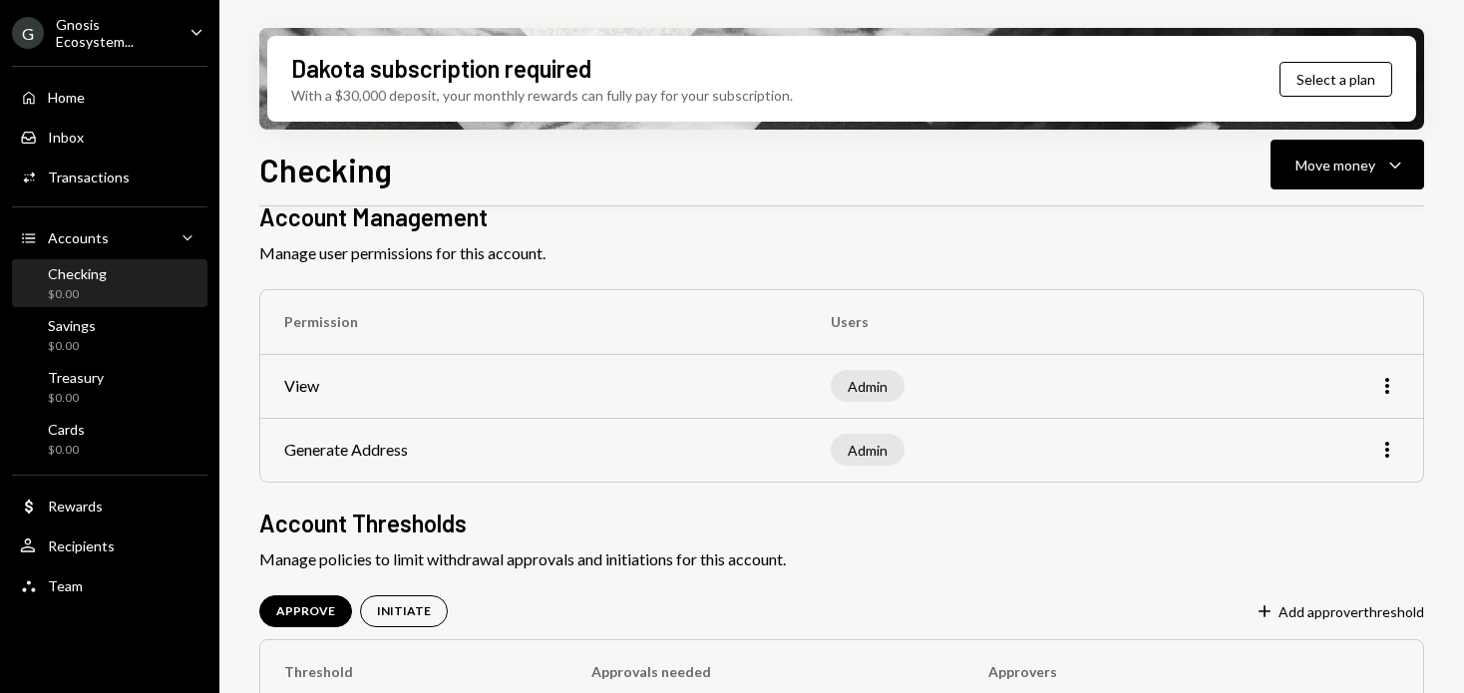
scroll to position [126, 0]
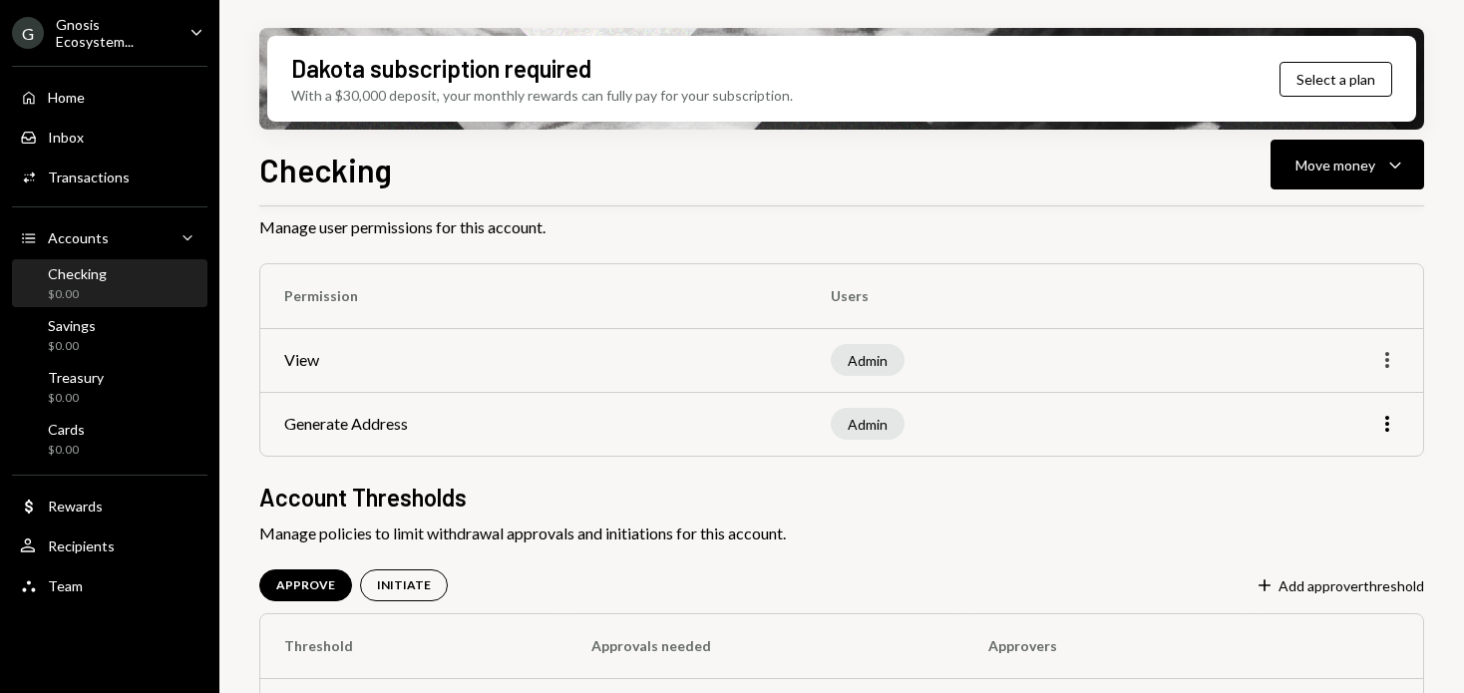
click at [1388, 360] on icon "button" at bounding box center [1387, 360] width 4 height 16
click at [1345, 410] on div "Edit" at bounding box center [1341, 402] width 100 height 35
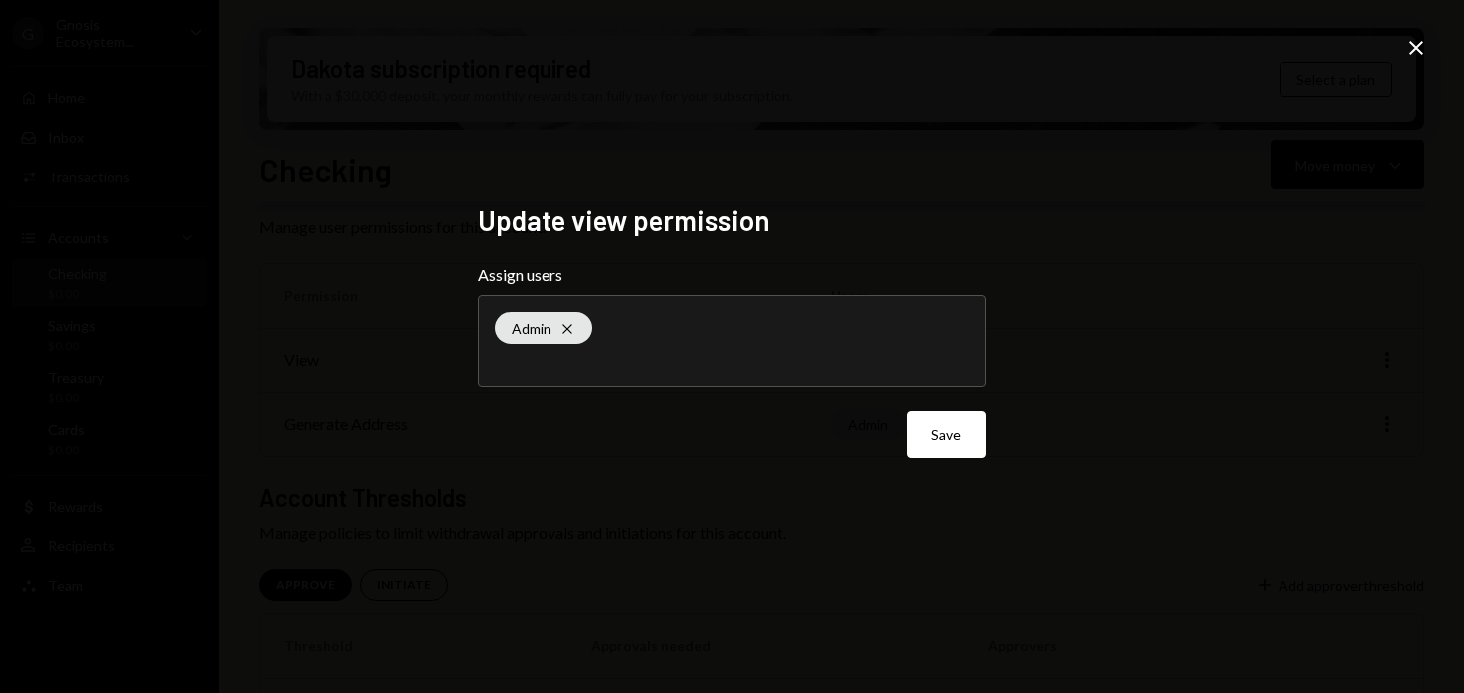
click at [1424, 47] on icon "Close" at bounding box center [1416, 48] width 24 height 24
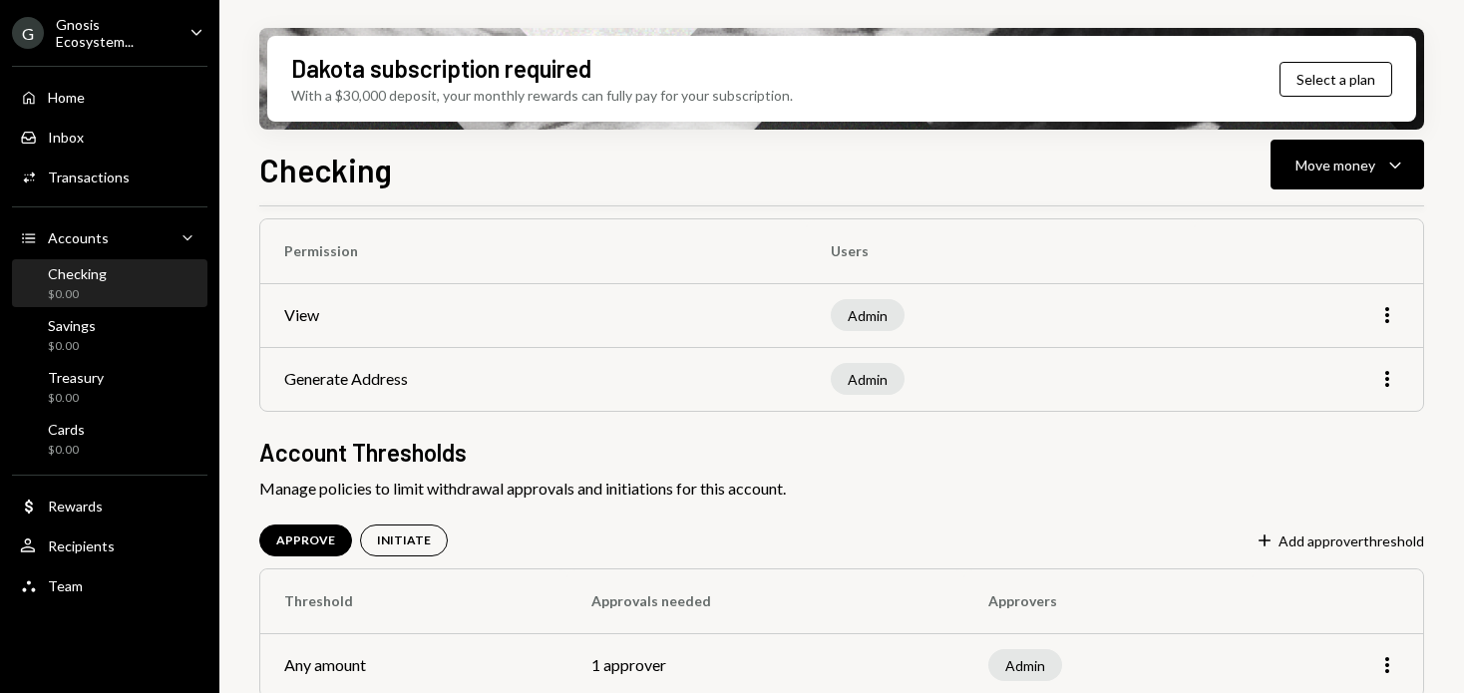
scroll to position [192, 0]
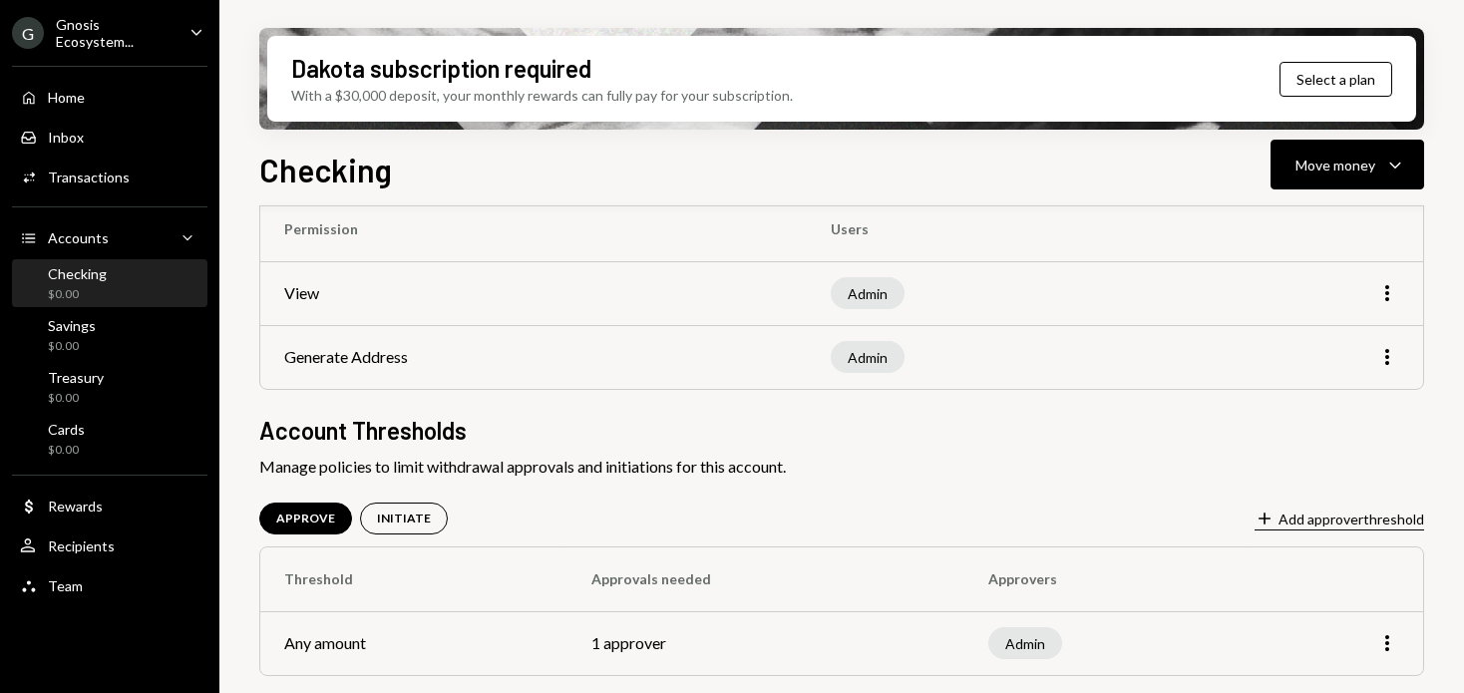
click at [1363, 524] on button "Plus Add approver threshold" at bounding box center [1338, 519] width 169 height 22
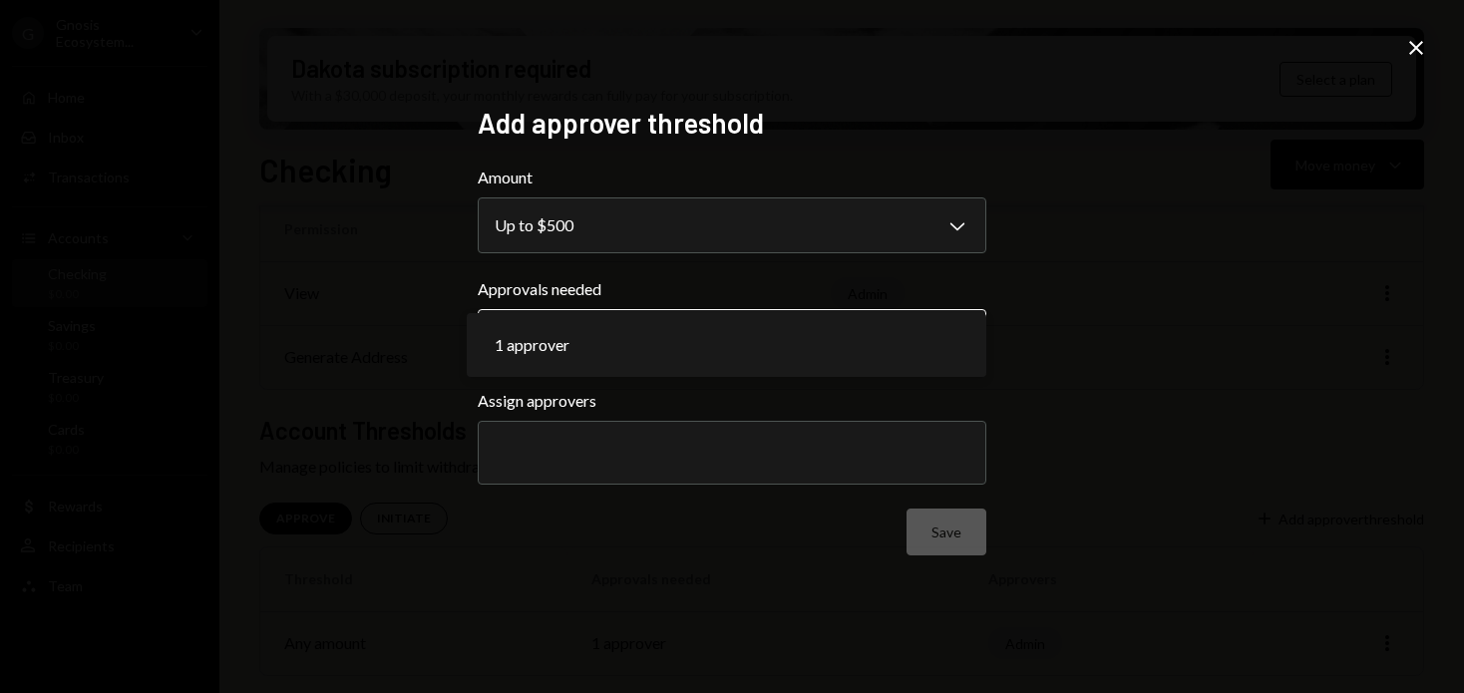
click at [948, 329] on body "**********" at bounding box center [732, 346] width 1464 height 693
click at [938, 336] on body "**********" at bounding box center [732, 346] width 1464 height 693
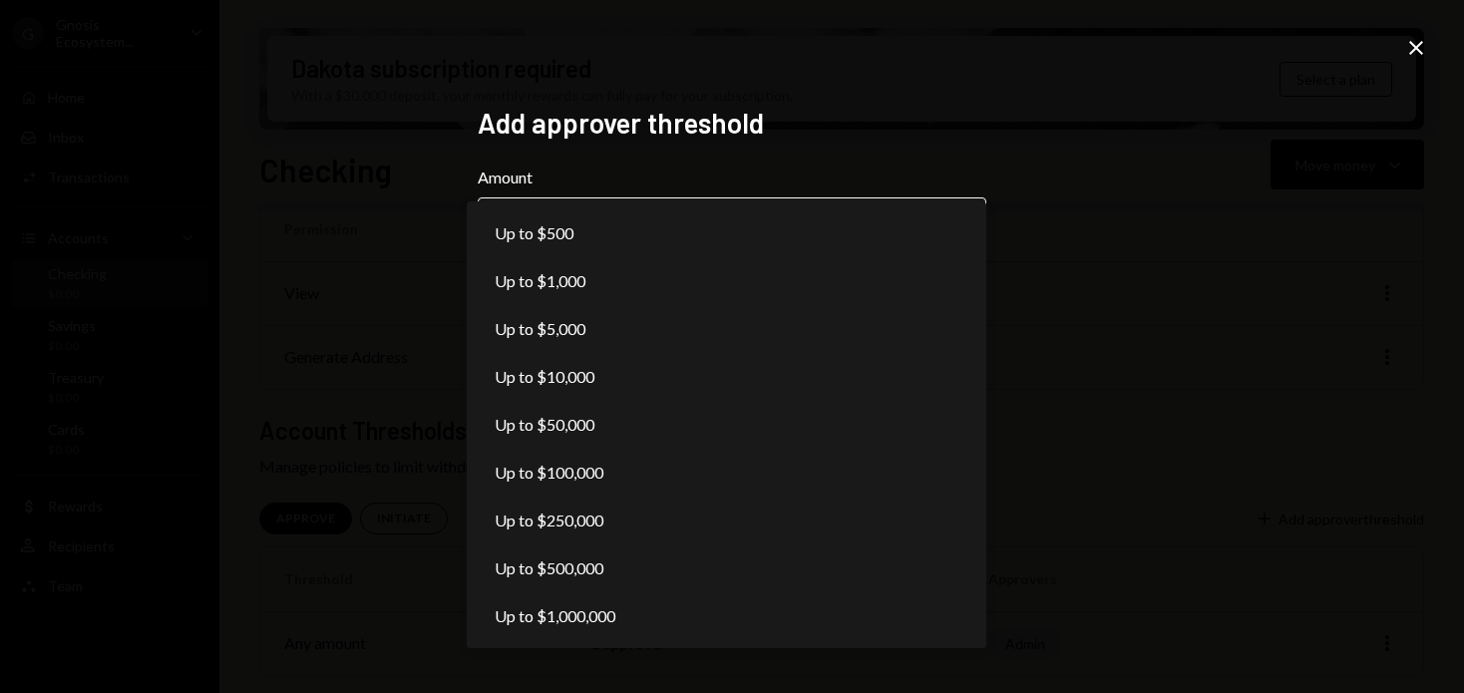
click at [902, 238] on body "**********" at bounding box center [732, 346] width 1464 height 693
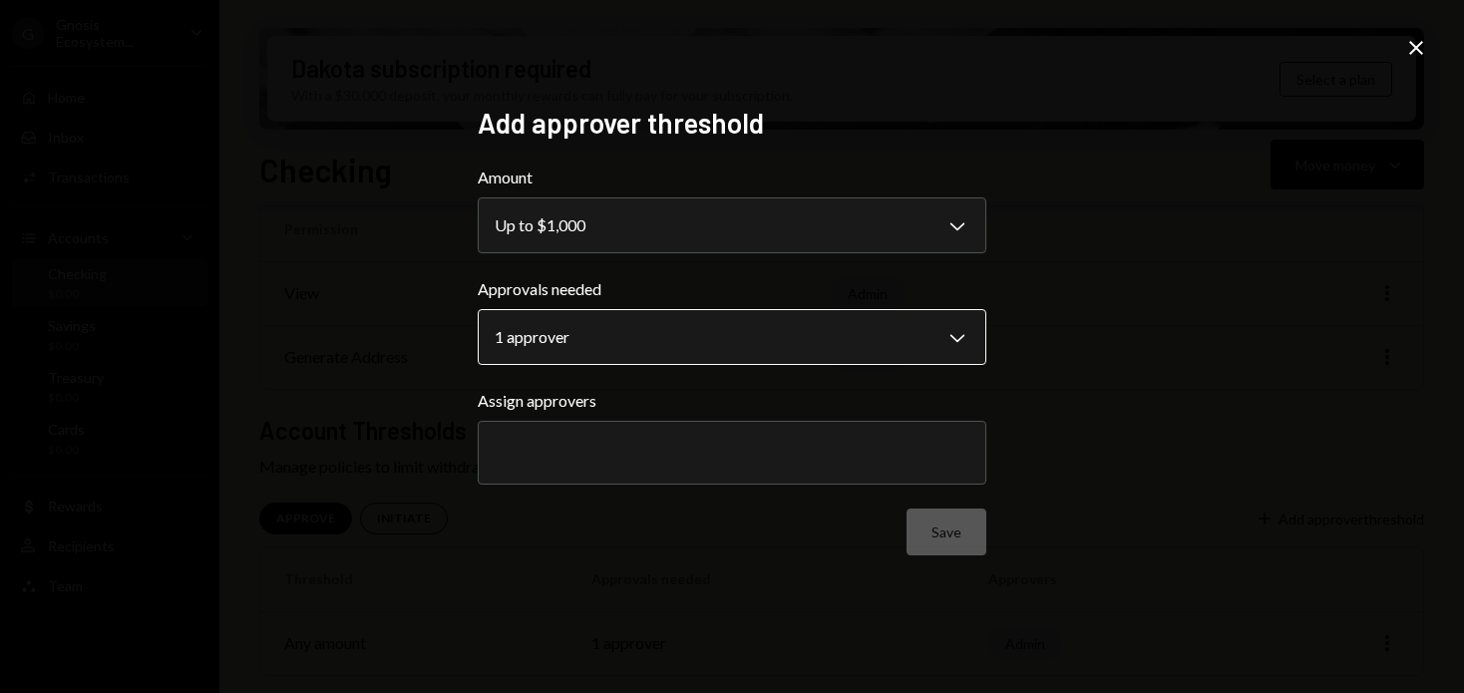
click at [830, 339] on body "**********" at bounding box center [732, 346] width 1464 height 693
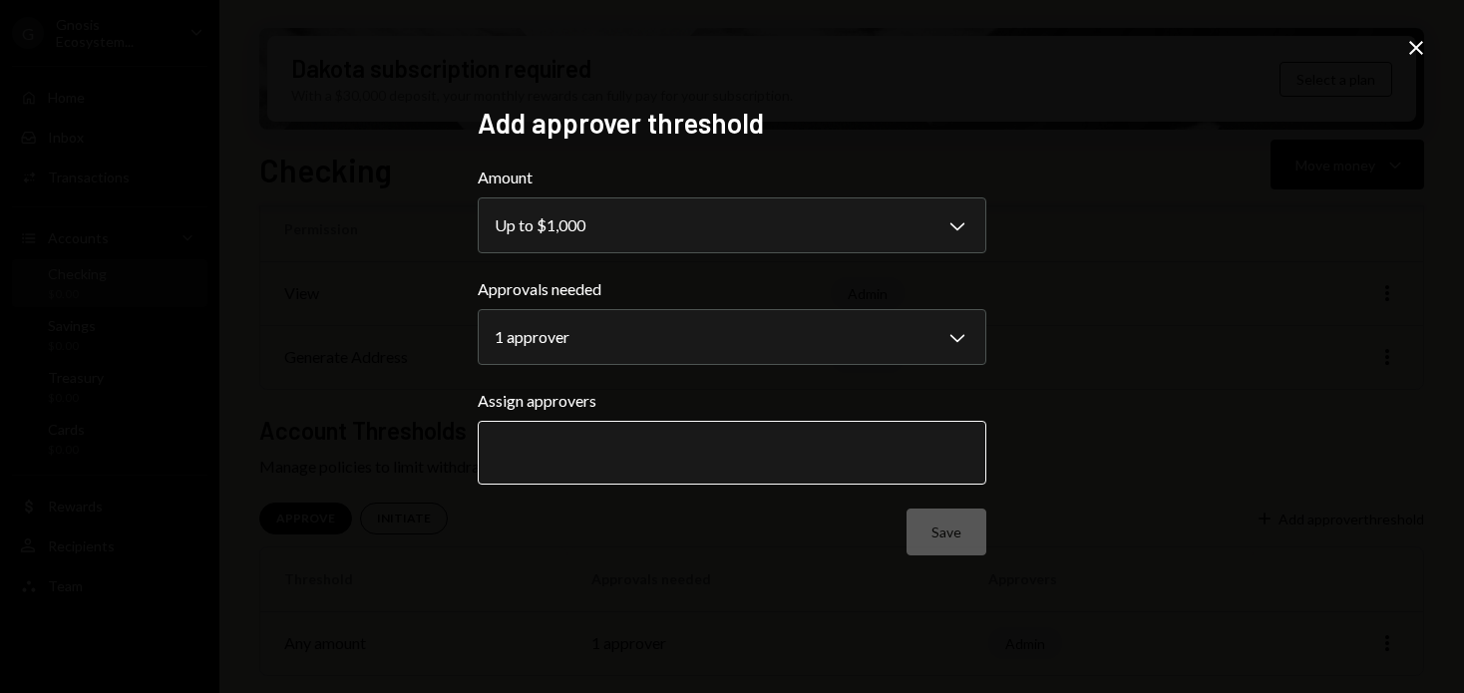
click at [762, 446] on input "text" at bounding box center [732, 453] width 475 height 18
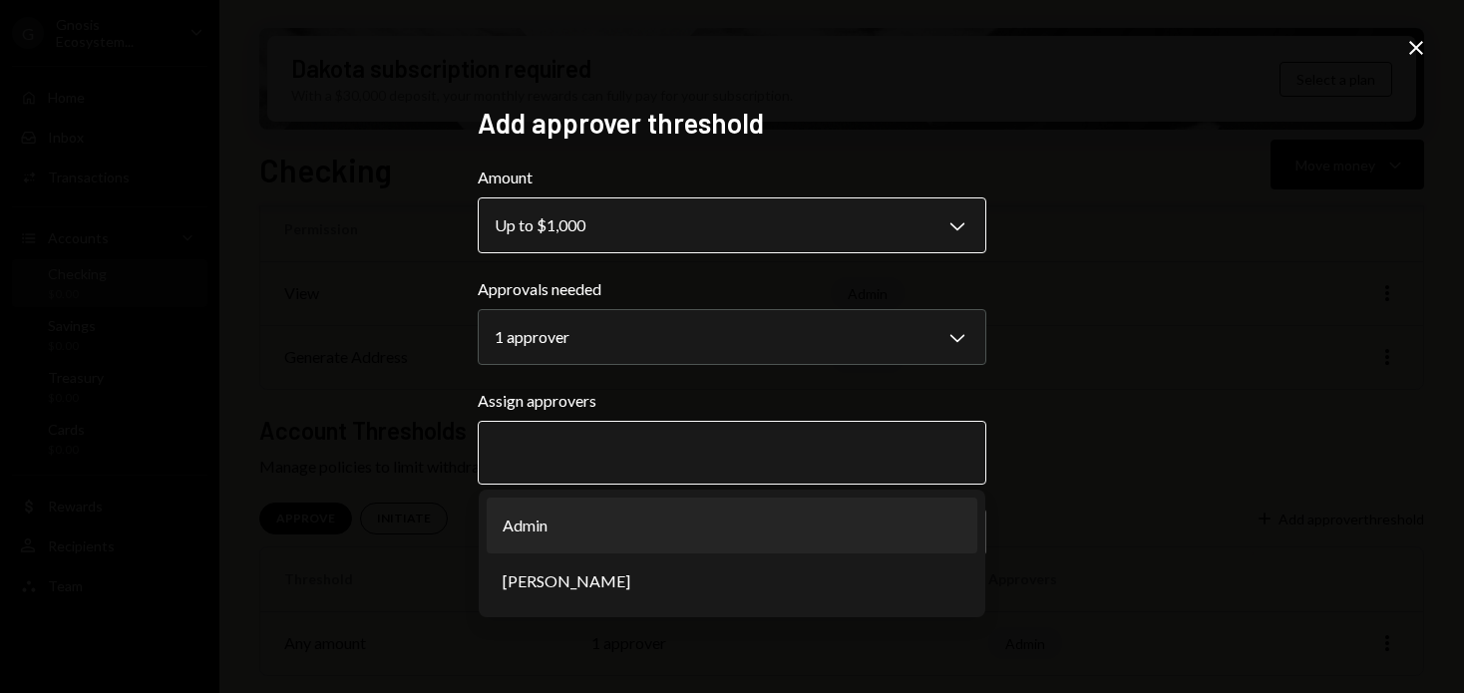
click at [797, 235] on body "**********" at bounding box center [732, 346] width 1464 height 693
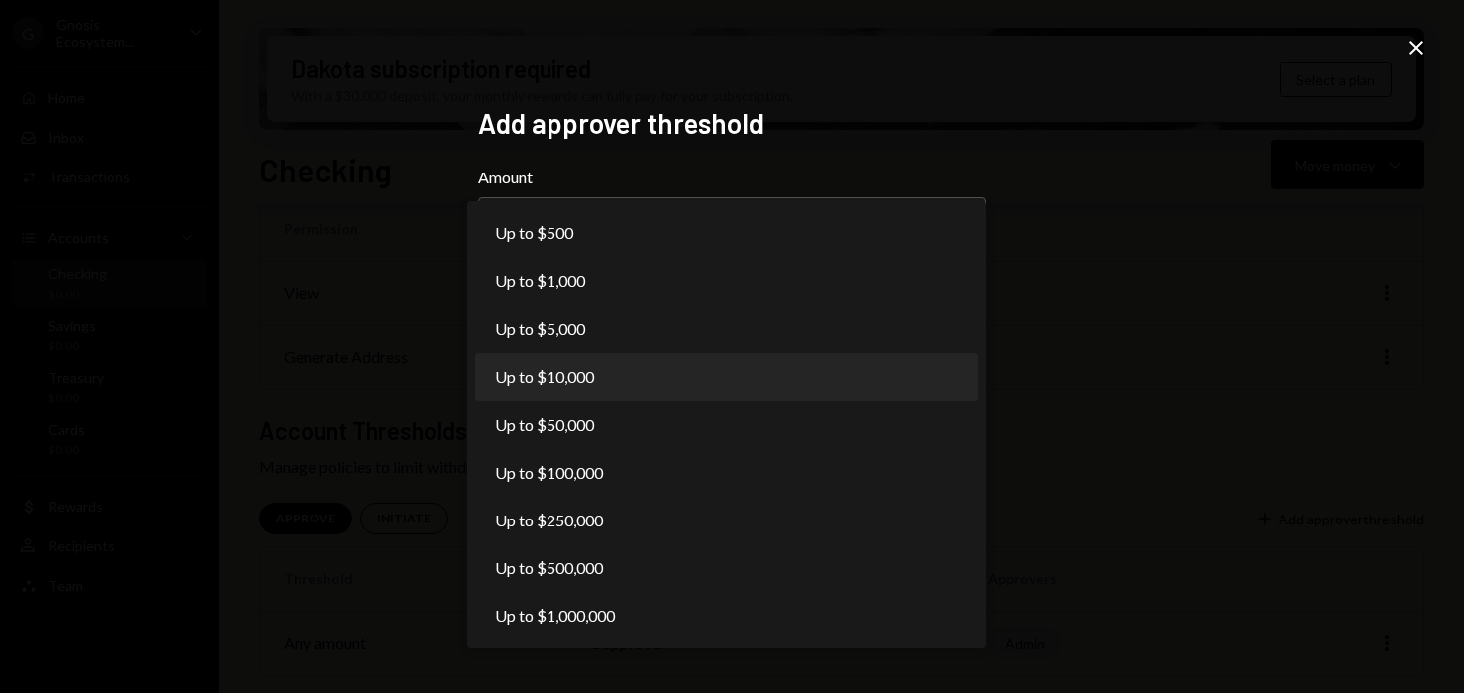
select select "*****"
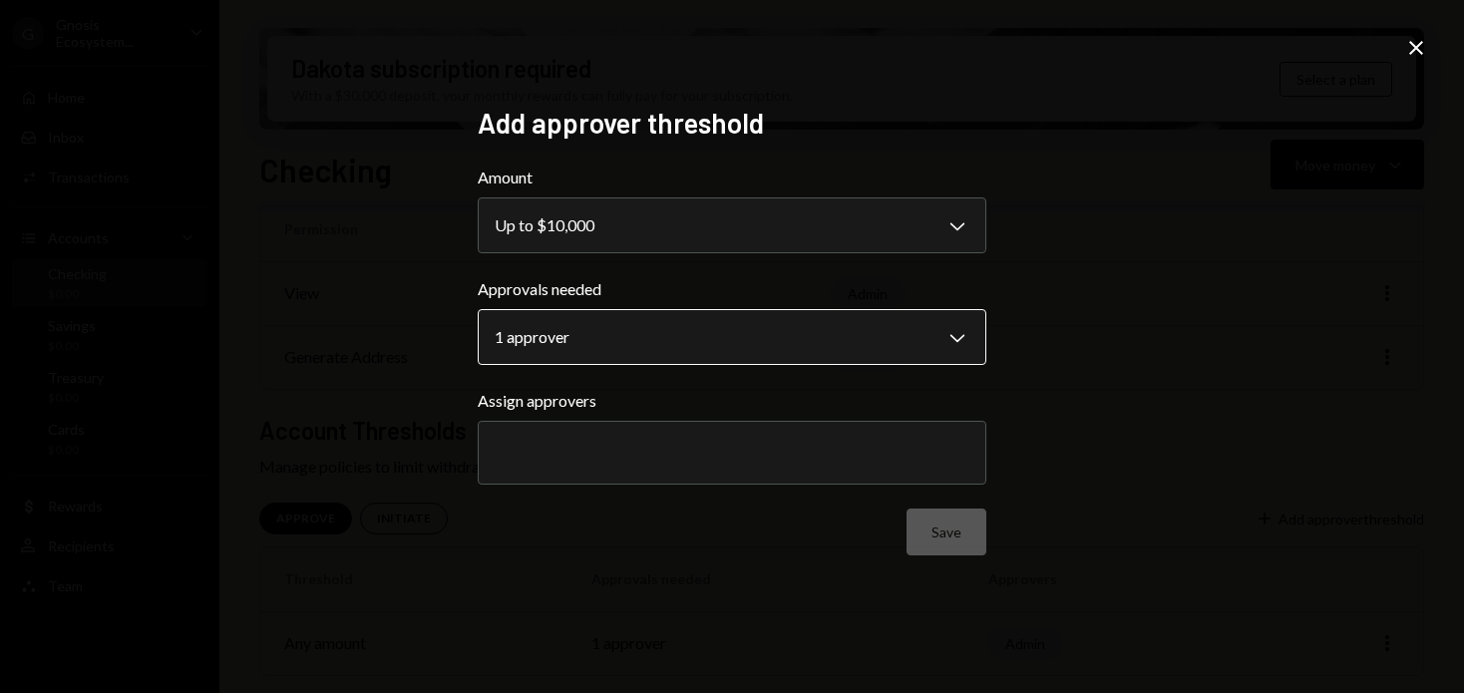
click at [719, 350] on body "**********" at bounding box center [732, 346] width 1464 height 693
click at [731, 436] on div at bounding box center [732, 453] width 475 height 50
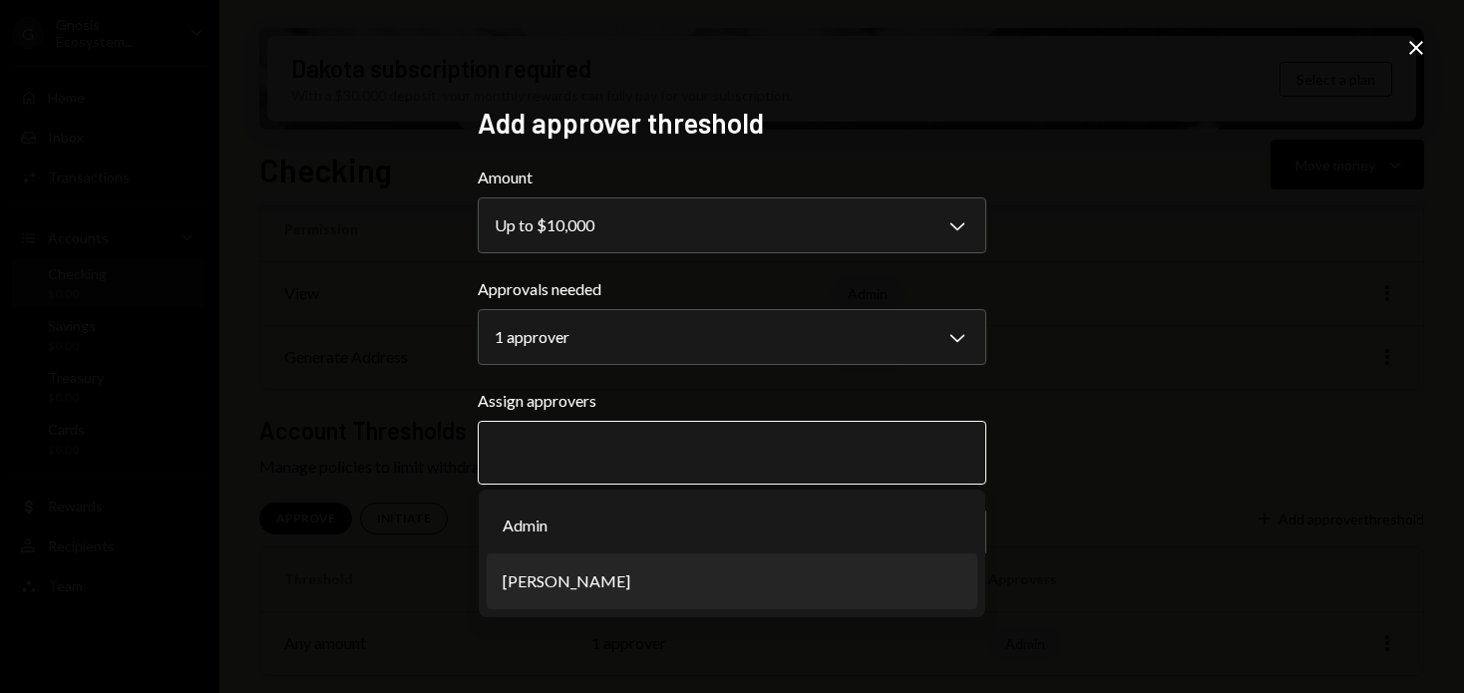
click at [710, 583] on li "[PERSON_NAME]" at bounding box center [732, 581] width 491 height 56
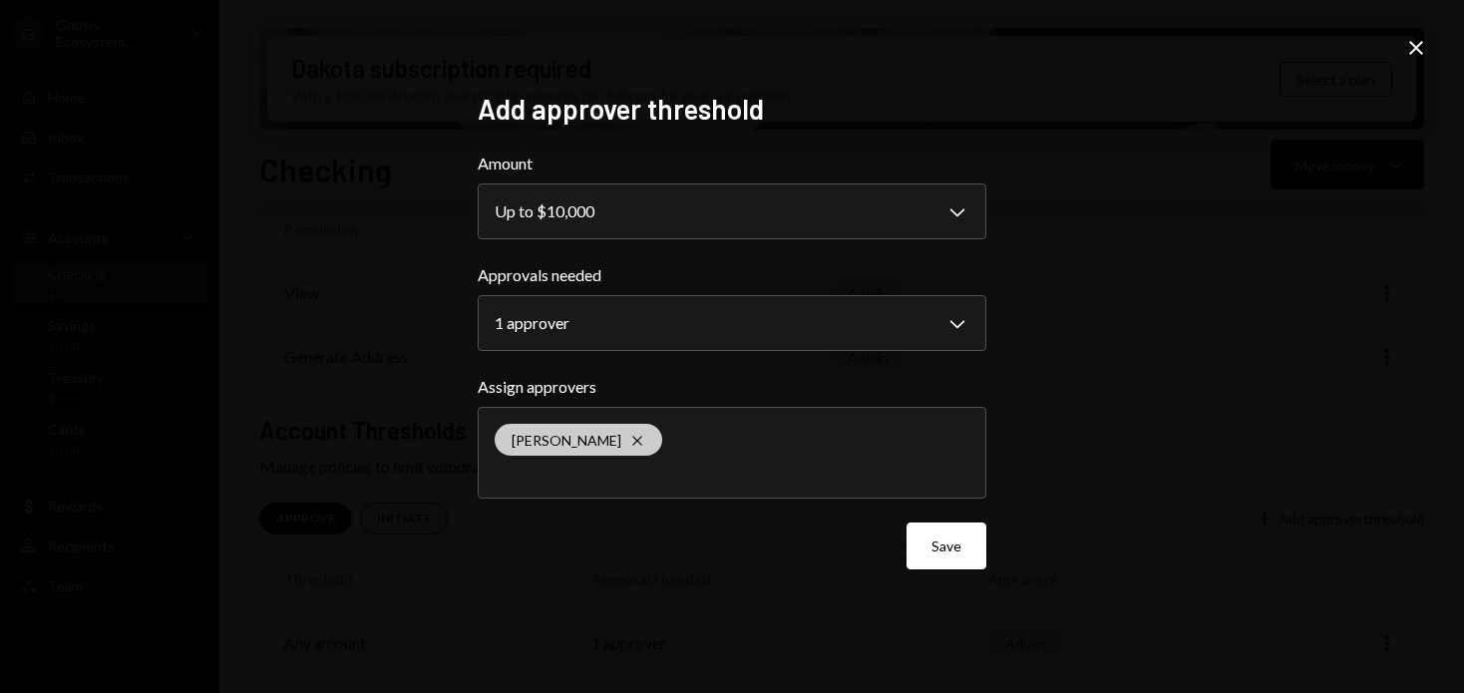
click at [629, 441] on icon "Cross" at bounding box center [637, 441] width 16 height 16
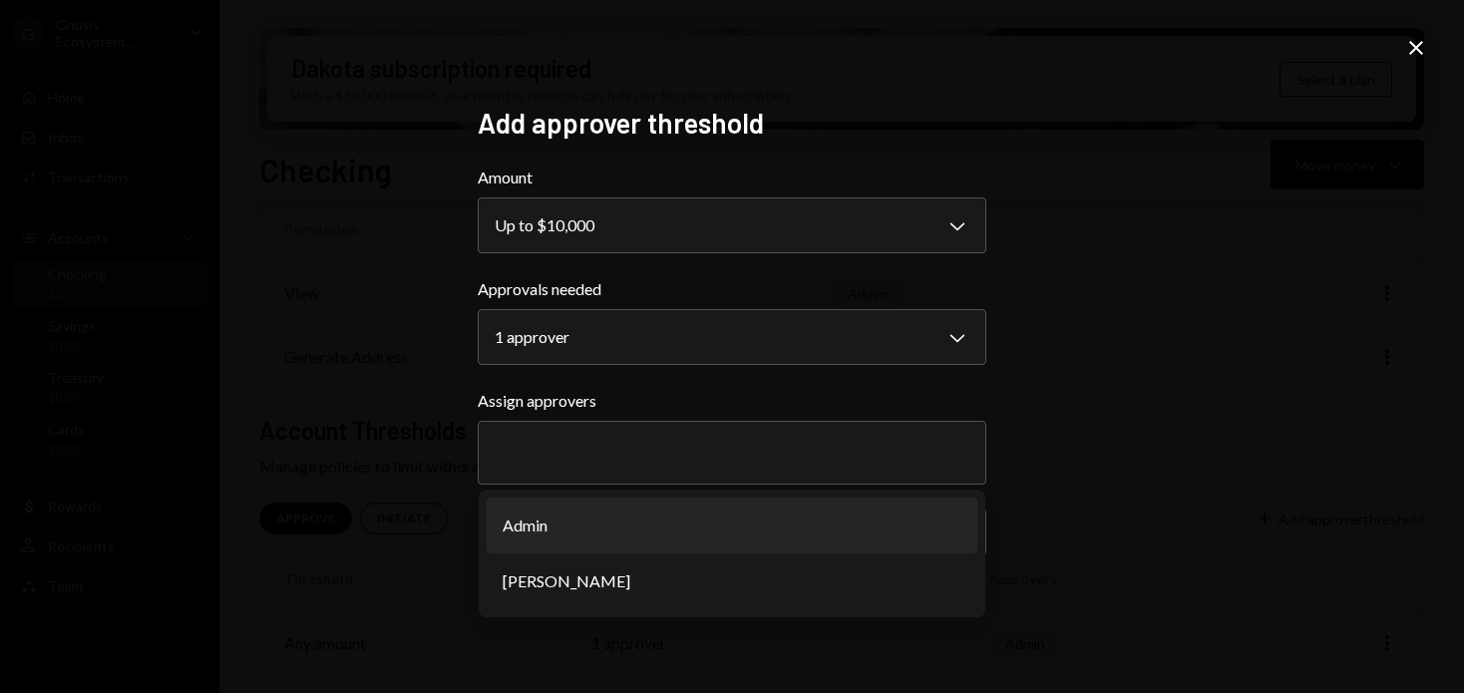
click at [1132, 342] on div "**********" at bounding box center [732, 346] width 1464 height 693
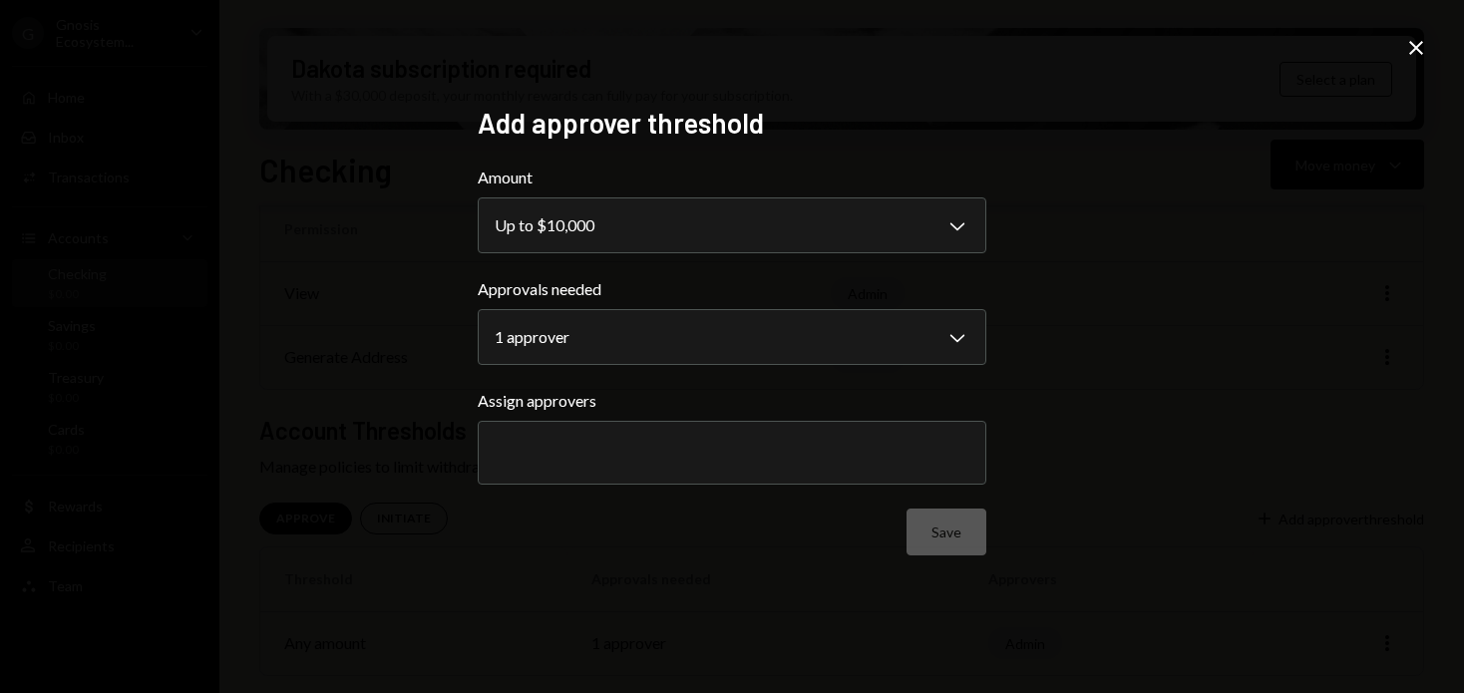
click at [1410, 54] on icon at bounding box center [1416, 48] width 14 height 14
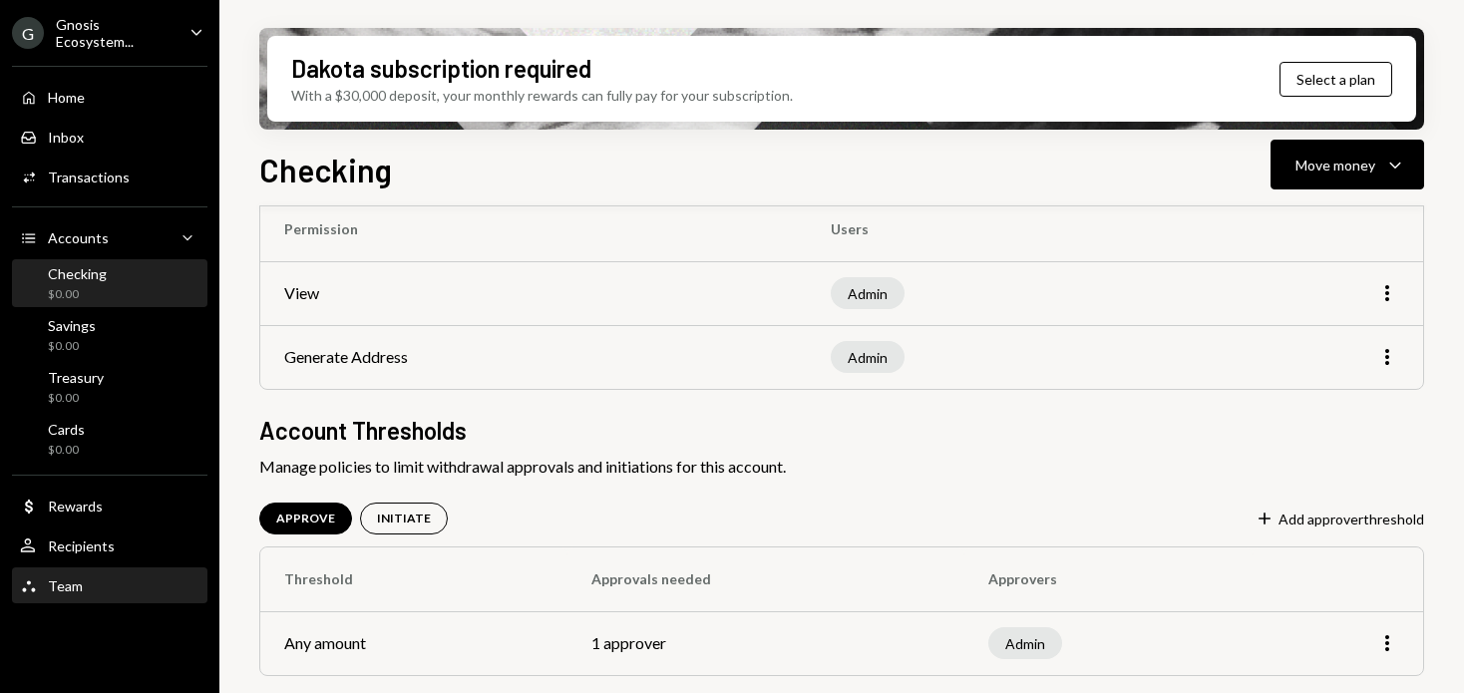
click at [113, 579] on div "Team Team" at bounding box center [109, 586] width 179 height 18
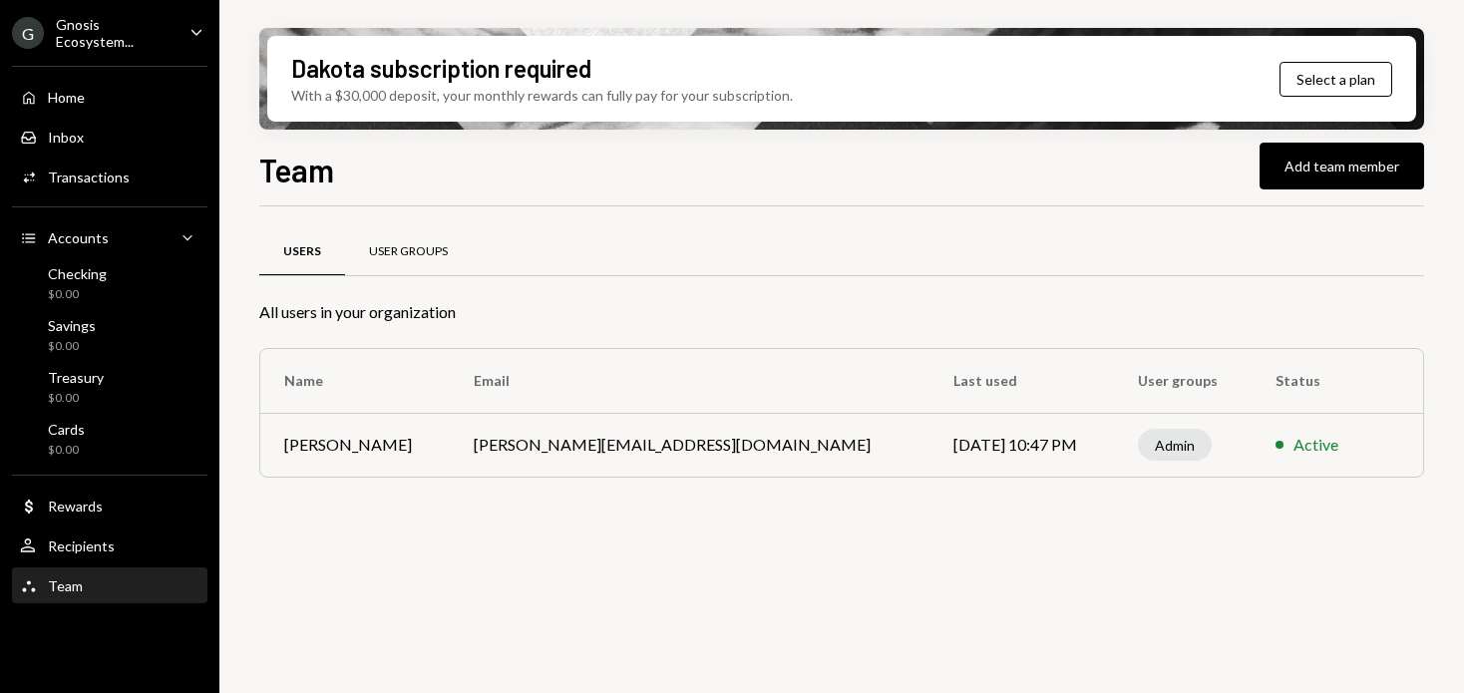
click at [429, 242] on div "User Groups" at bounding box center [408, 252] width 127 height 48
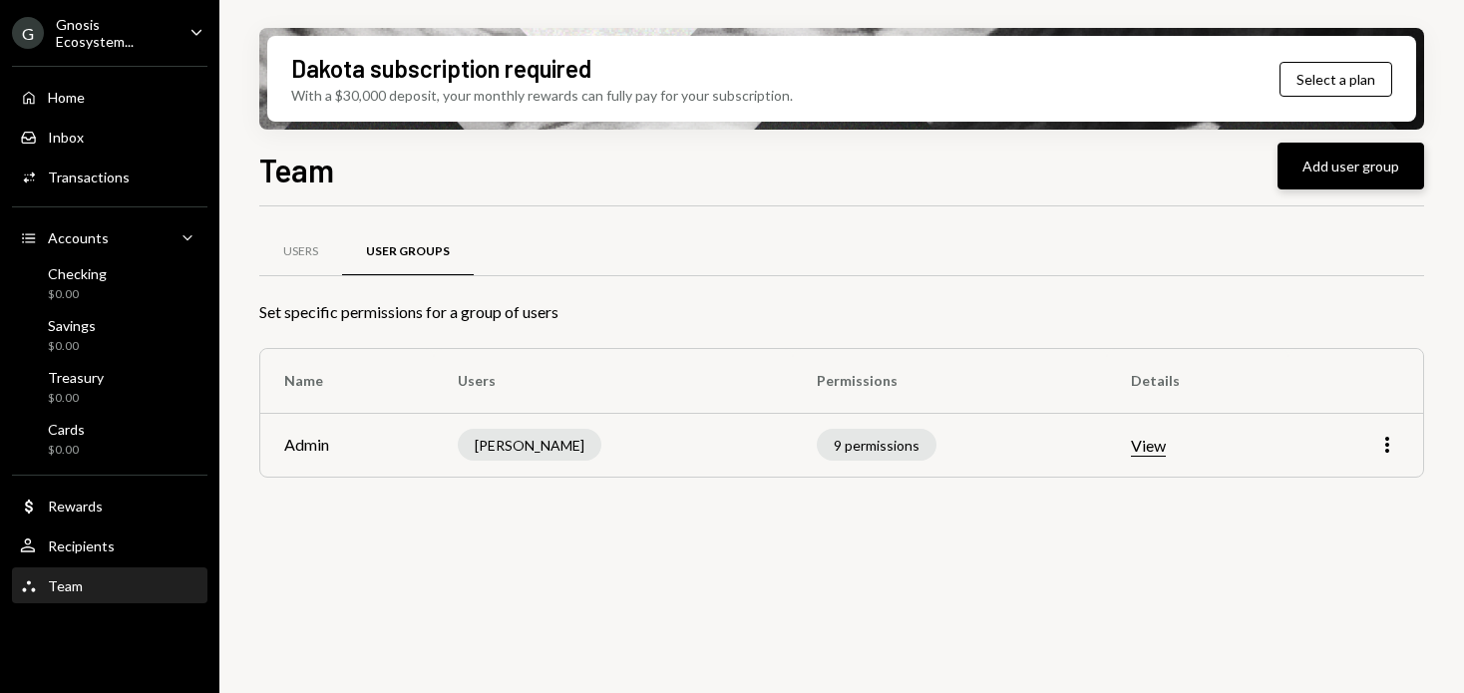
click at [1320, 182] on button "Add user group" at bounding box center [1350, 166] width 147 height 47
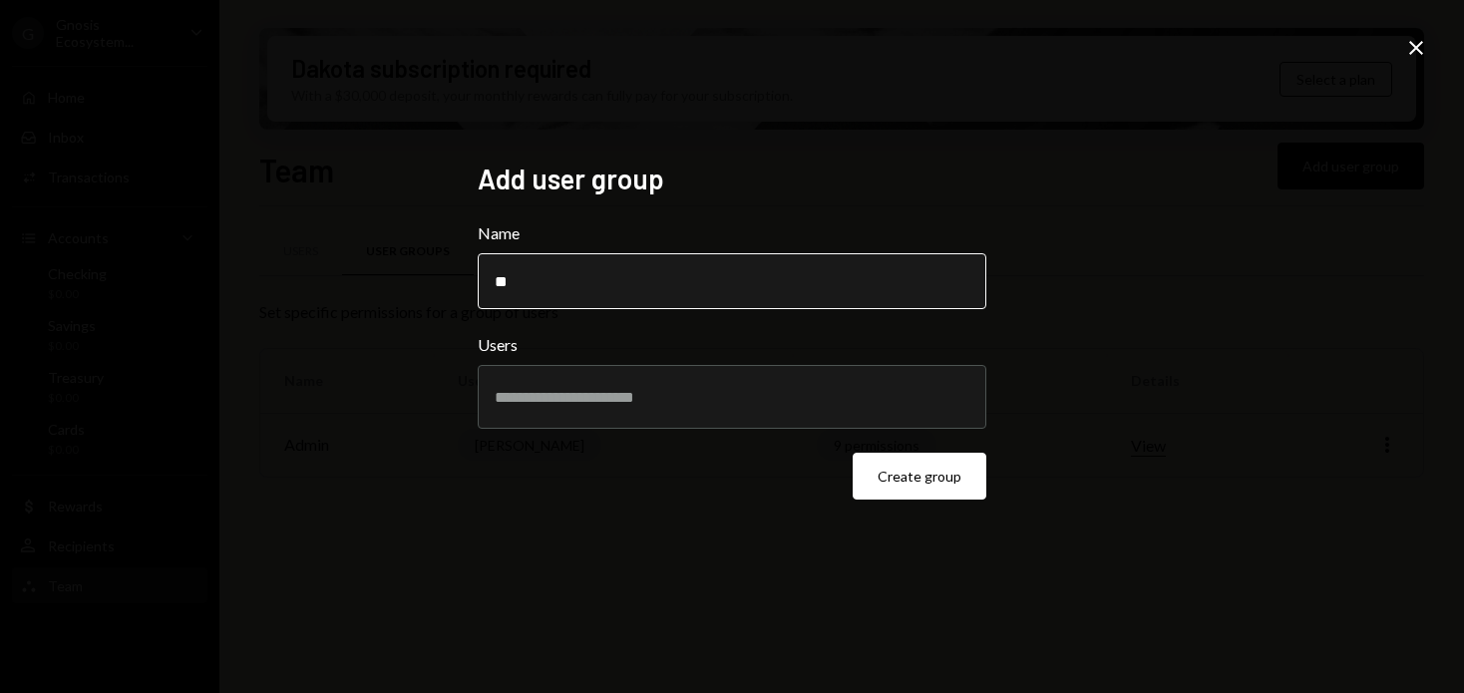
type input "*"
type input "*********"
click at [584, 409] on div at bounding box center [732, 397] width 475 height 50
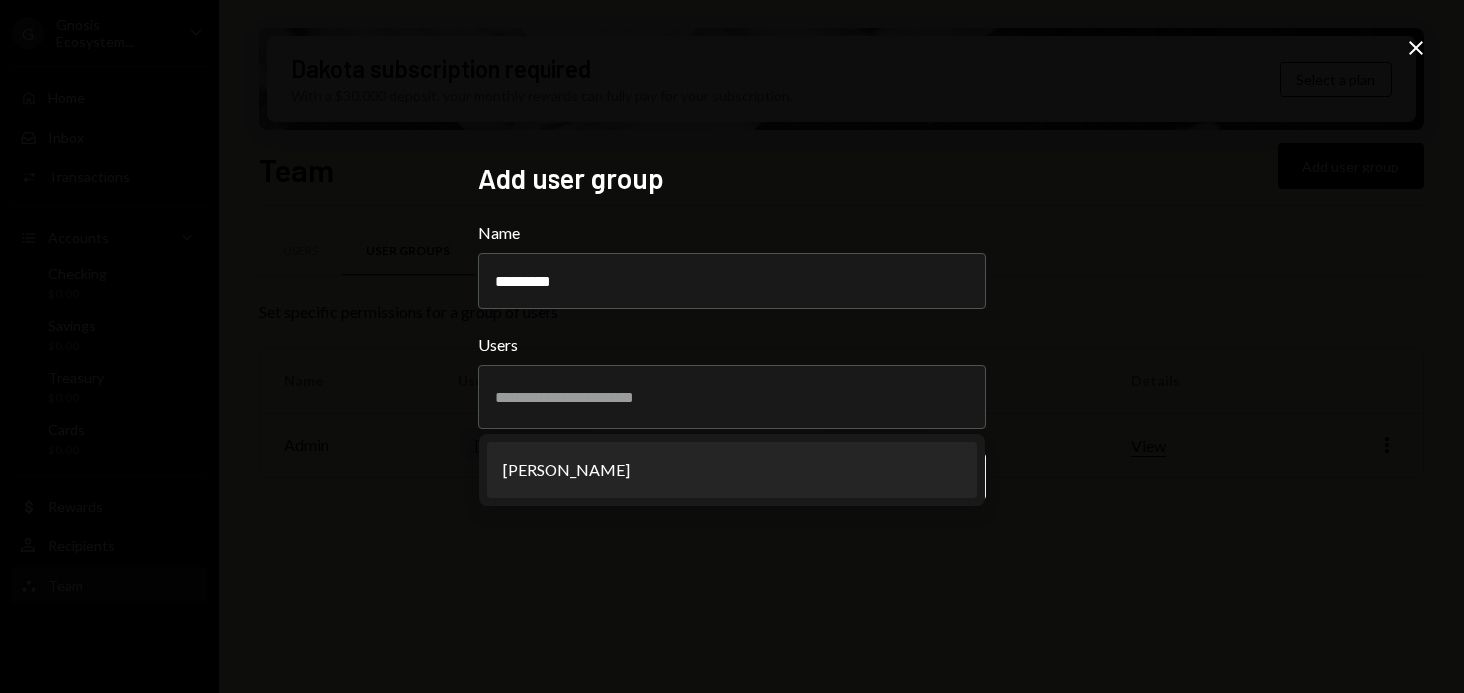
click at [617, 529] on div "Add user group Name ********* Users Ashley Chua Create group" at bounding box center [732, 347] width 508 height 371
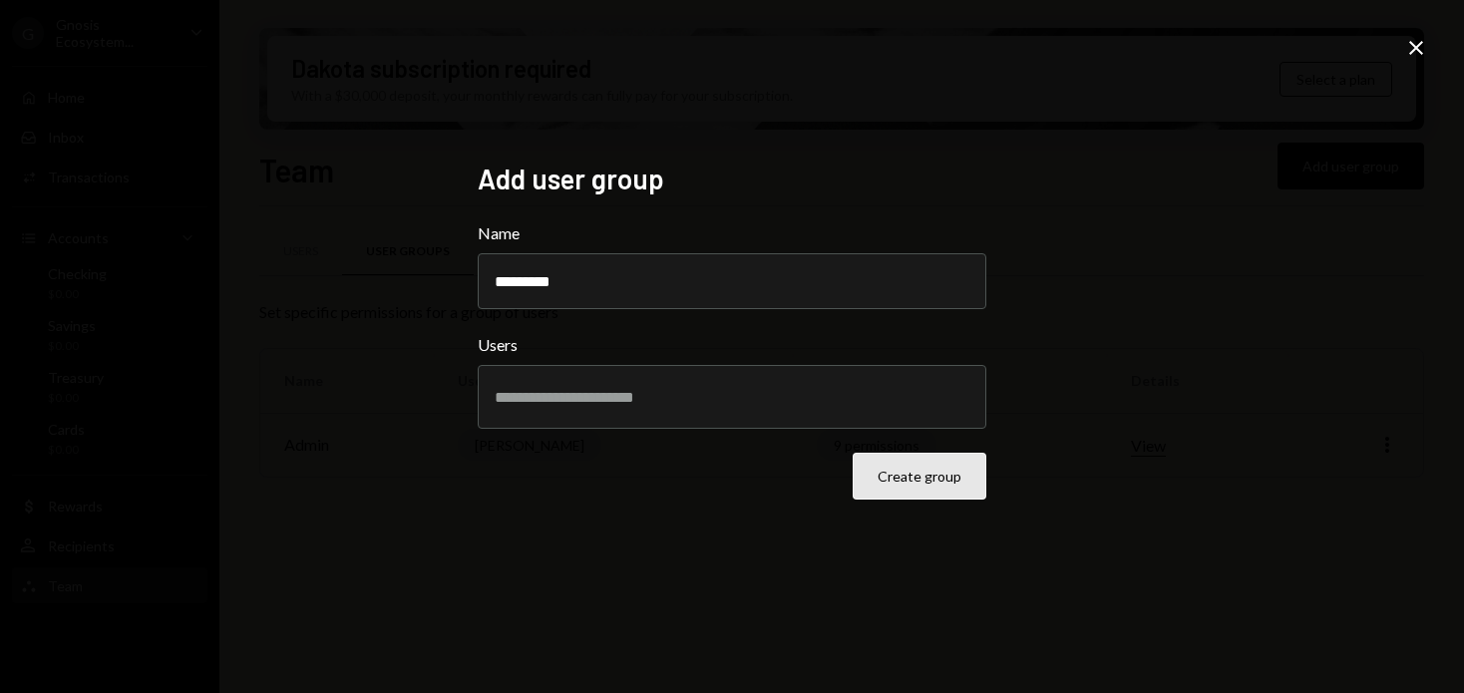
click at [913, 477] on button "Create group" at bounding box center [919, 476] width 134 height 47
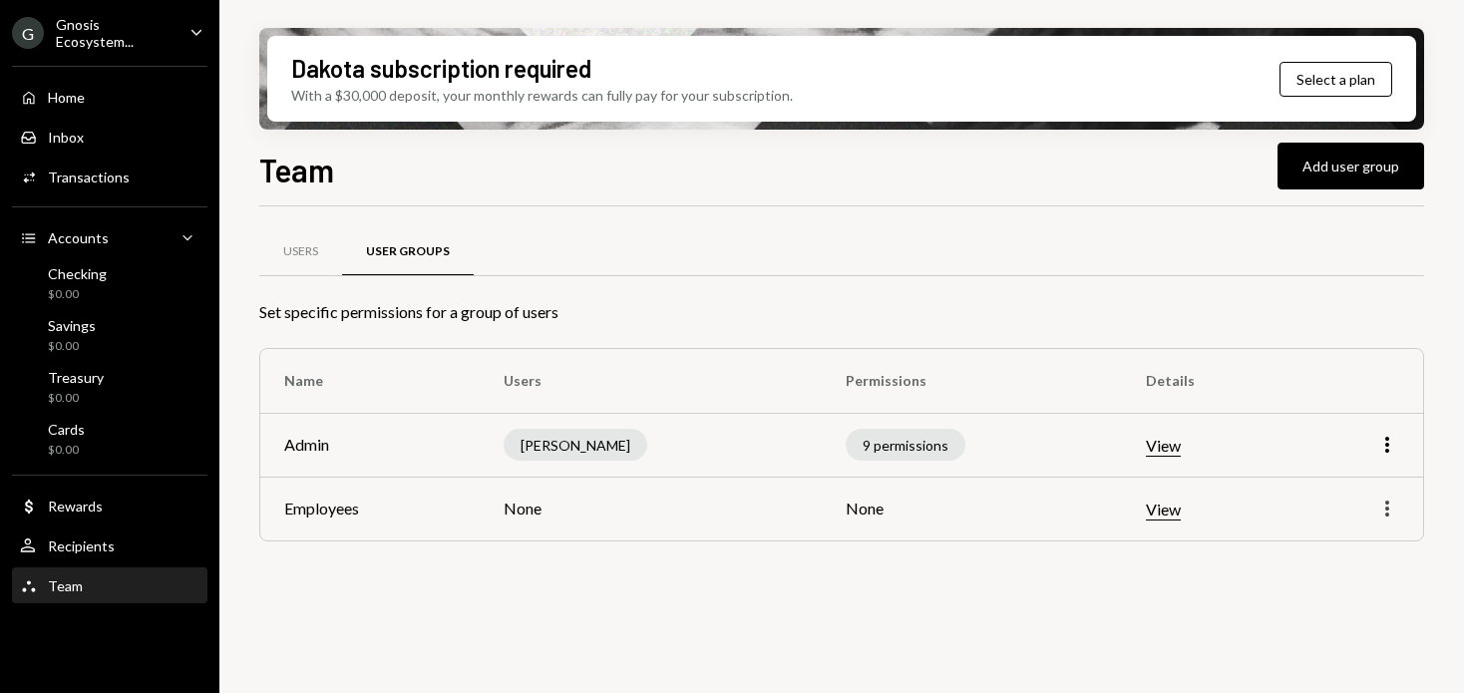
click at [1394, 515] on icon "More" at bounding box center [1387, 509] width 24 height 24
click at [1345, 541] on div "Edit" at bounding box center [1341, 551] width 100 height 35
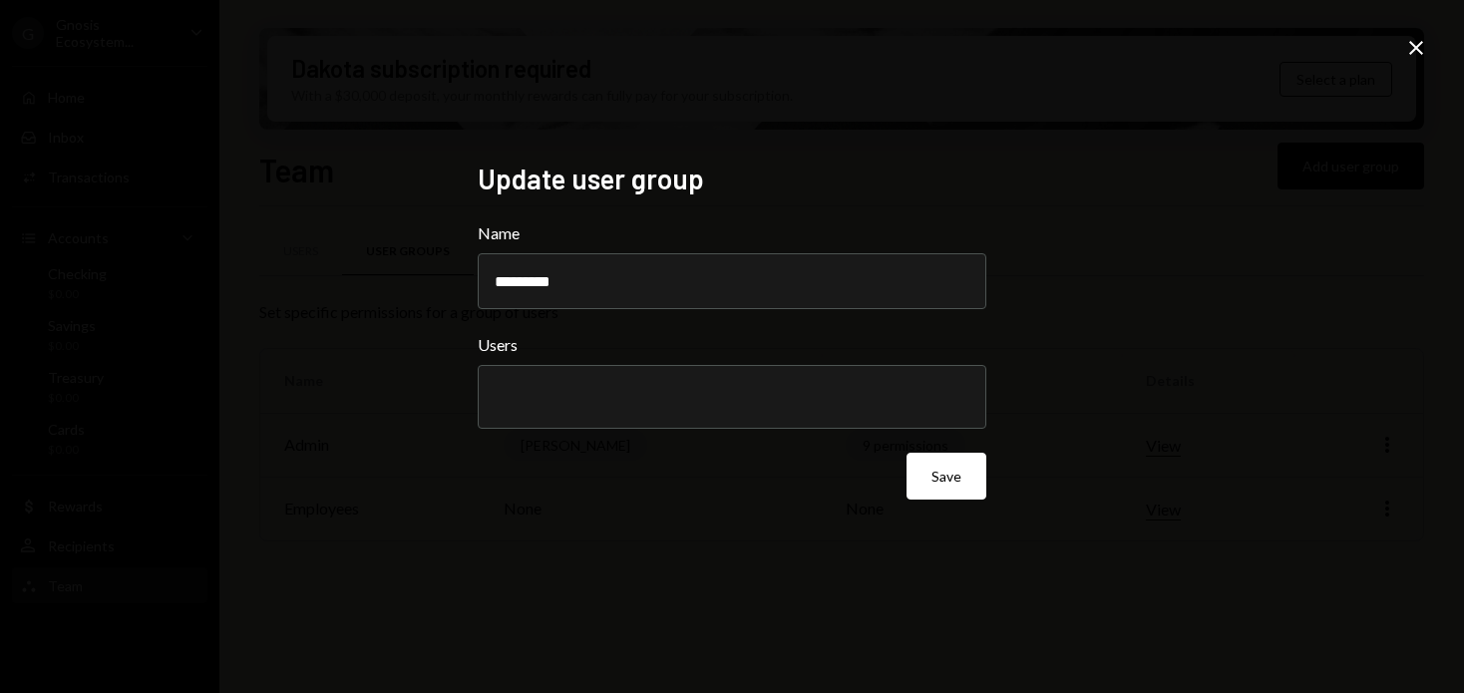
click at [1427, 43] on icon "Close" at bounding box center [1416, 48] width 24 height 24
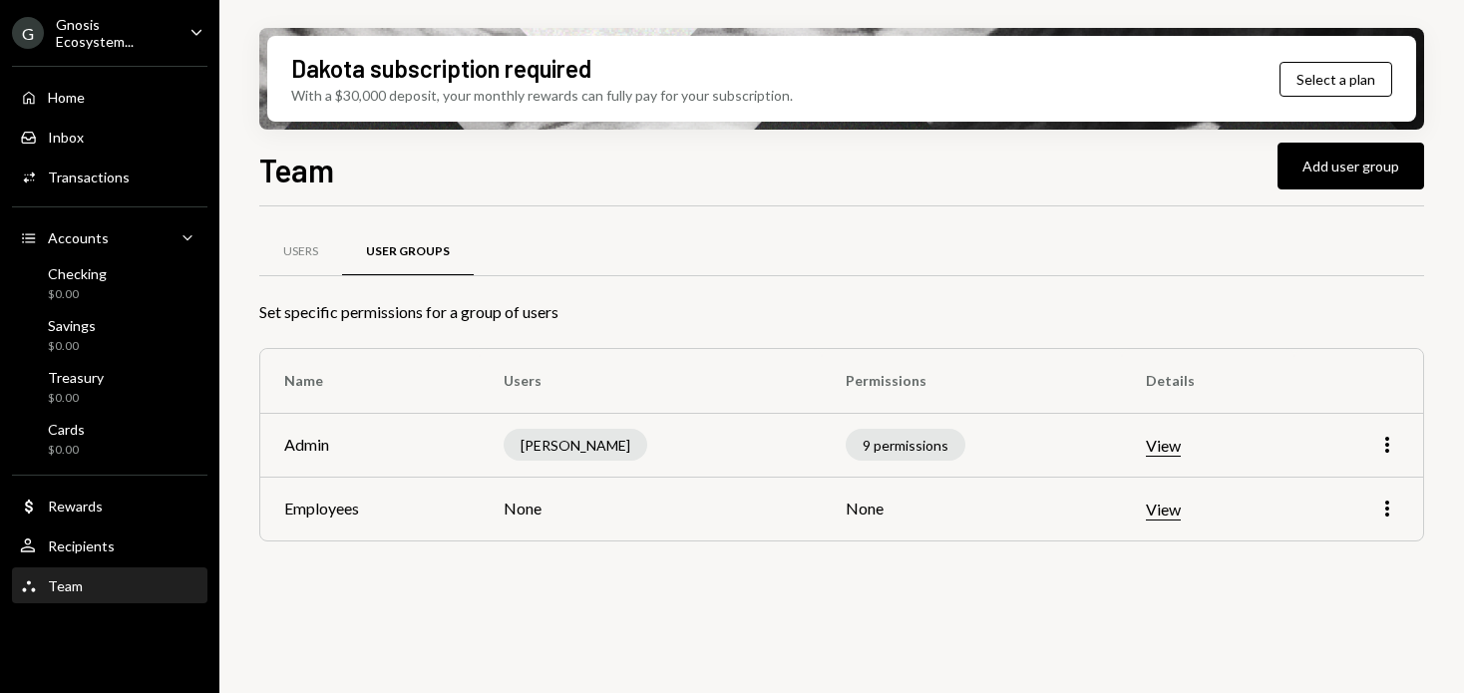
click at [832, 506] on td "None" at bounding box center [971, 509] width 299 height 64
click at [361, 507] on td "Employees" at bounding box center [369, 509] width 219 height 64
click at [1148, 505] on button "View" at bounding box center [1163, 510] width 35 height 21
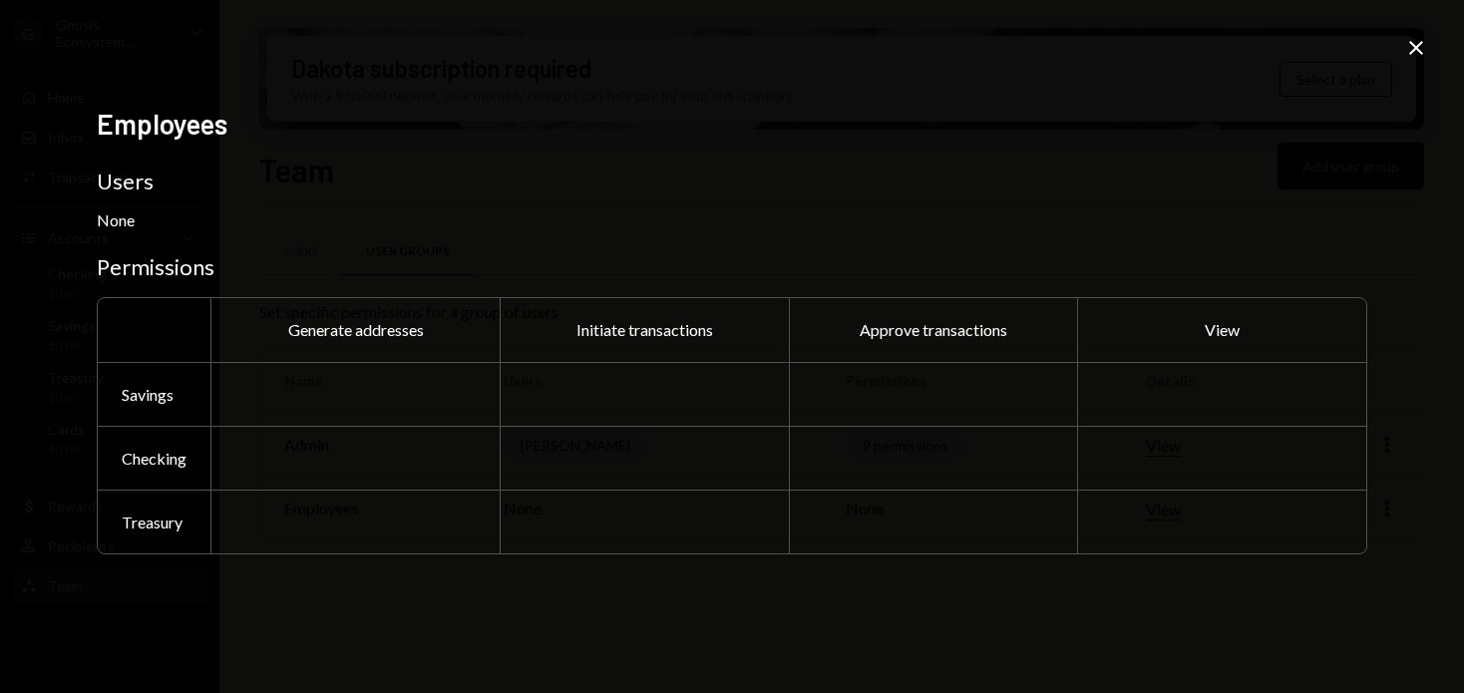
click at [421, 399] on div at bounding box center [354, 394] width 289 height 64
click at [1421, 47] on icon "Close" at bounding box center [1416, 48] width 24 height 24
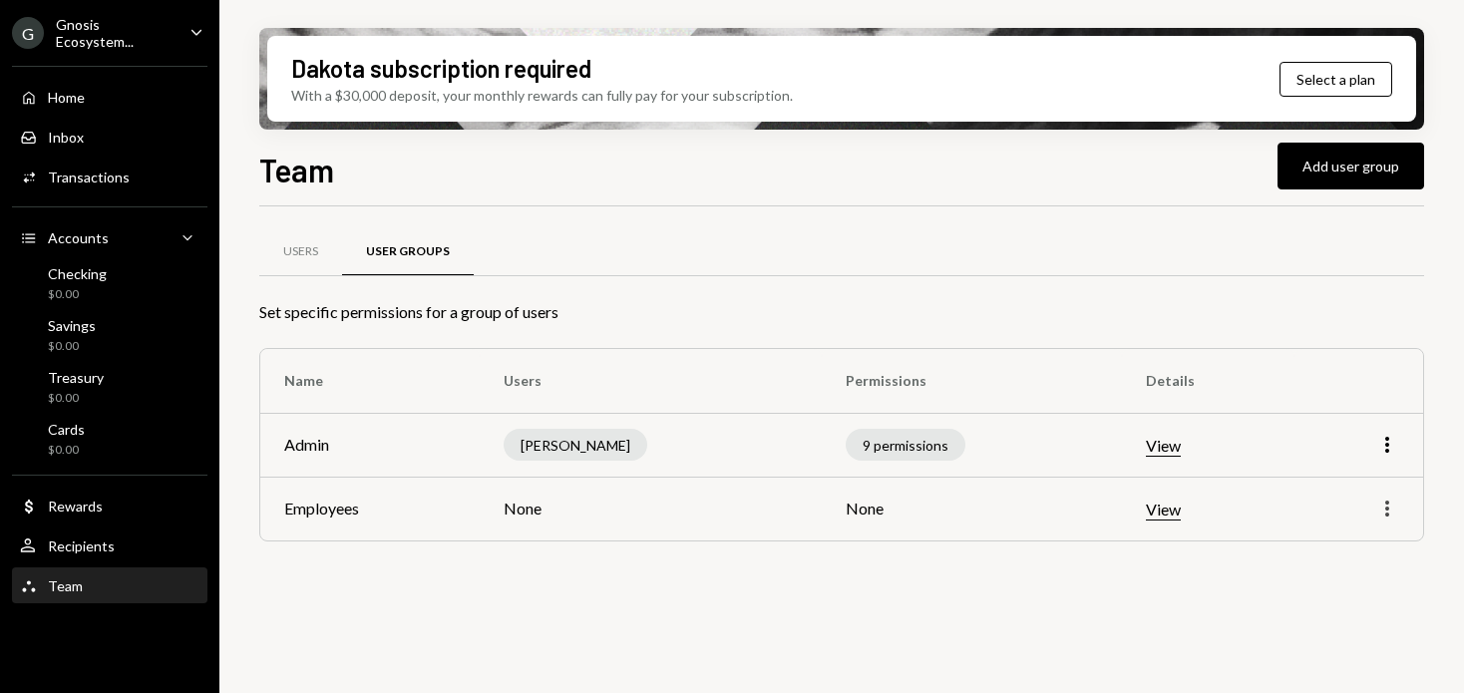
click at [1394, 505] on icon "More" at bounding box center [1387, 509] width 24 height 24
click at [1338, 564] on div "Edit" at bounding box center [1341, 551] width 100 height 35
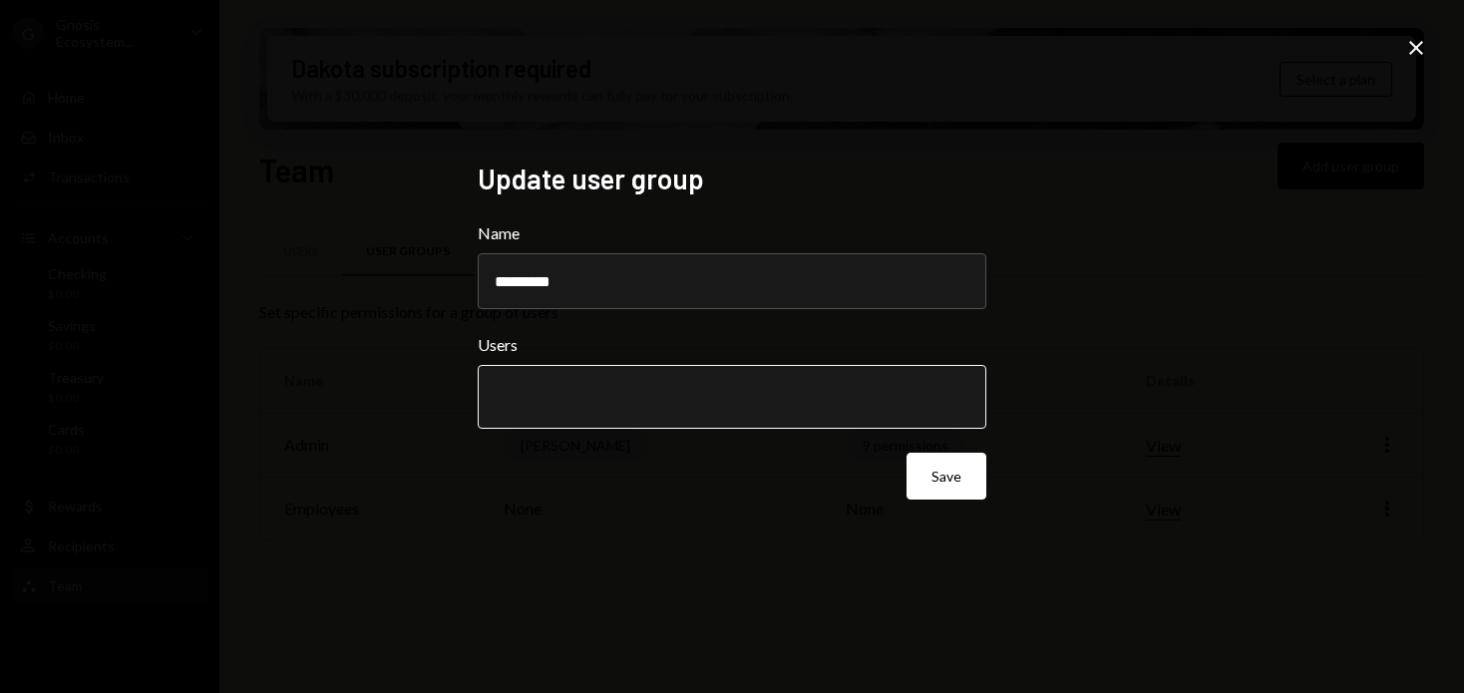
click at [707, 399] on input "text" at bounding box center [732, 397] width 475 height 18
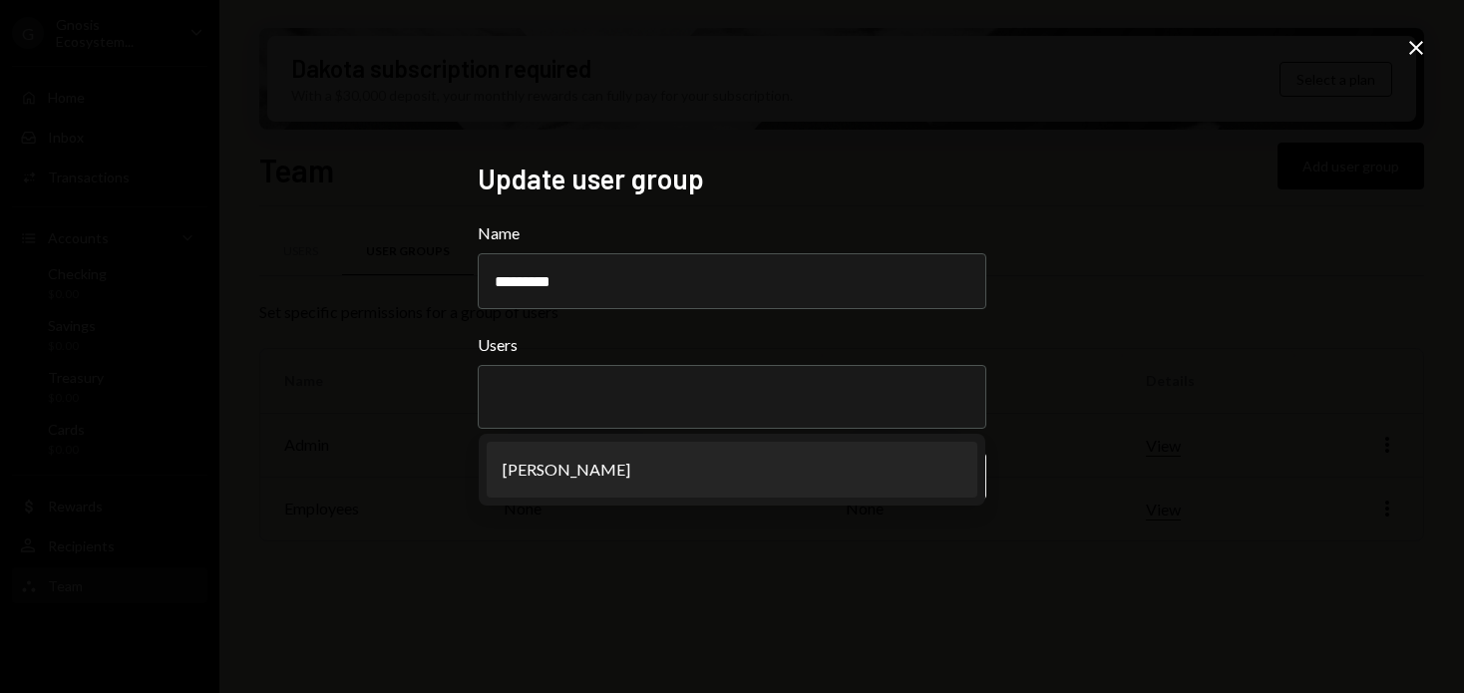
click at [606, 602] on div "Update user group Name ********* Users Ashley Chua Save Close" at bounding box center [732, 346] width 1464 height 693
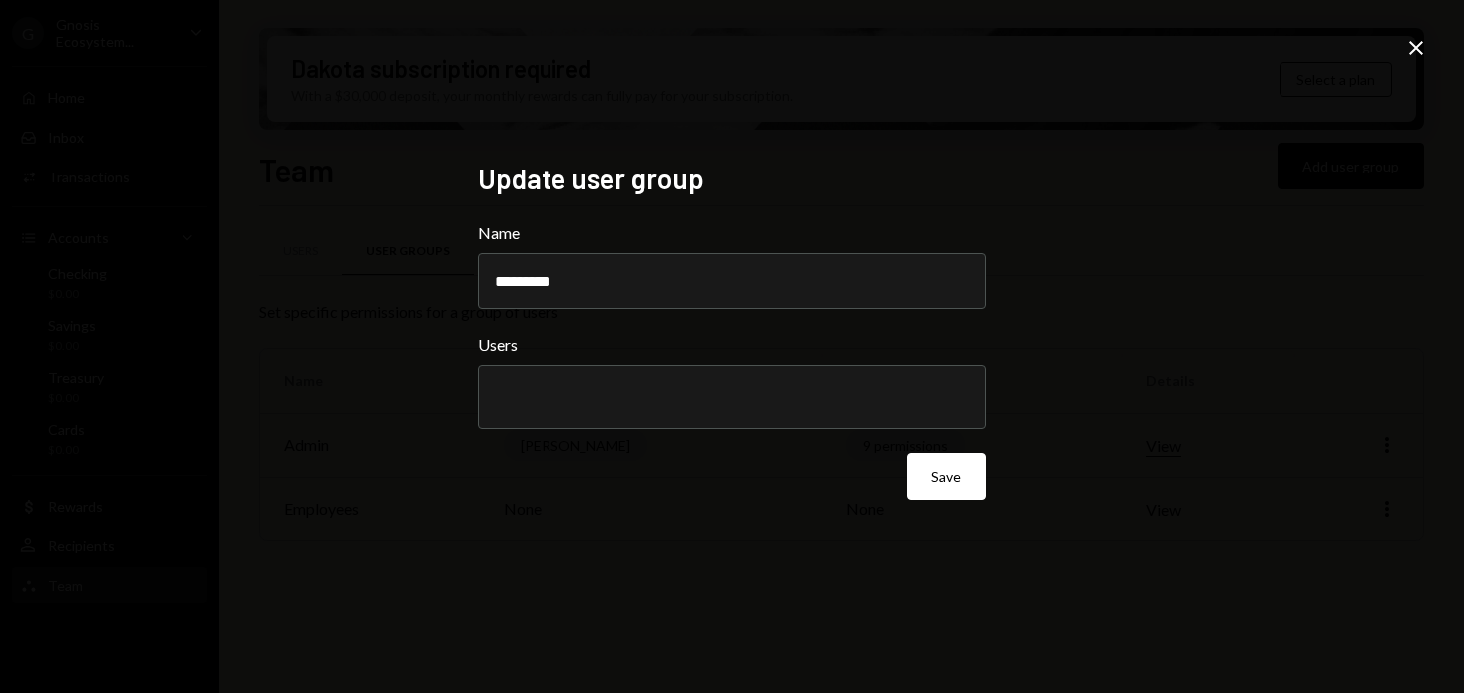
click at [1422, 43] on icon "Close" at bounding box center [1416, 48] width 24 height 24
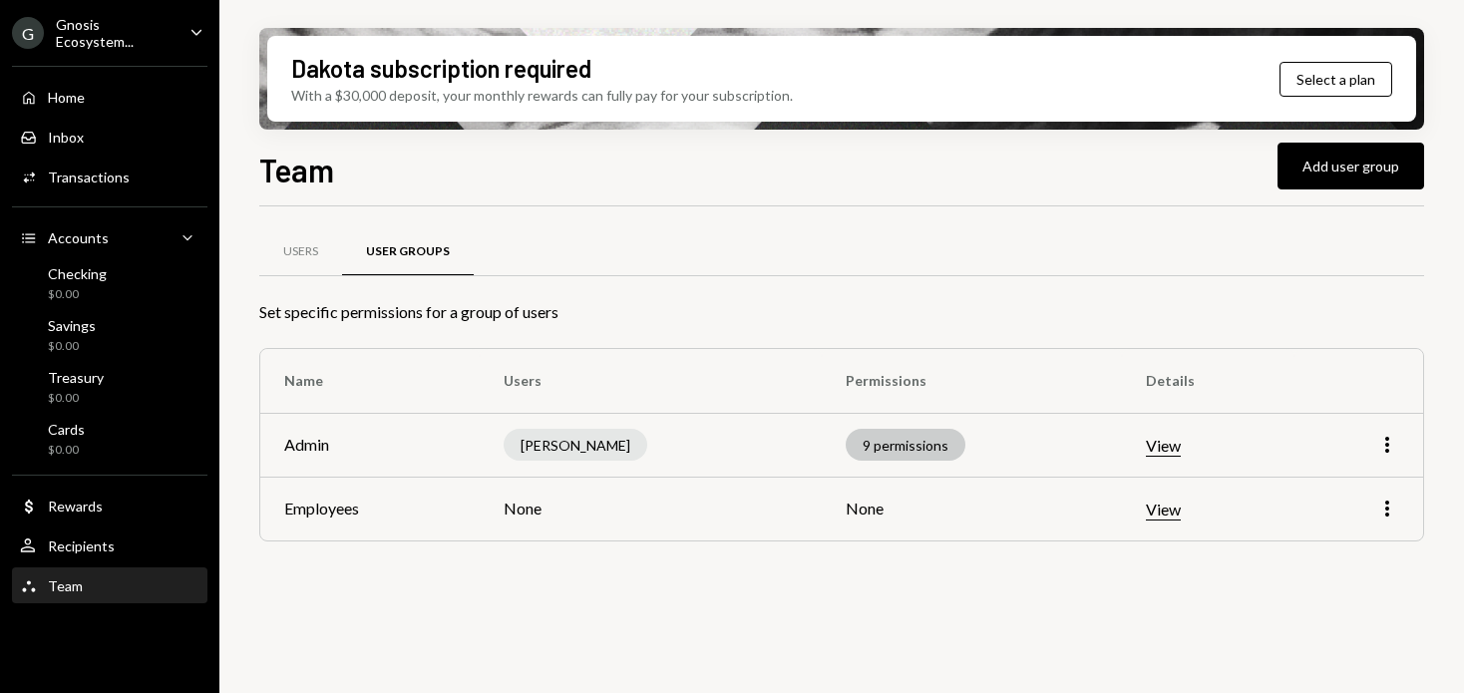
click at [881, 458] on div "9 permissions" at bounding box center [905, 445] width 120 height 32
click at [875, 447] on div "9 permissions" at bounding box center [905, 445] width 120 height 32
click at [335, 253] on div "Users" at bounding box center [300, 252] width 83 height 48
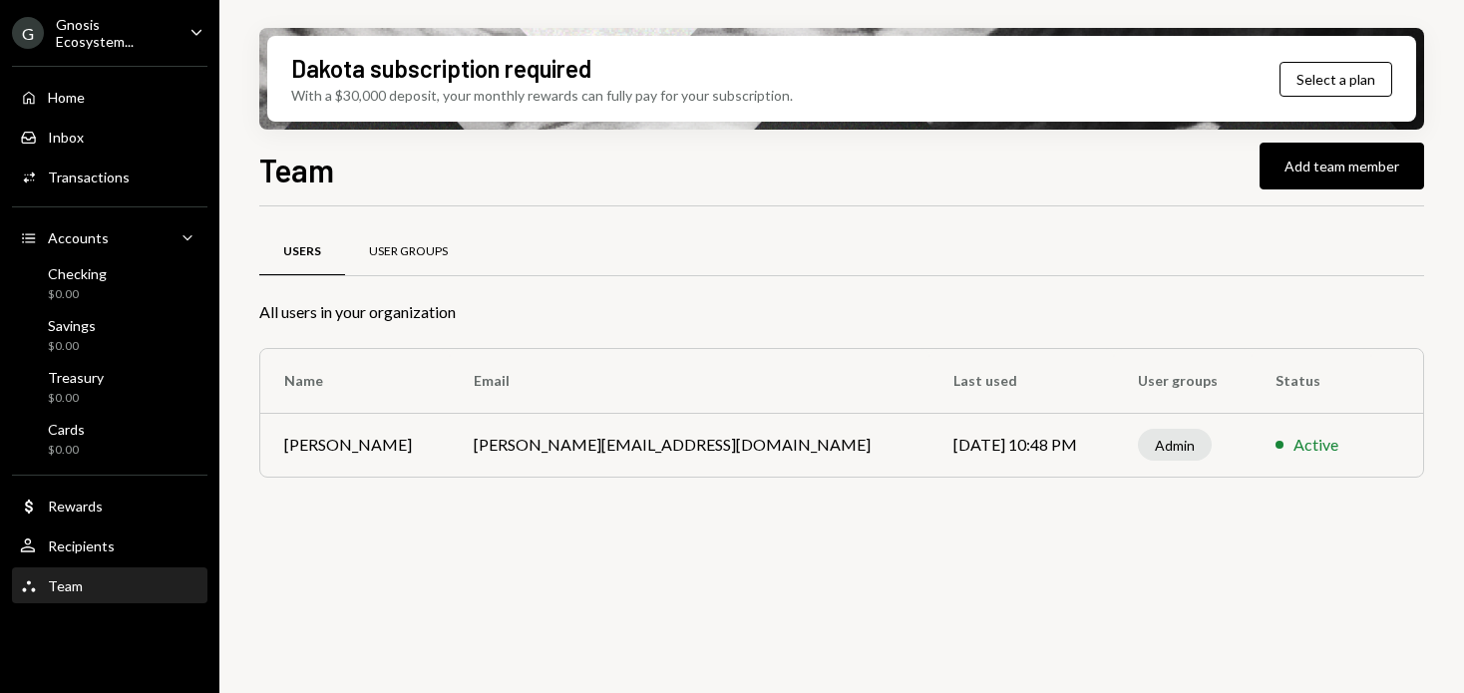
click at [436, 262] on div "User Groups" at bounding box center [408, 252] width 127 height 48
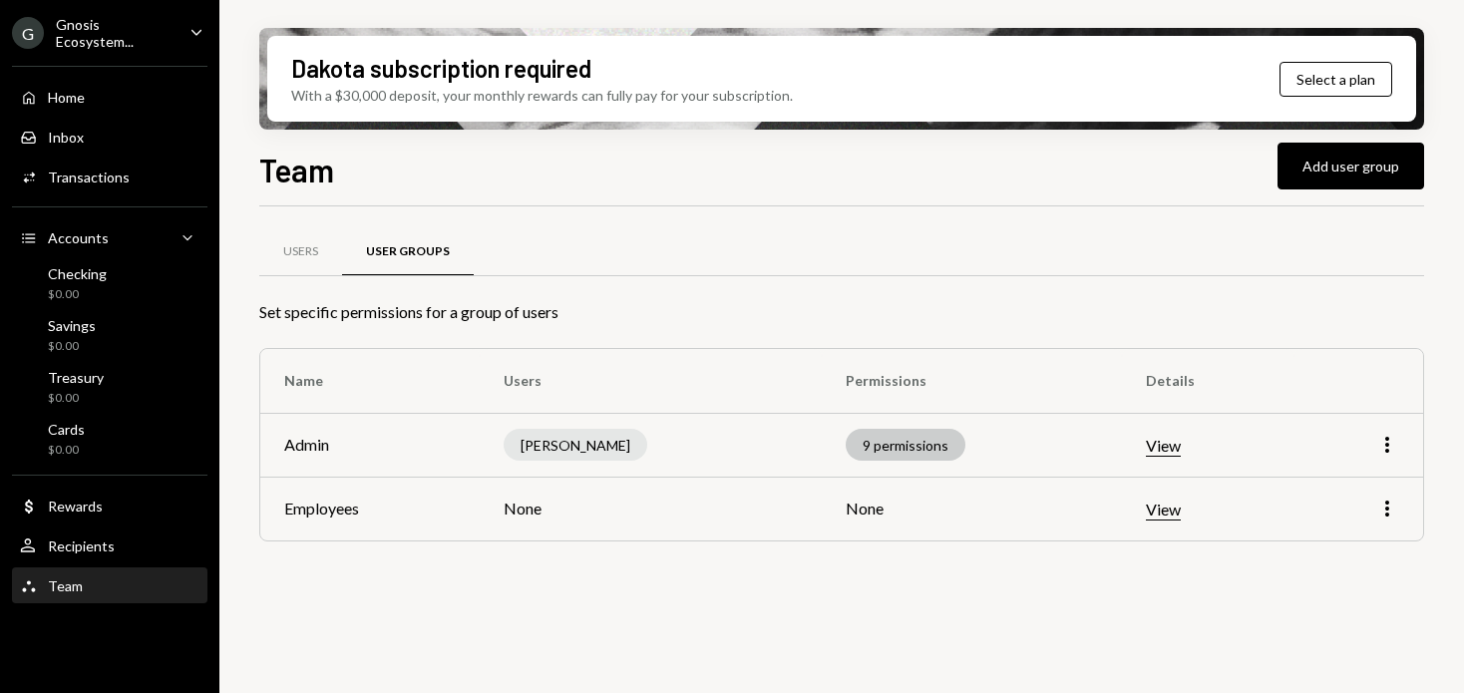
click at [920, 447] on div "9 permissions" at bounding box center [905, 445] width 120 height 32
click at [893, 447] on div "9 permissions" at bounding box center [905, 445] width 120 height 32
click at [145, 267] on div "Checking $0.00" at bounding box center [109, 284] width 179 height 38
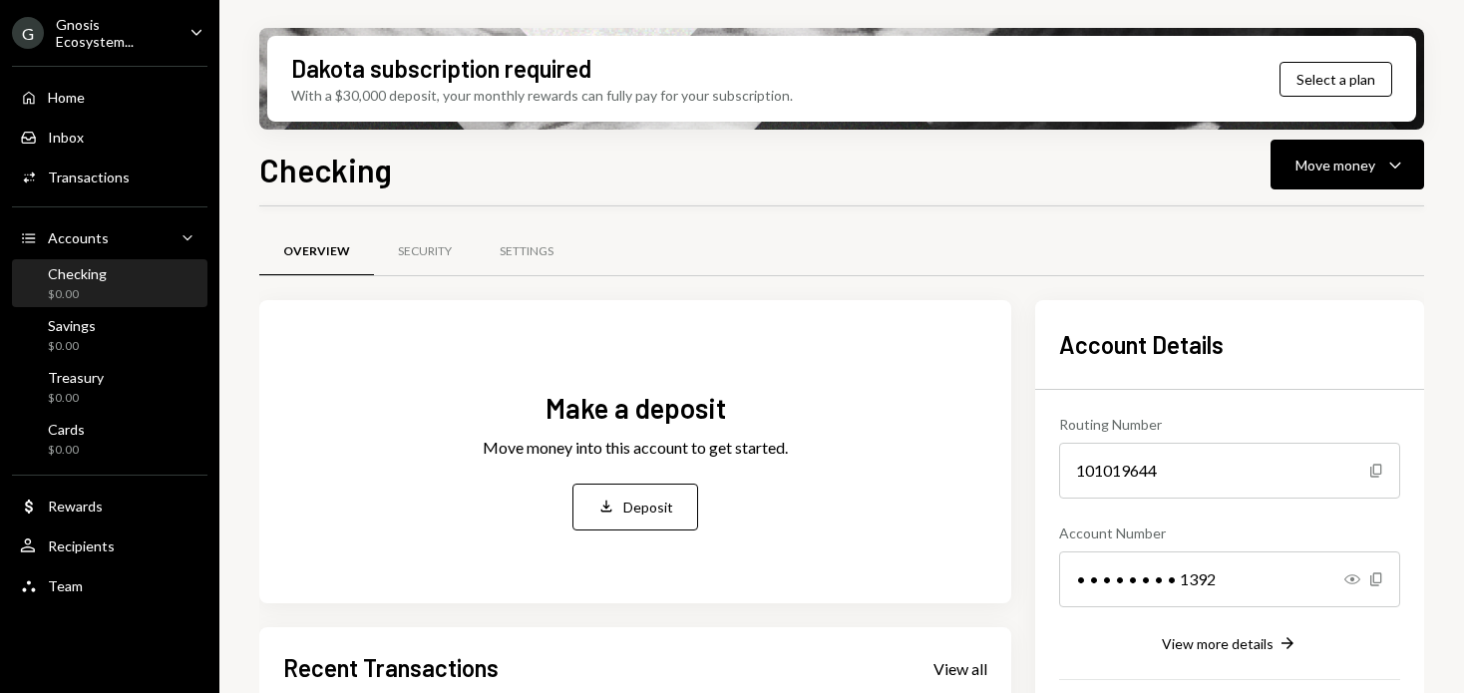
scroll to position [416, 0]
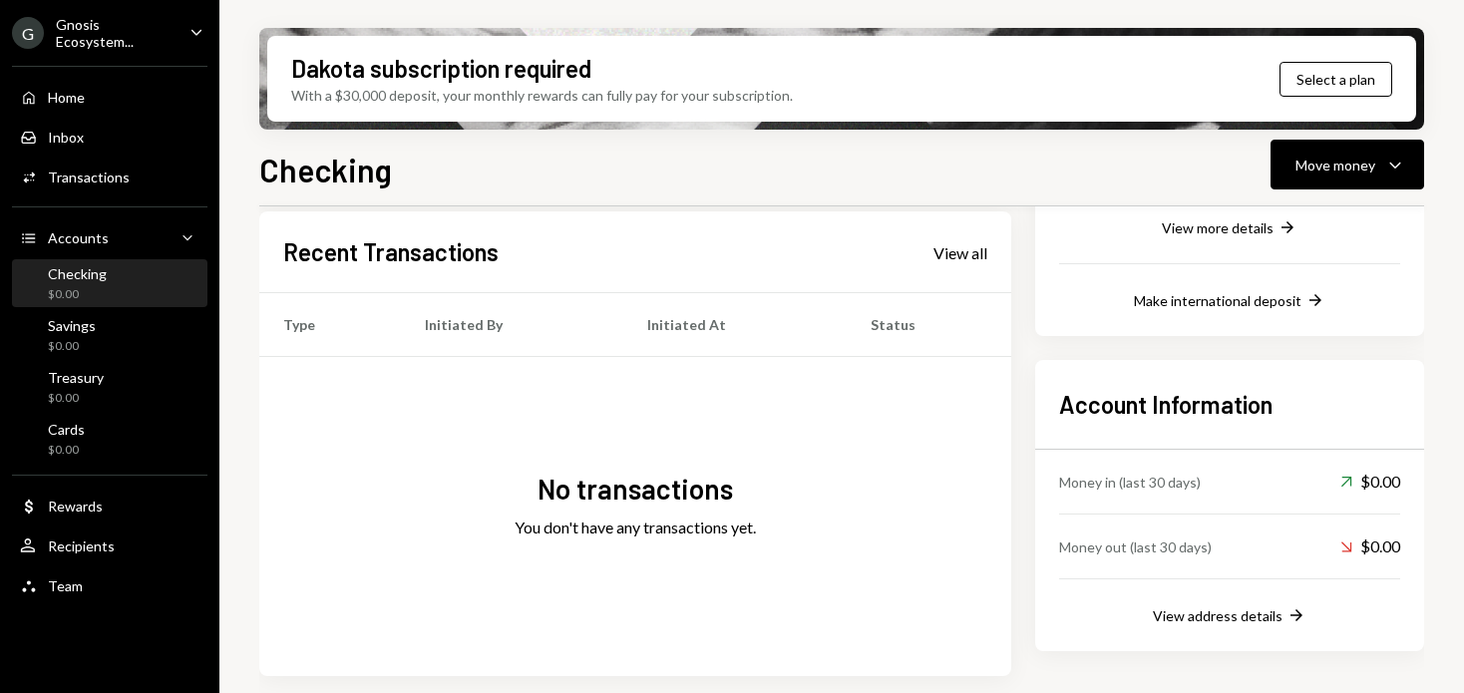
drag, startPoint x: 1271, startPoint y: 615, endPoint x: 1315, endPoint y: 422, distance: 198.3
click at [1315, 422] on div "Account Information Money in (last 30 days) Up Right Arrow $0.00 Money out (las…" at bounding box center [1229, 505] width 389 height 291
click at [630, 250] on div "Recent Transactions View all" at bounding box center [635, 251] width 704 height 33
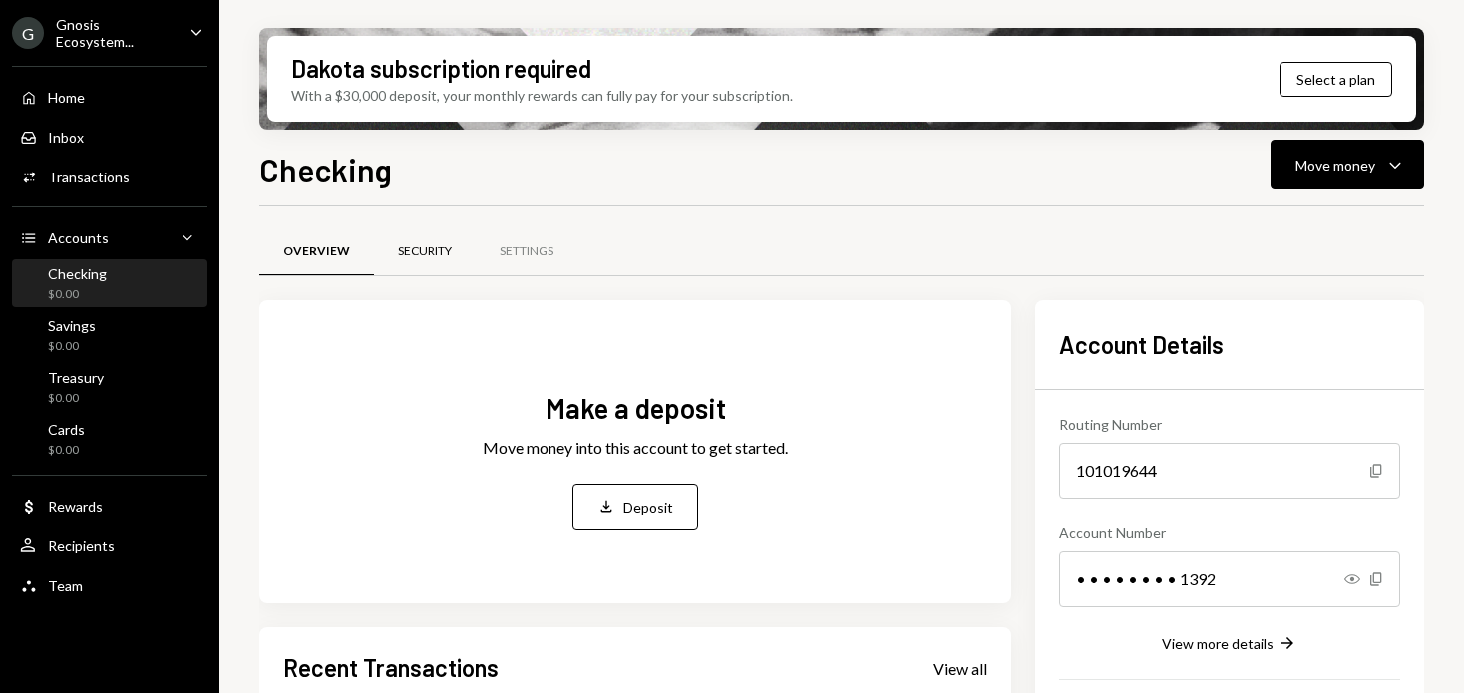
click at [438, 254] on div "Security" at bounding box center [425, 251] width 54 height 17
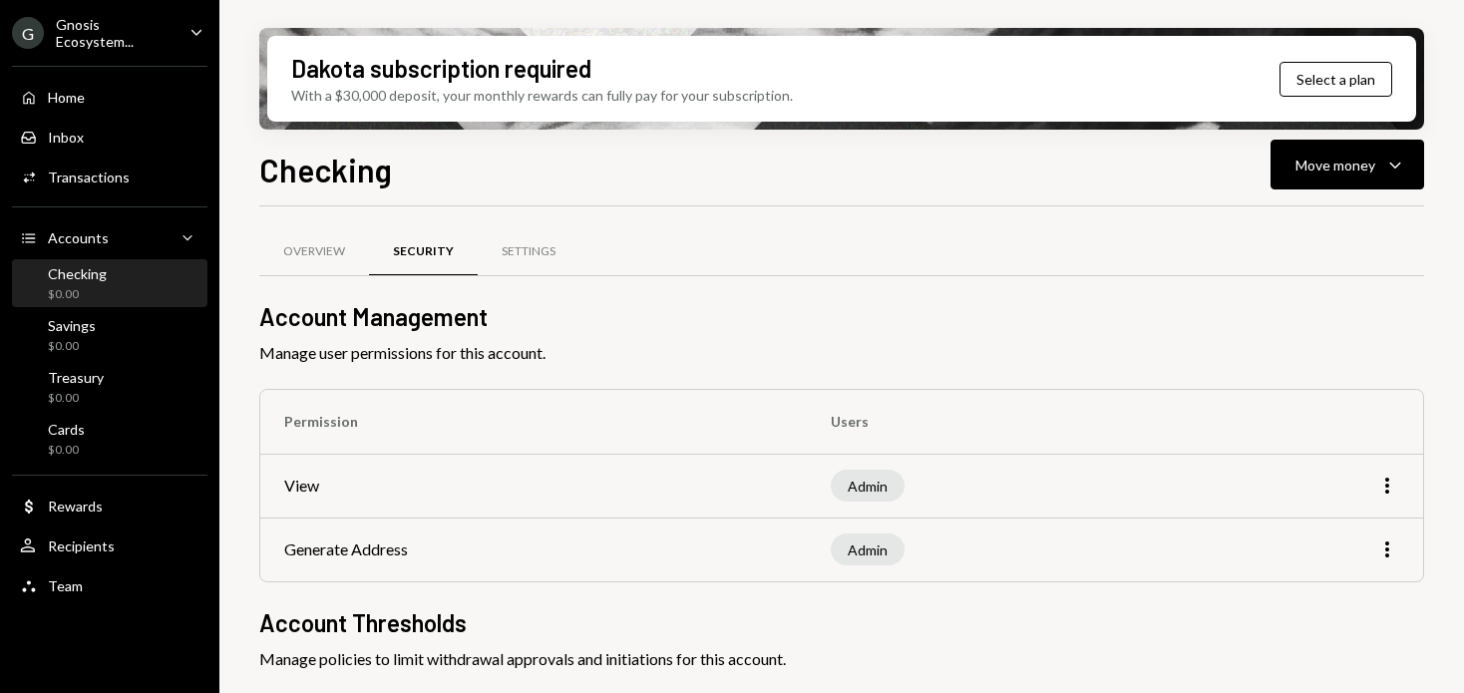
scroll to position [192, 0]
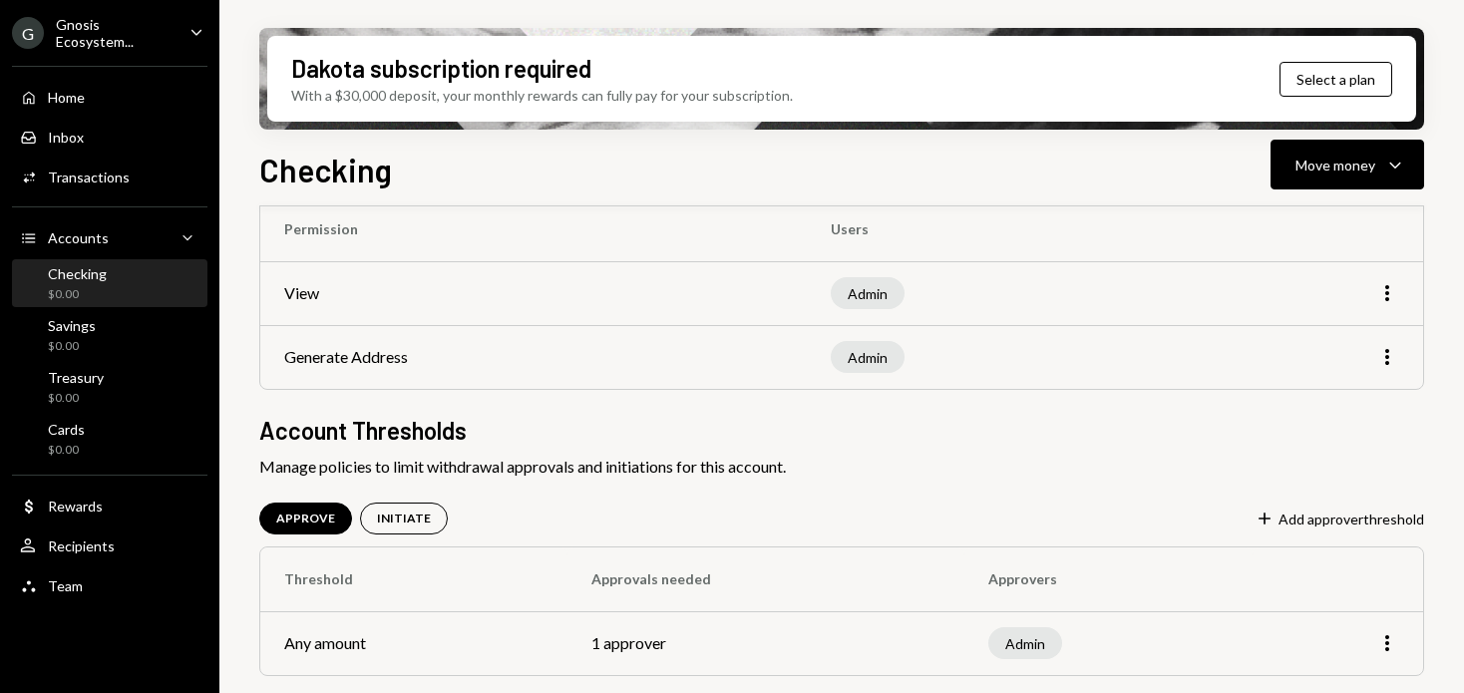
click at [1399, 288] on td "More" at bounding box center [1308, 293] width 228 height 64
click at [1390, 288] on icon "More" at bounding box center [1387, 293] width 24 height 24
click at [1342, 337] on div "Edit" at bounding box center [1341, 335] width 100 height 35
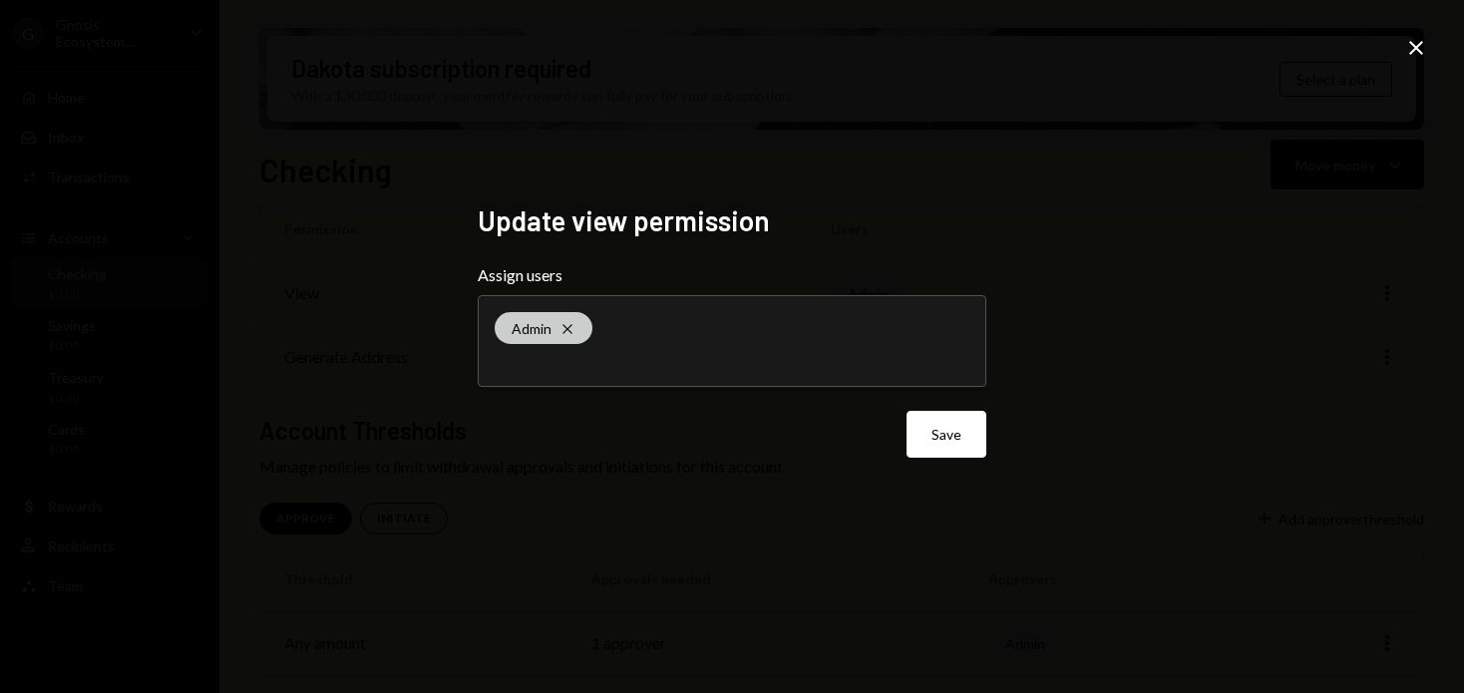
click at [569, 327] on icon "Cross" at bounding box center [567, 329] width 16 height 16
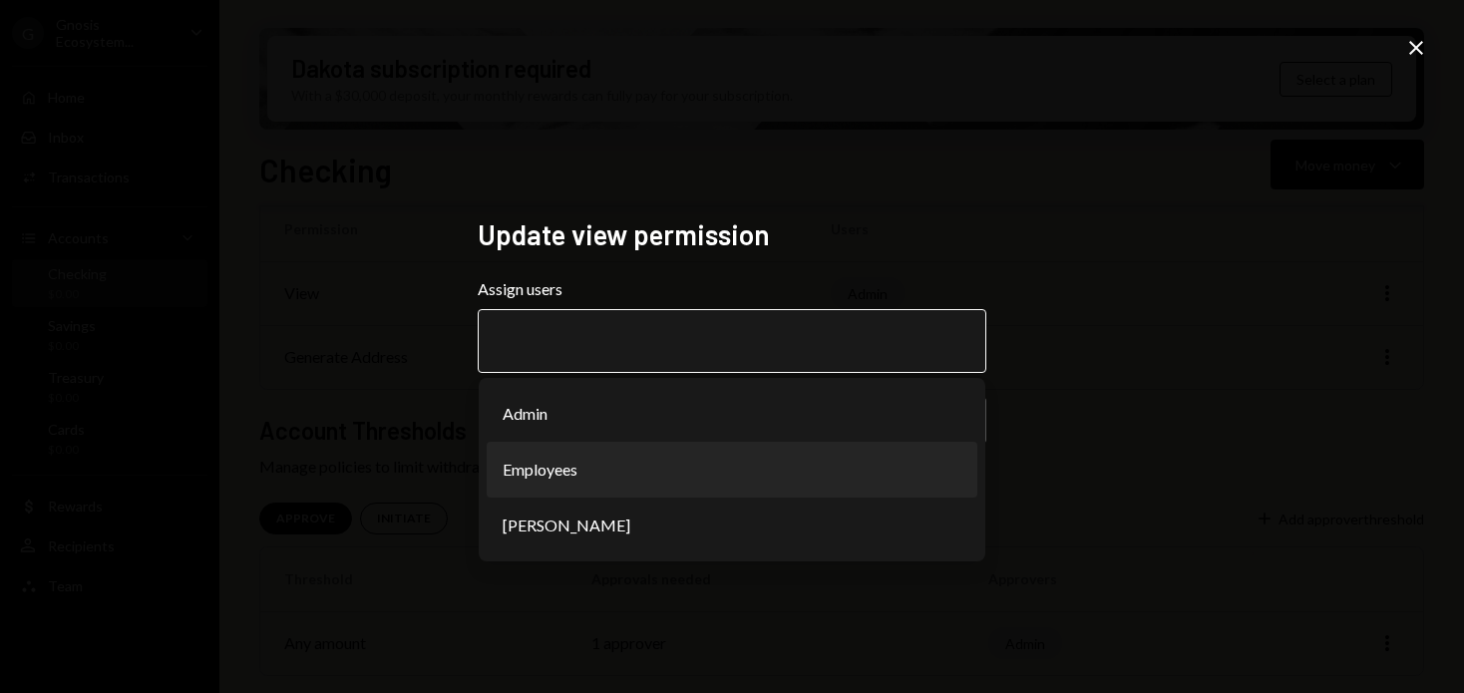
click at [602, 455] on li "Employees" at bounding box center [732, 470] width 491 height 56
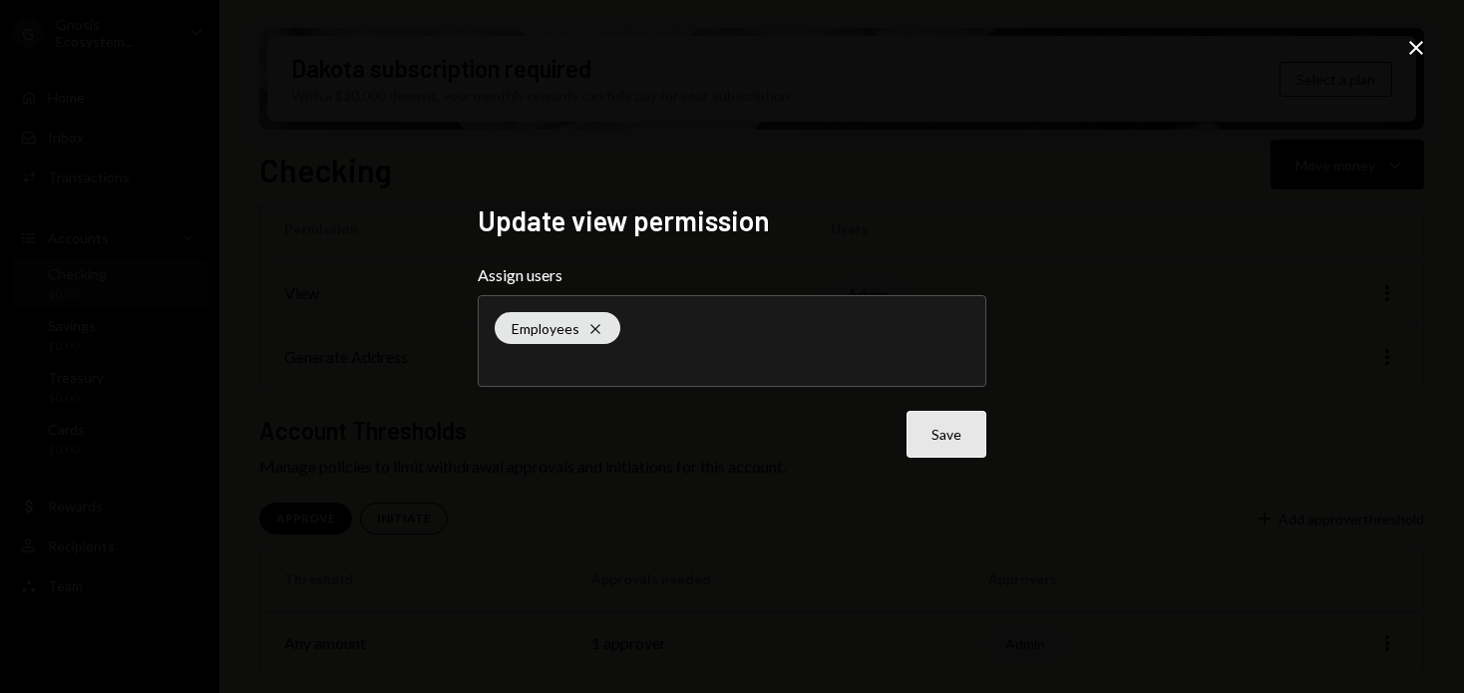
click at [950, 441] on button "Save" at bounding box center [946, 434] width 80 height 47
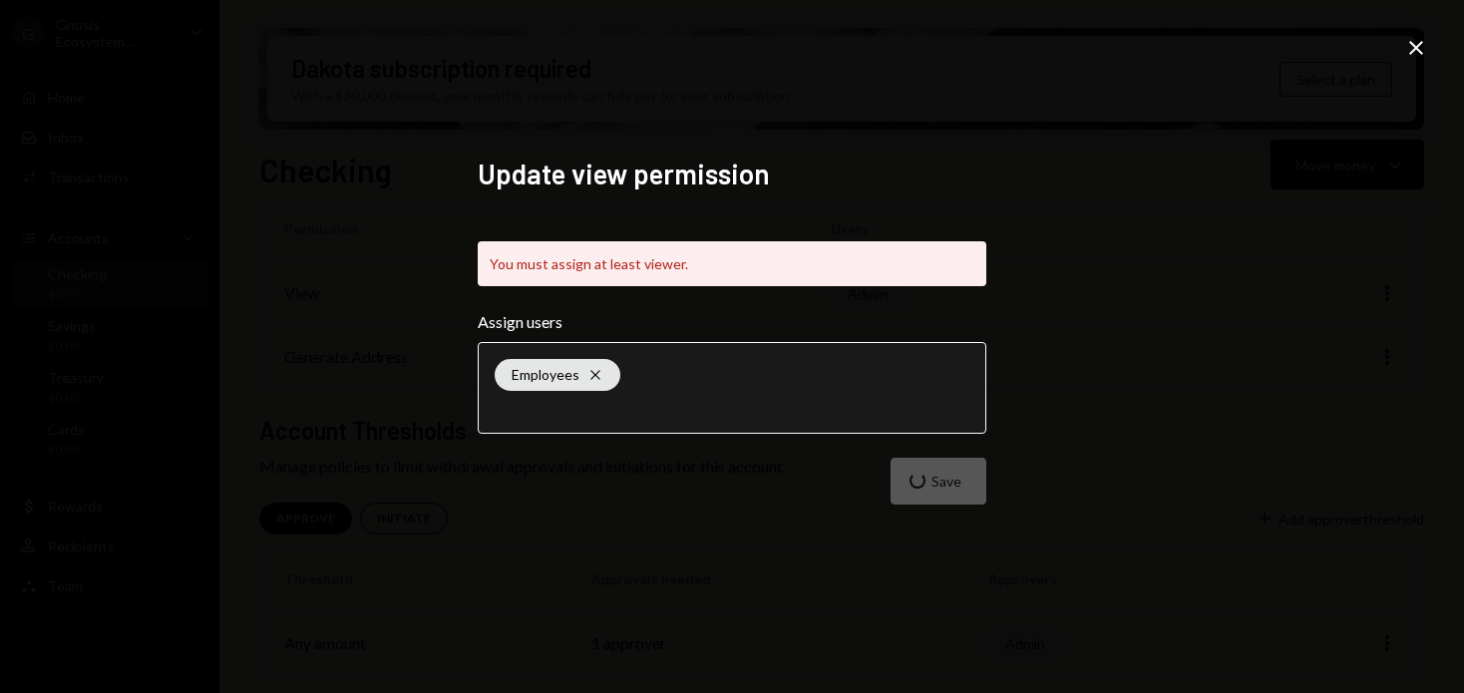
click at [821, 399] on input "text" at bounding box center [732, 408] width 475 height 18
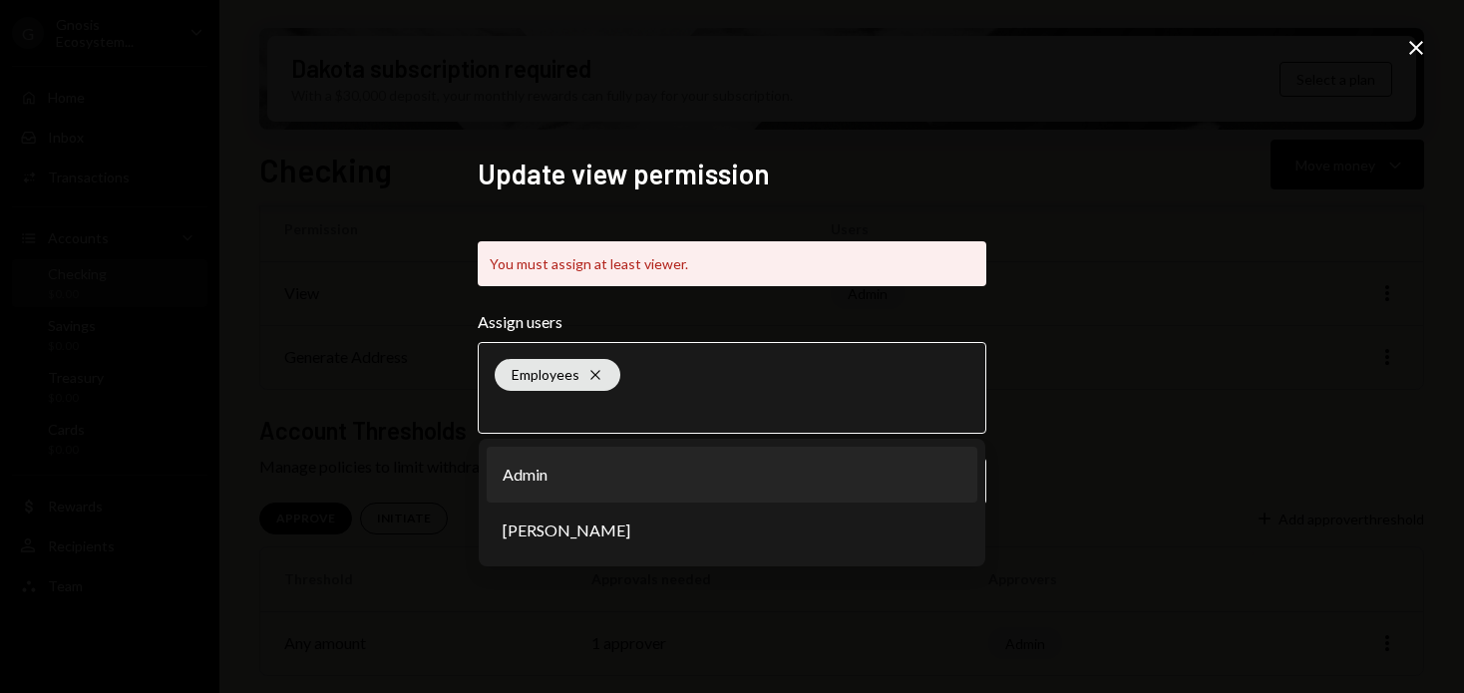
click at [585, 490] on li "Admin" at bounding box center [732, 475] width 491 height 56
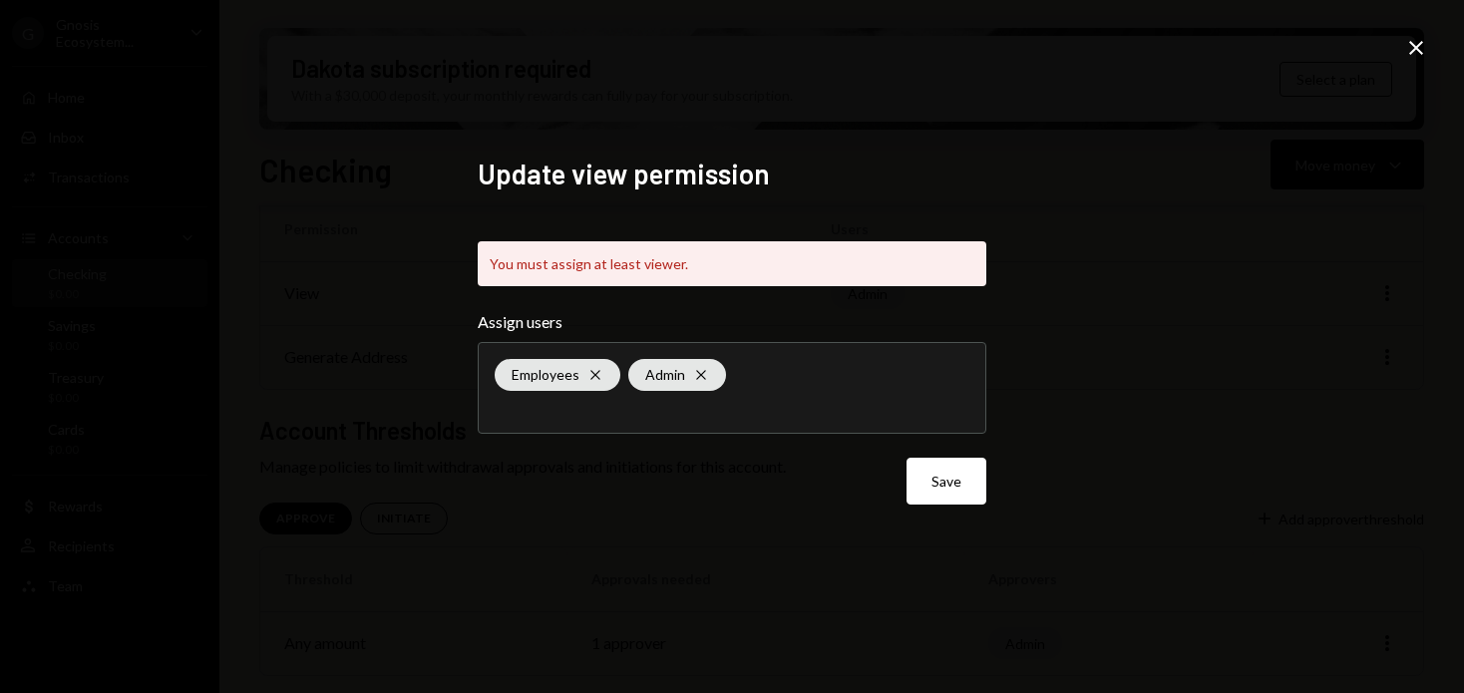
click at [1413, 56] on icon "Close" at bounding box center [1416, 48] width 24 height 24
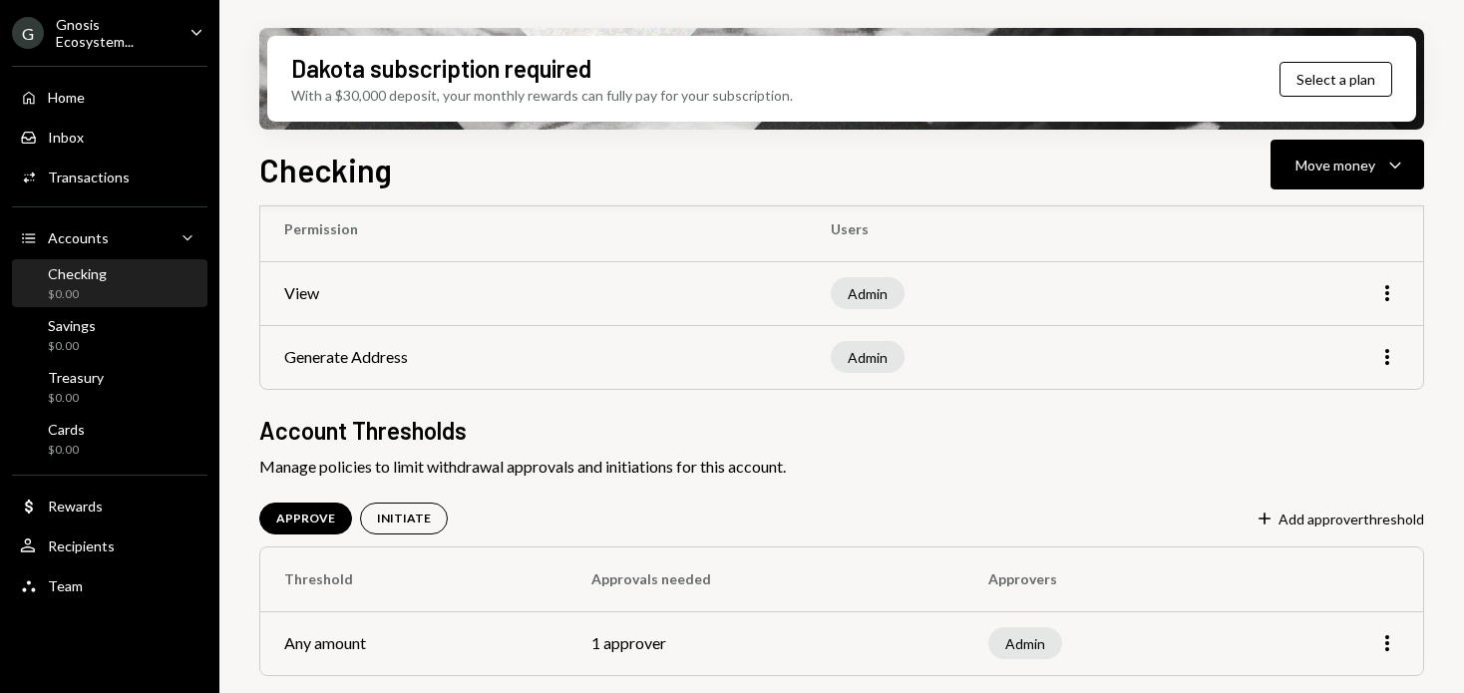
click at [496, 443] on h2 "Account Thresholds" at bounding box center [841, 430] width 1165 height 33
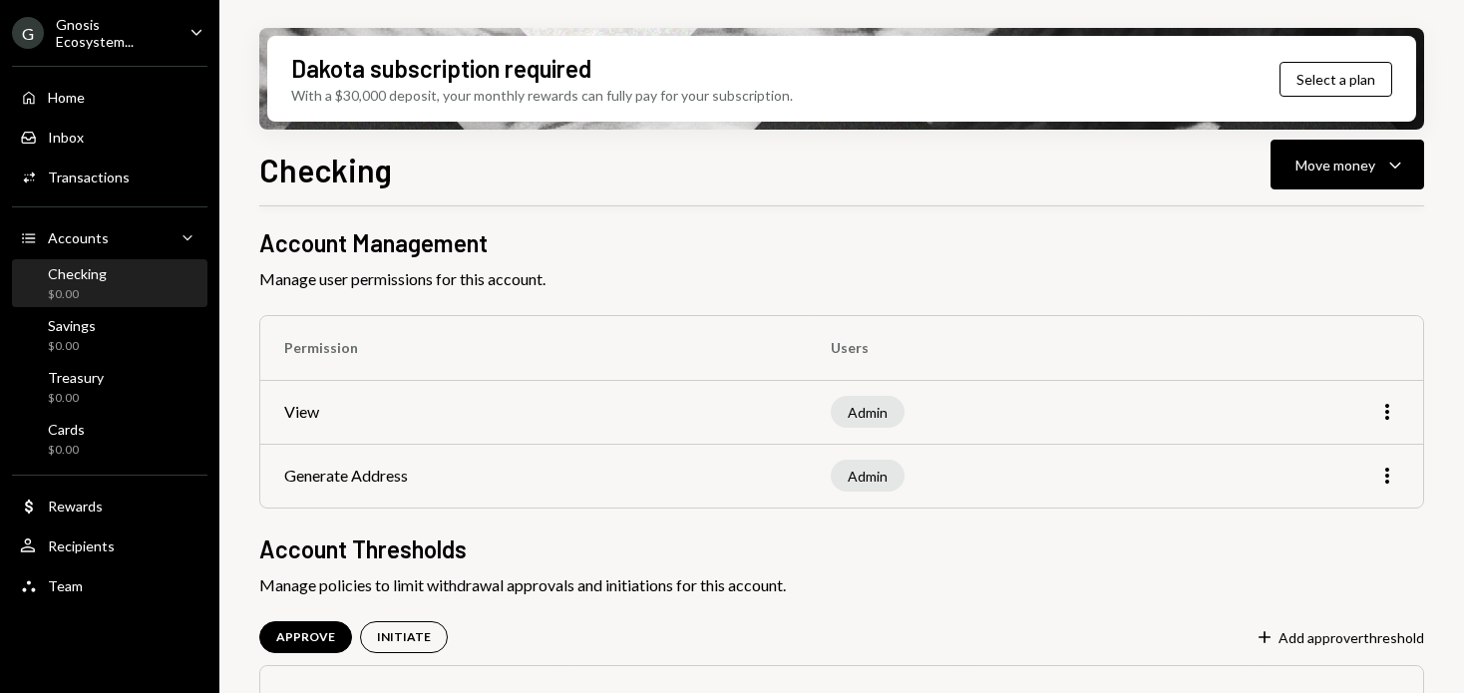
scroll to position [0, 0]
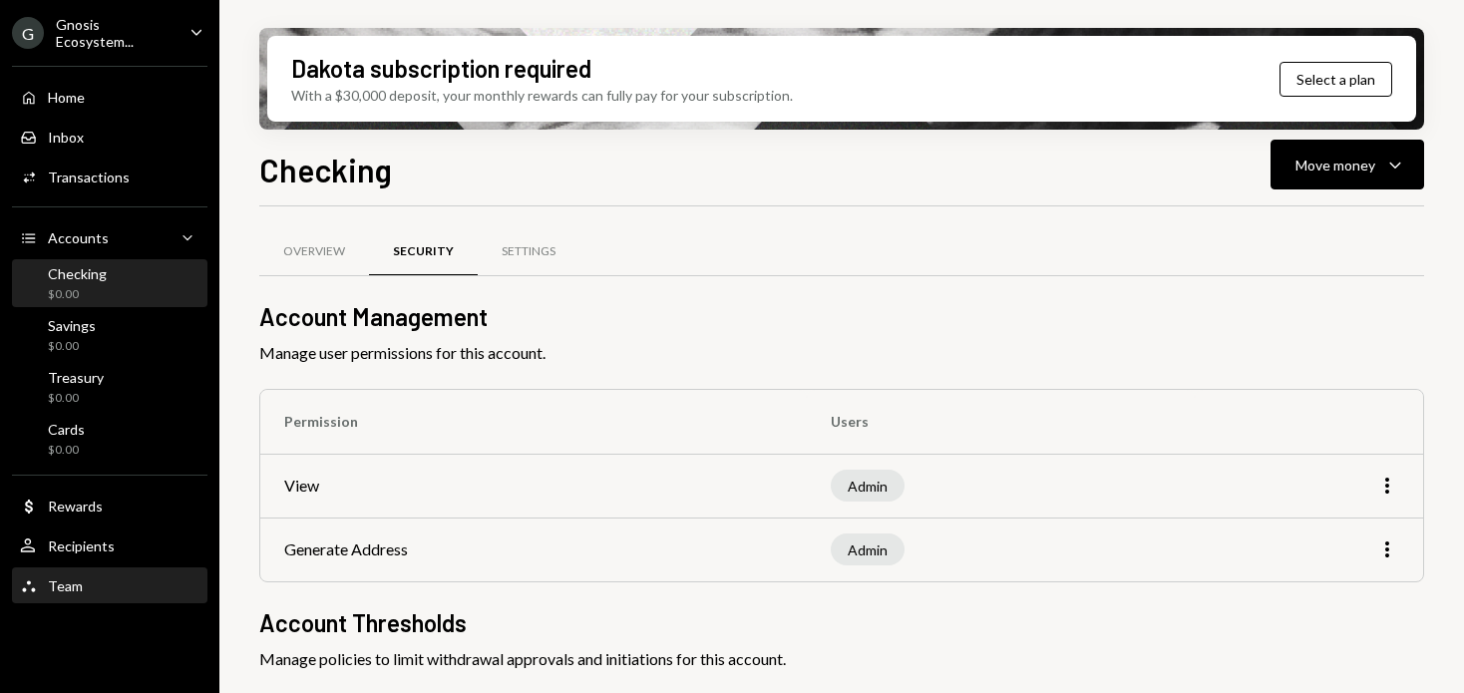
click at [133, 579] on div "Team Team" at bounding box center [109, 586] width 179 height 18
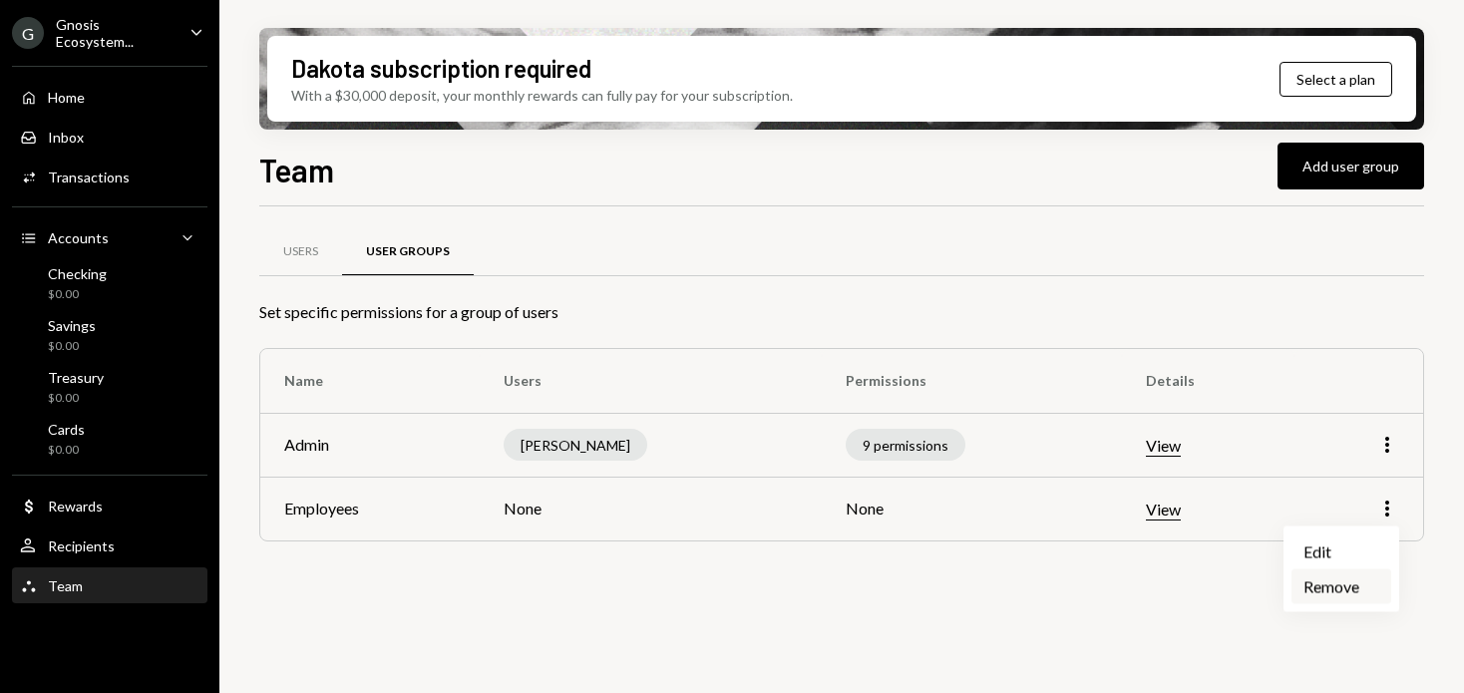
click at [1348, 575] on div "Remove" at bounding box center [1341, 586] width 100 height 35
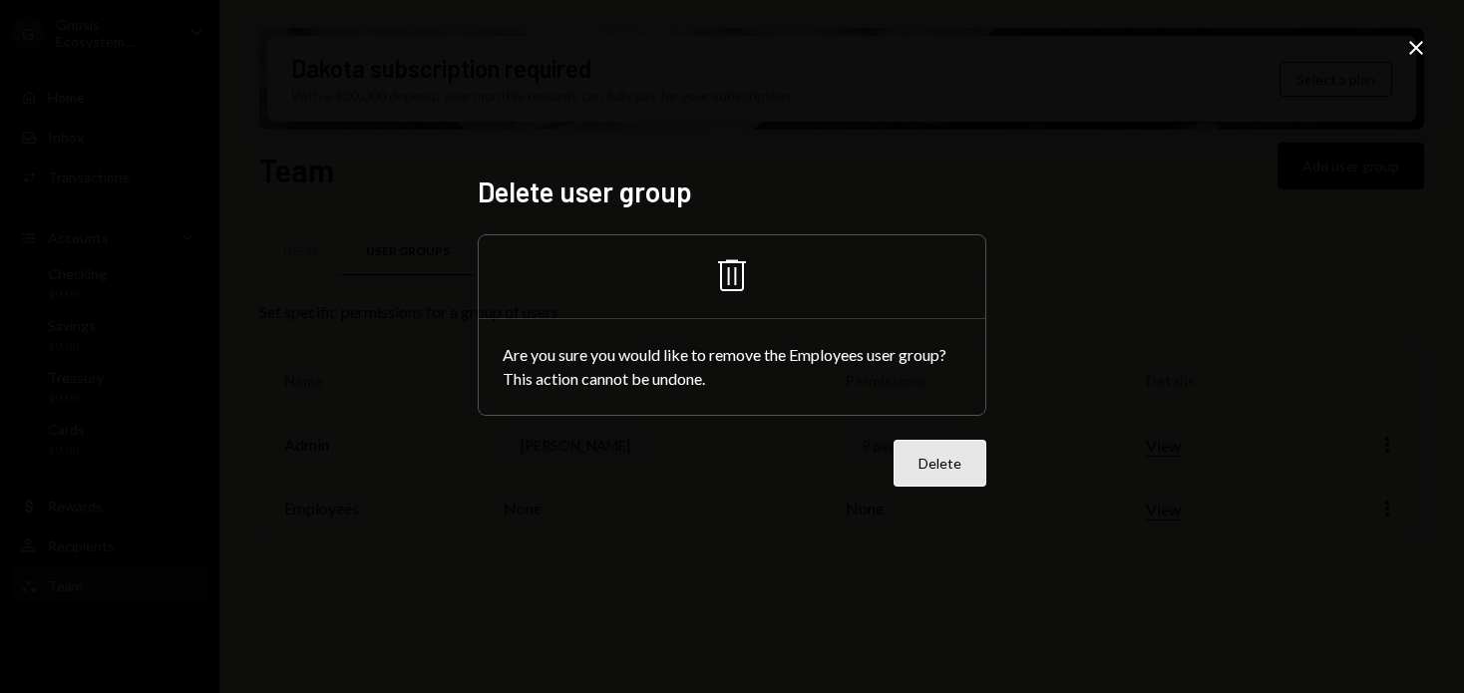
click at [922, 455] on button "Delete" at bounding box center [939, 463] width 93 height 47
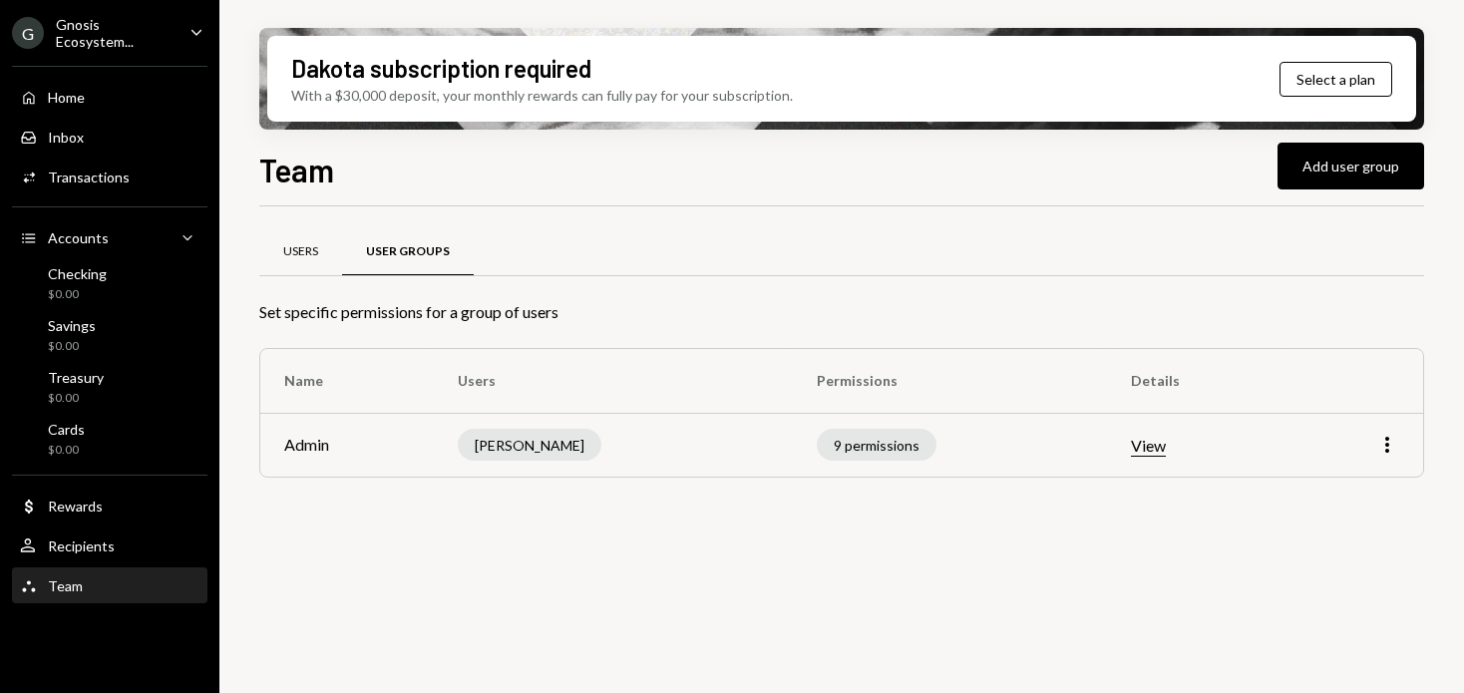
click at [304, 263] on div "Users" at bounding box center [300, 252] width 83 height 48
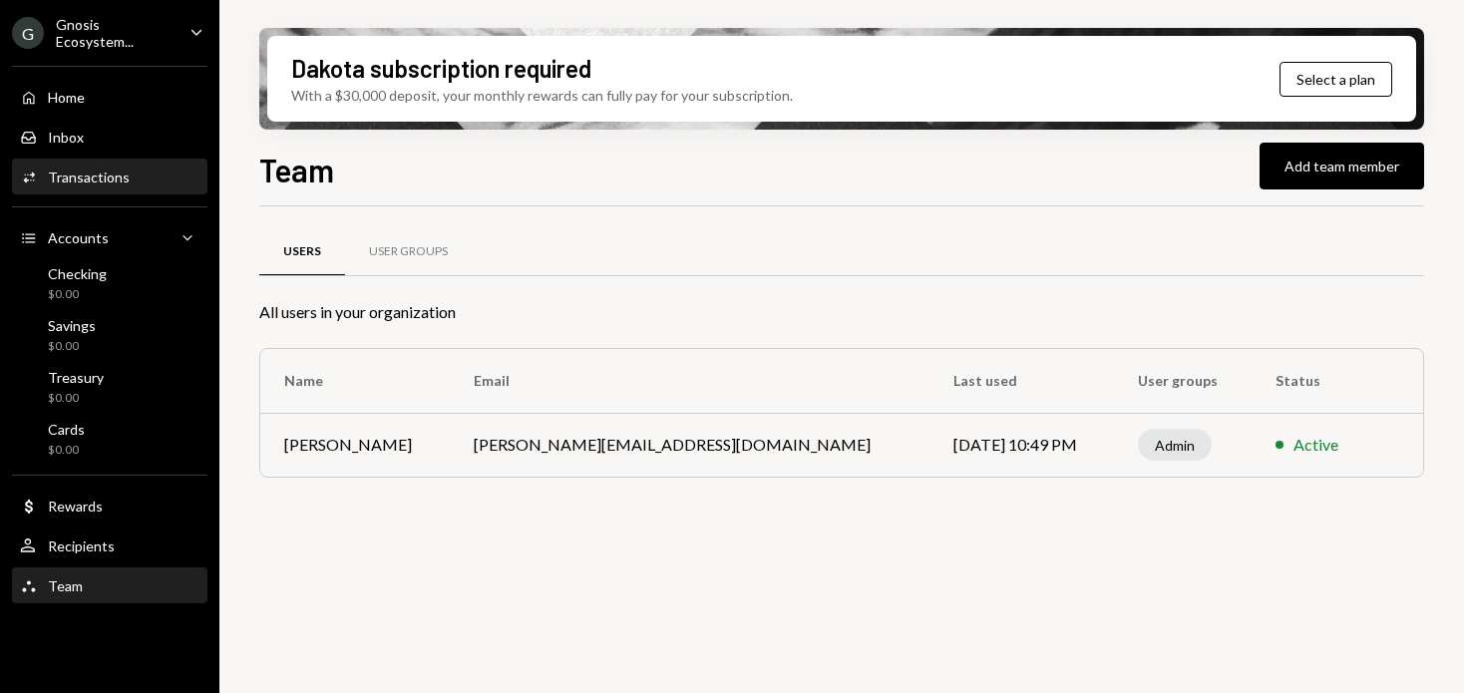
click at [119, 189] on div "Activities Transactions" at bounding box center [109, 178] width 179 height 34
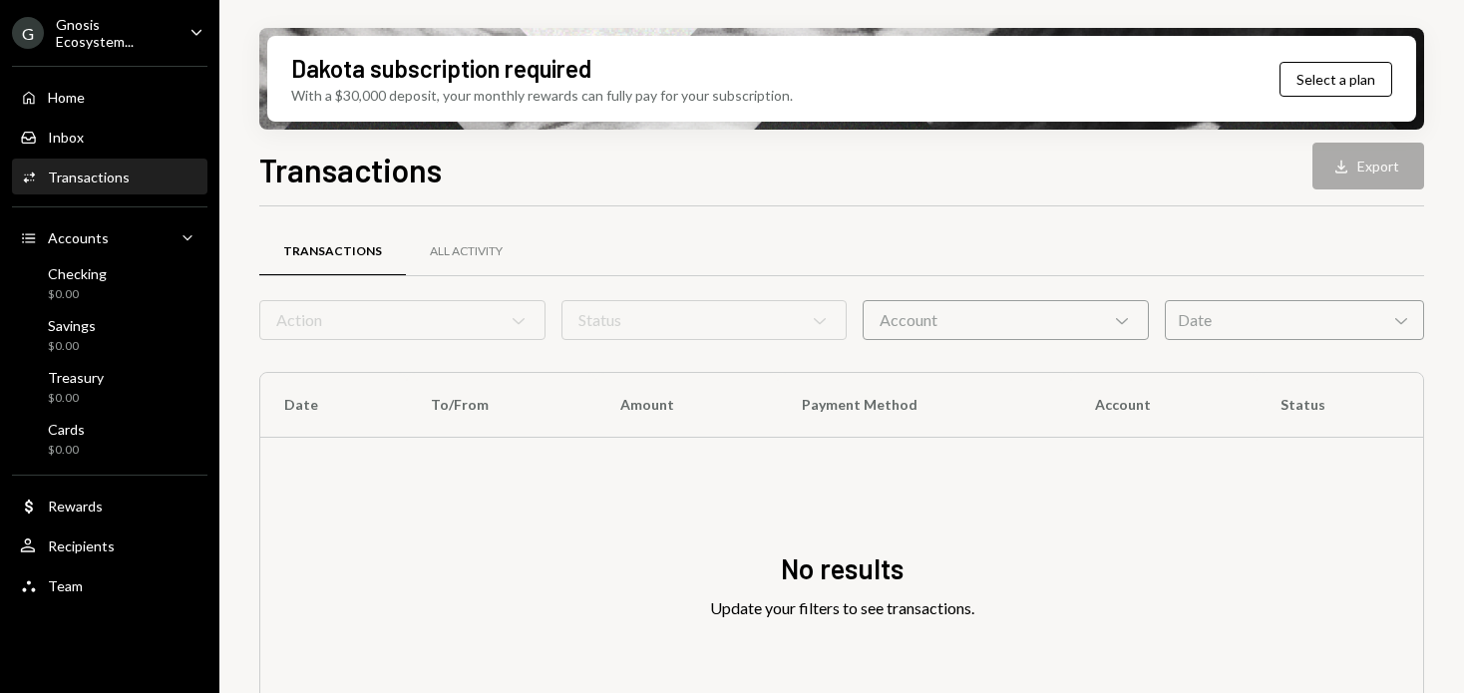
click at [110, 8] on ul "G Gnosis Ecosystem... Caret Down Home Home Inbox Inbox Activities Transactions …" at bounding box center [109, 303] width 219 height 607
click at [117, 24] on div "Gnosis Ecosystem..." at bounding box center [115, 33] width 118 height 34
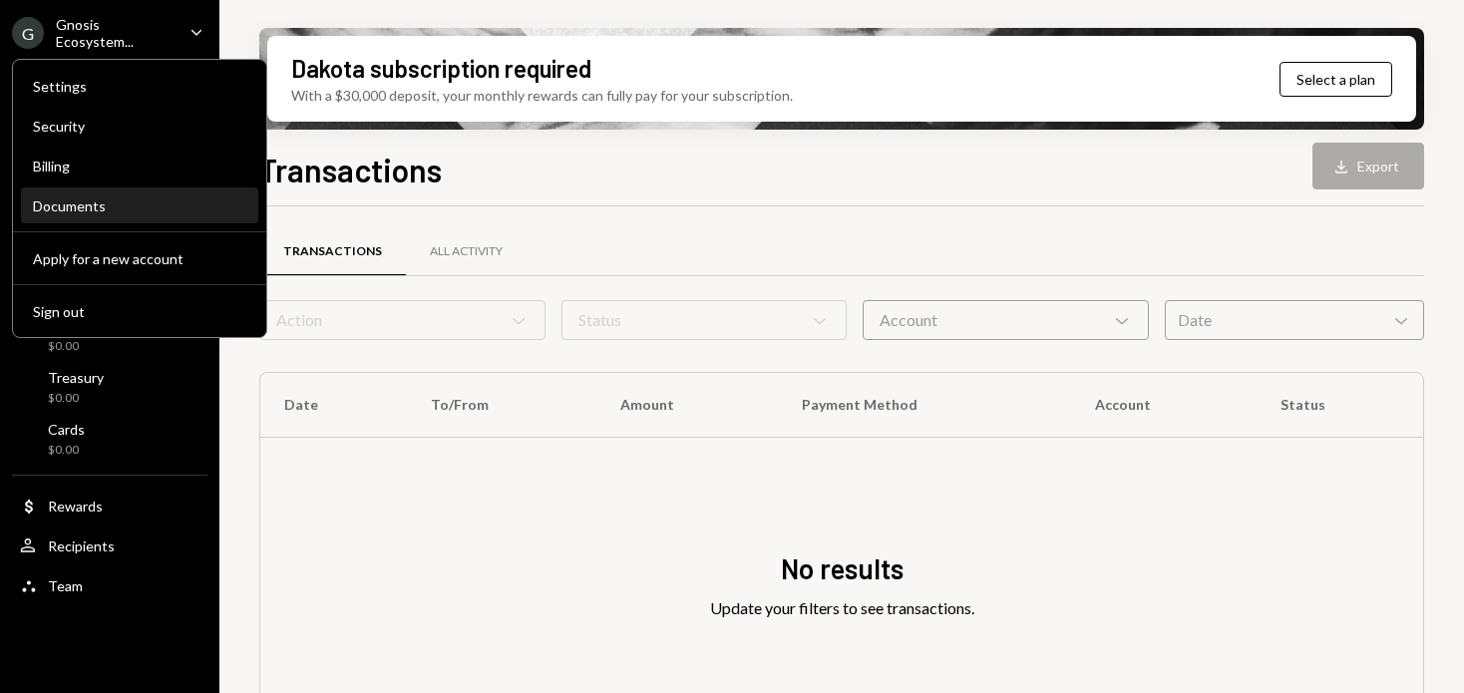
click at [139, 206] on div "Documents" at bounding box center [139, 205] width 213 height 17
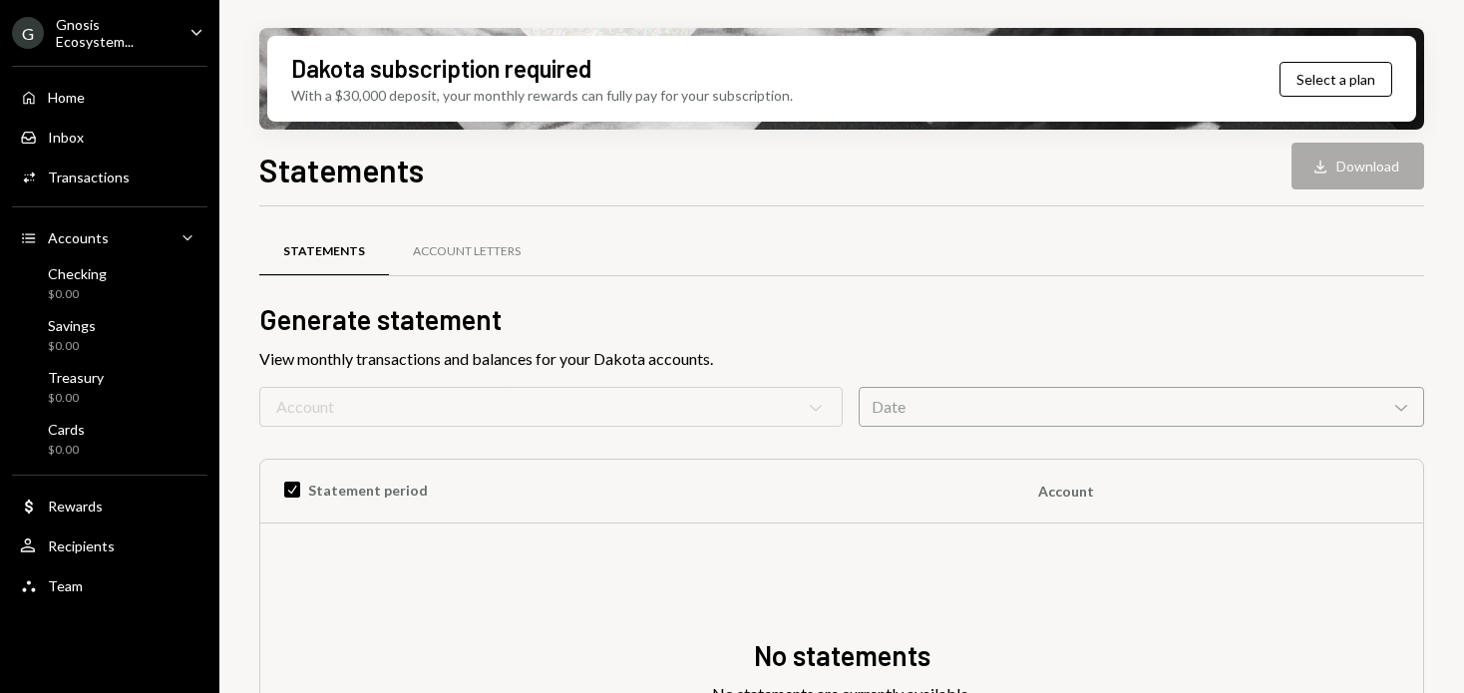
click at [511, 412] on form "Account Chevron Down Date Chevron Down" at bounding box center [841, 407] width 1165 height 40
click at [506, 393] on form "Account Chevron Down Date Chevron Down" at bounding box center [841, 407] width 1165 height 40
click at [472, 267] on div "Account Letters" at bounding box center [467, 252] width 156 height 48
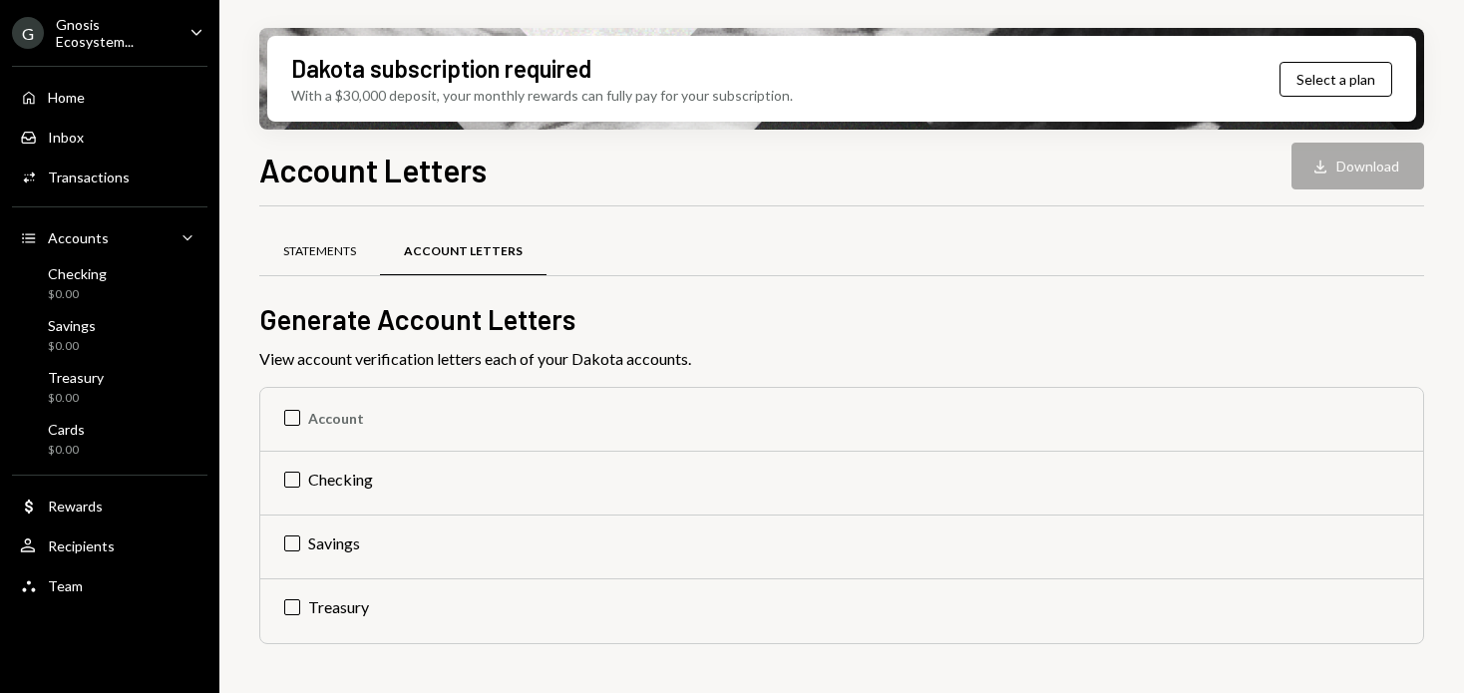
click at [333, 245] on div "Statements" at bounding box center [319, 251] width 73 height 17
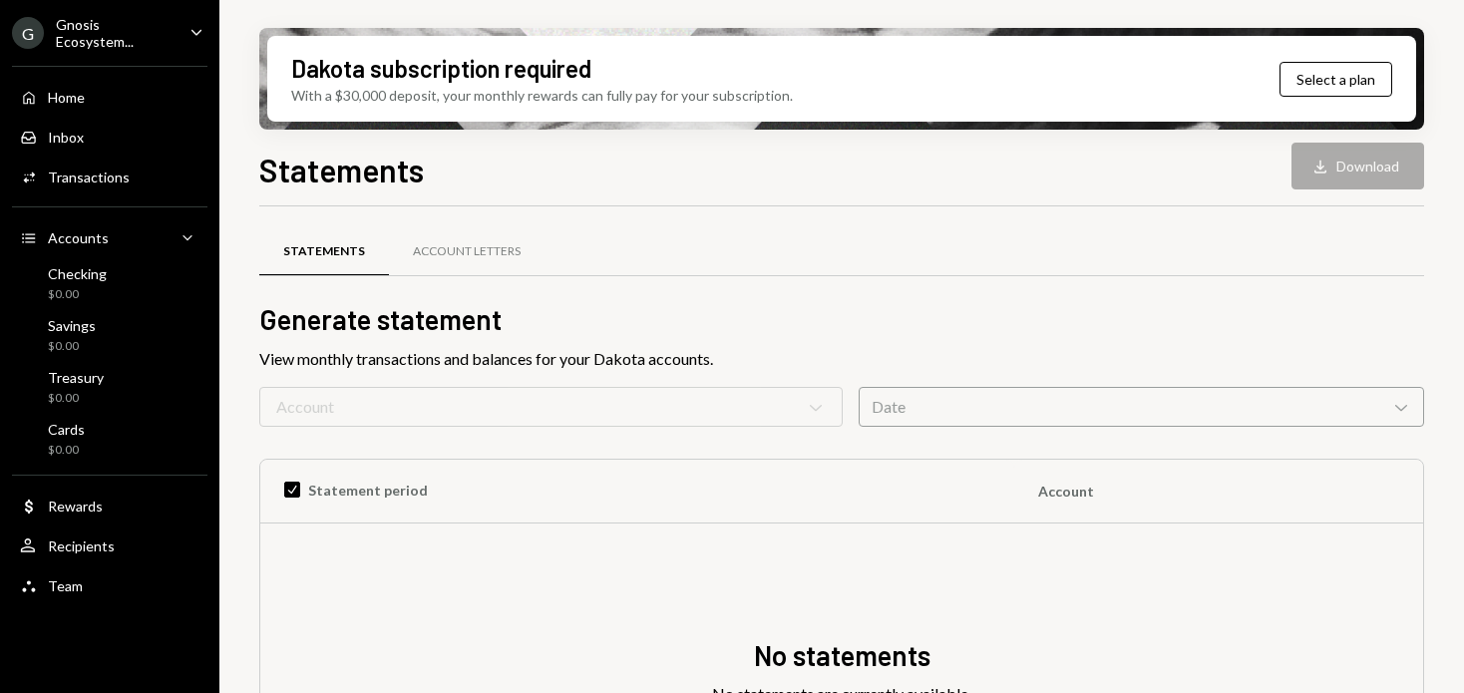
click at [875, 403] on div "Date Chevron Down" at bounding box center [1140, 407] width 565 height 40
click at [778, 233] on div "Statements Account Letters" at bounding box center [841, 251] width 1165 height 51
click at [505, 401] on form "Account Chevron Down Date Chevron Down" at bounding box center [841, 407] width 1165 height 40
click at [141, 440] on div "Cards $0.00" at bounding box center [109, 440] width 179 height 38
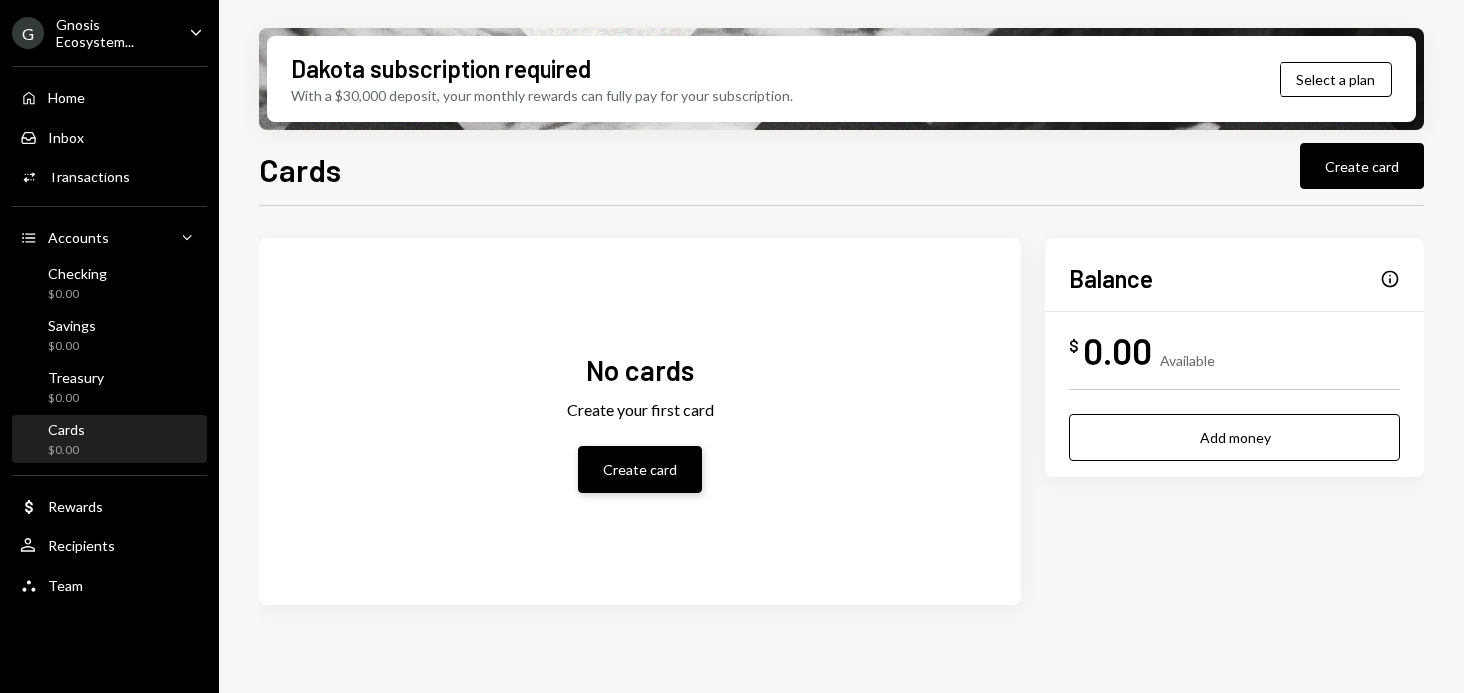
click at [677, 467] on button "Create card" at bounding box center [640, 469] width 124 height 47
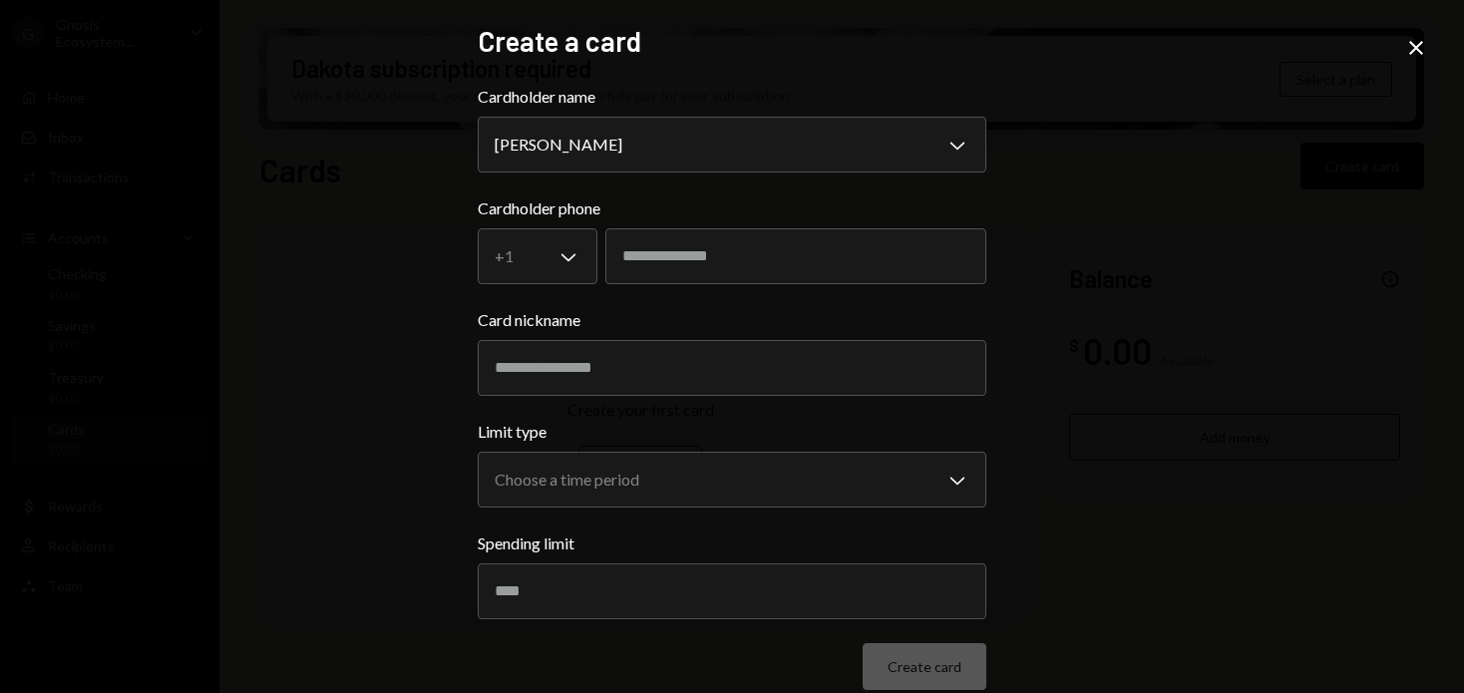
scroll to position [28, 0]
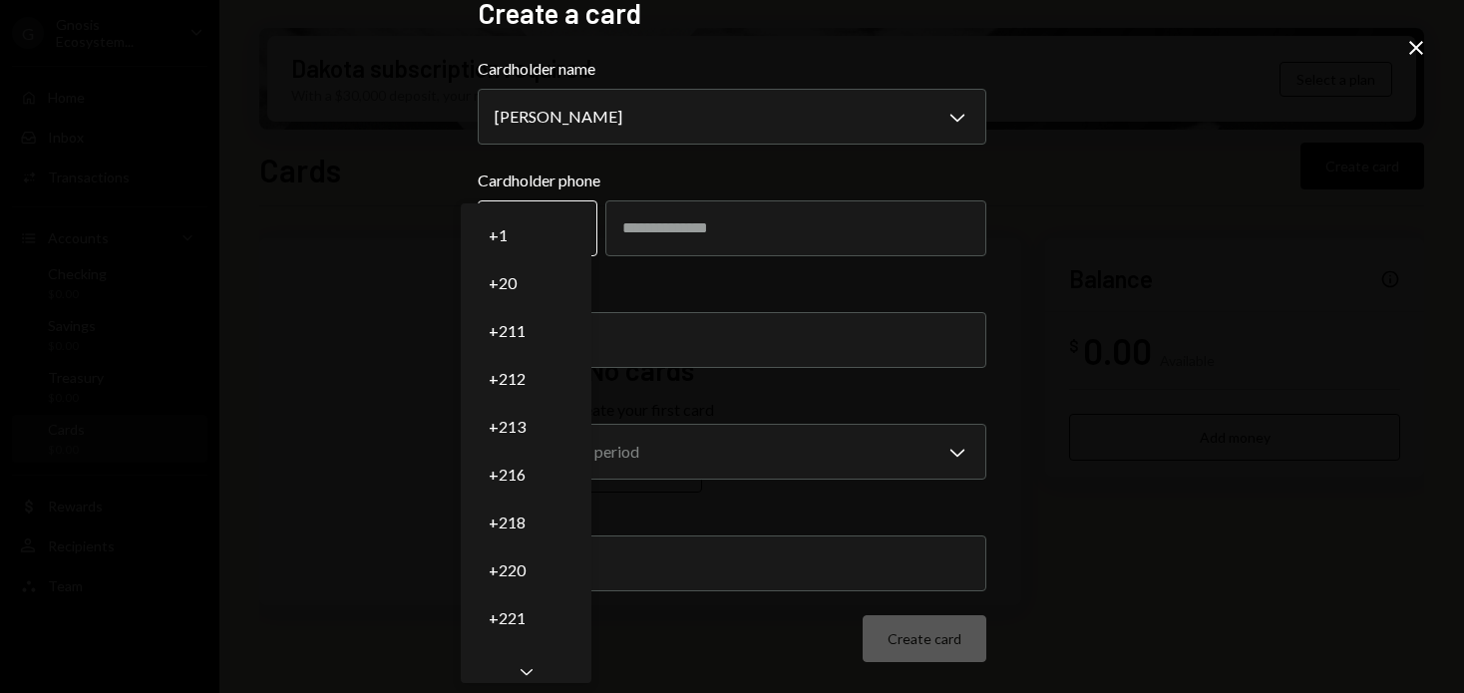
click at [554, 209] on body "**********" at bounding box center [732, 346] width 1464 height 693
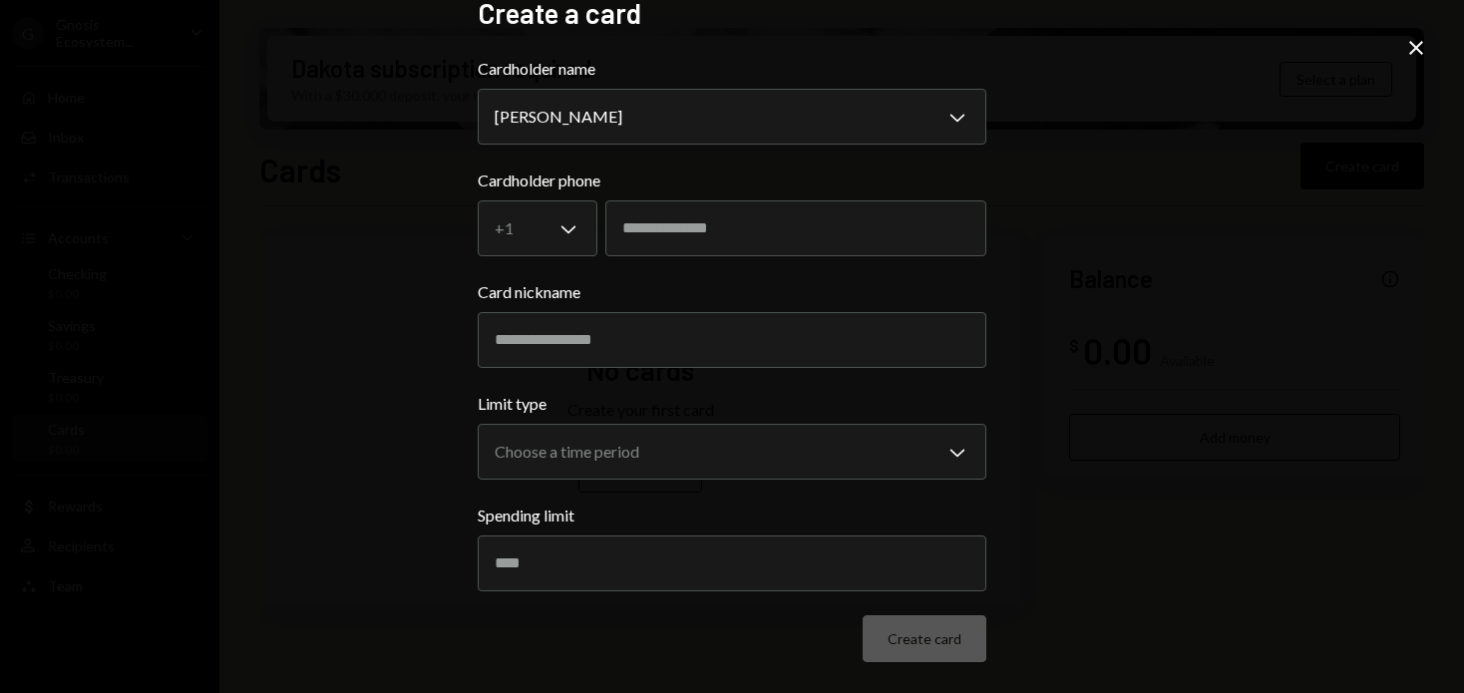
click at [649, 269] on form "**********" at bounding box center [732, 359] width 508 height 605
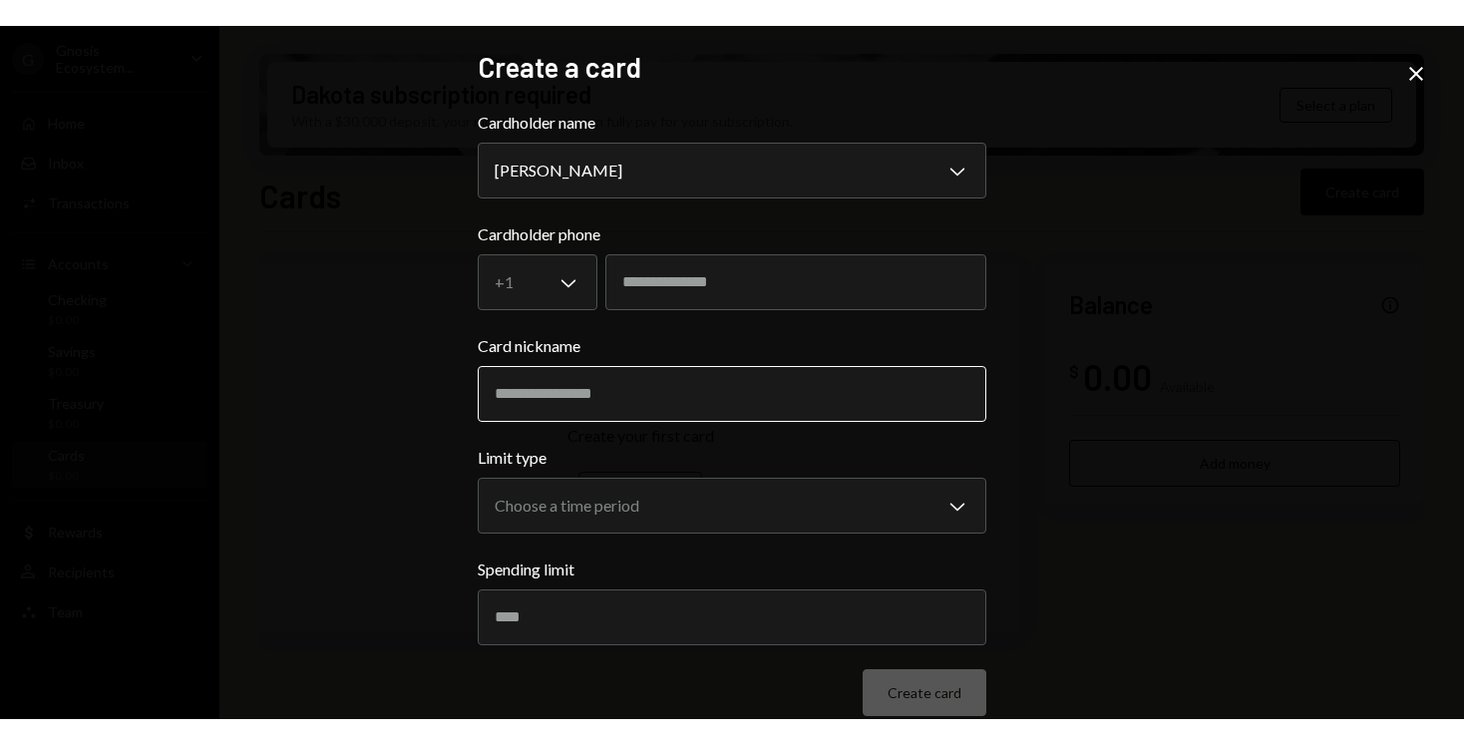
scroll to position [1, 0]
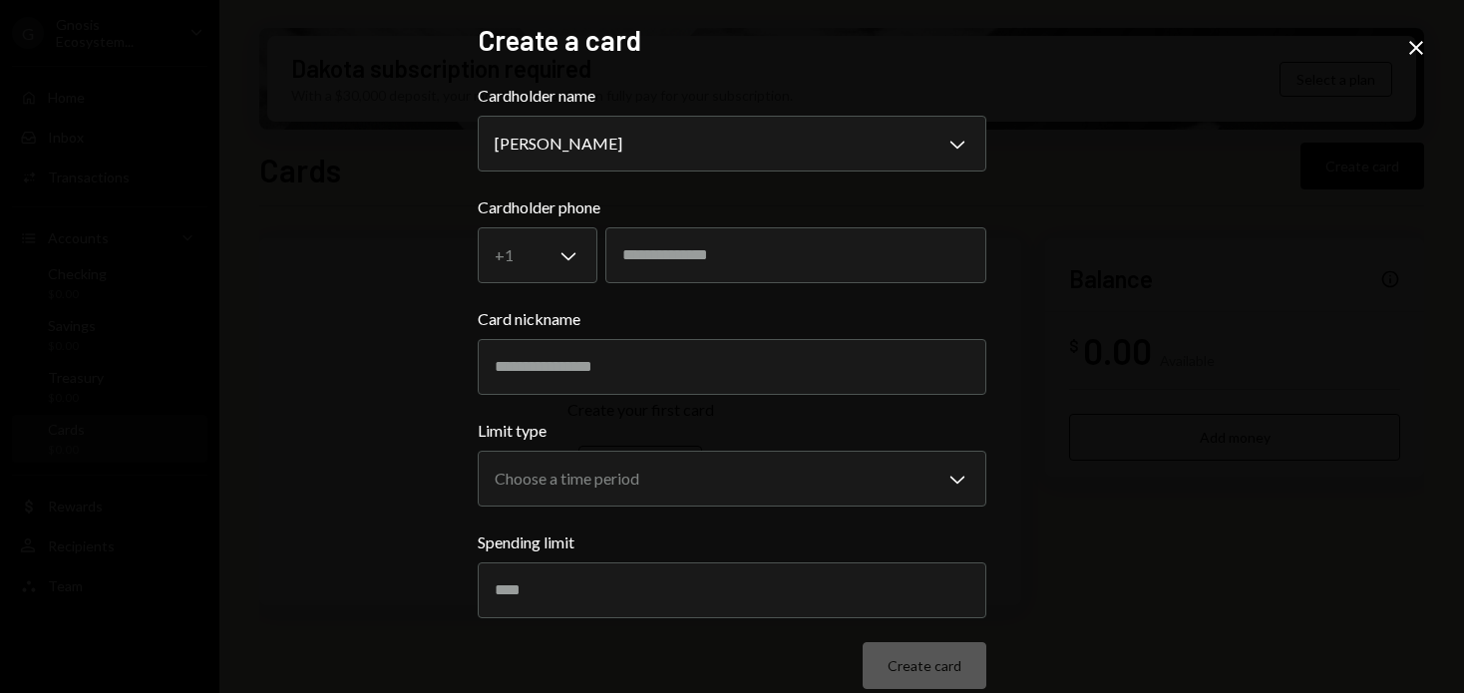
click at [1402, 57] on div "**********" at bounding box center [732, 346] width 1464 height 693
click at [1412, 58] on icon "Close" at bounding box center [1416, 48] width 24 height 24
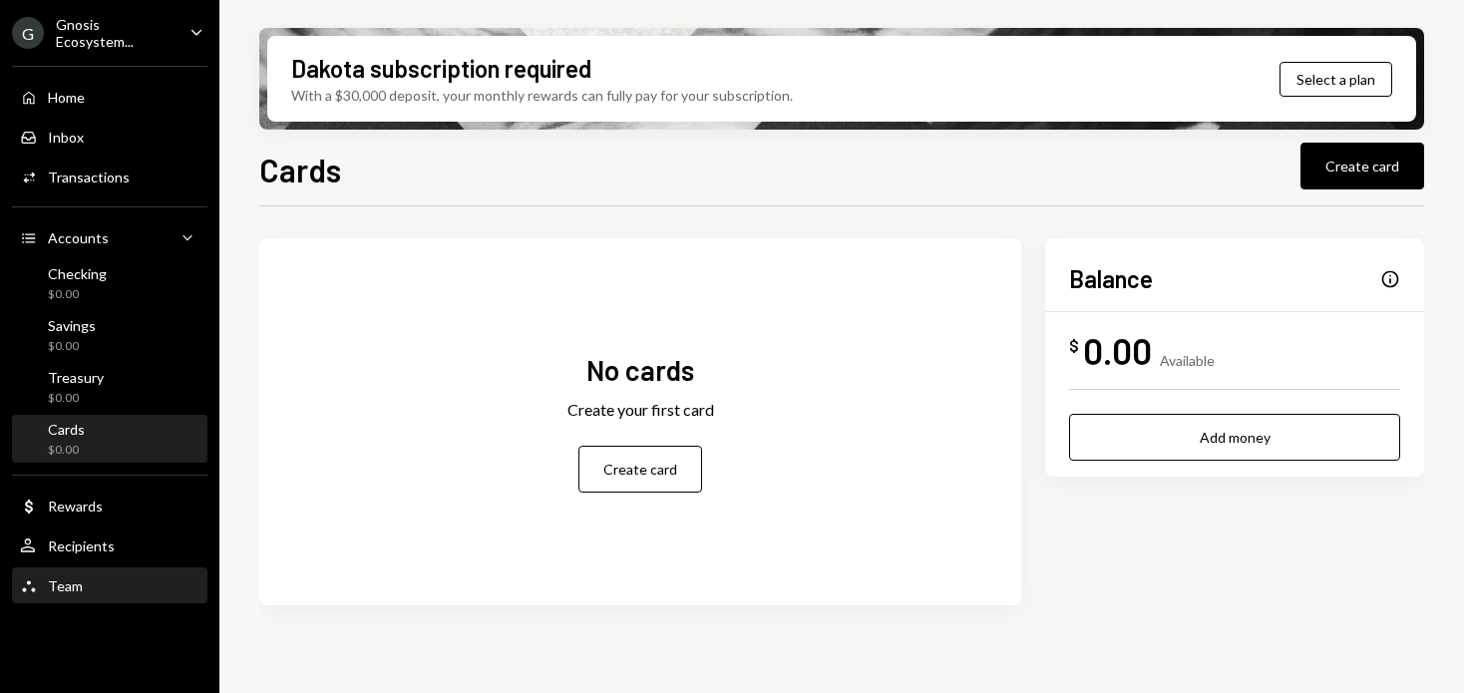
click at [145, 575] on div "Team Team" at bounding box center [109, 586] width 179 height 34
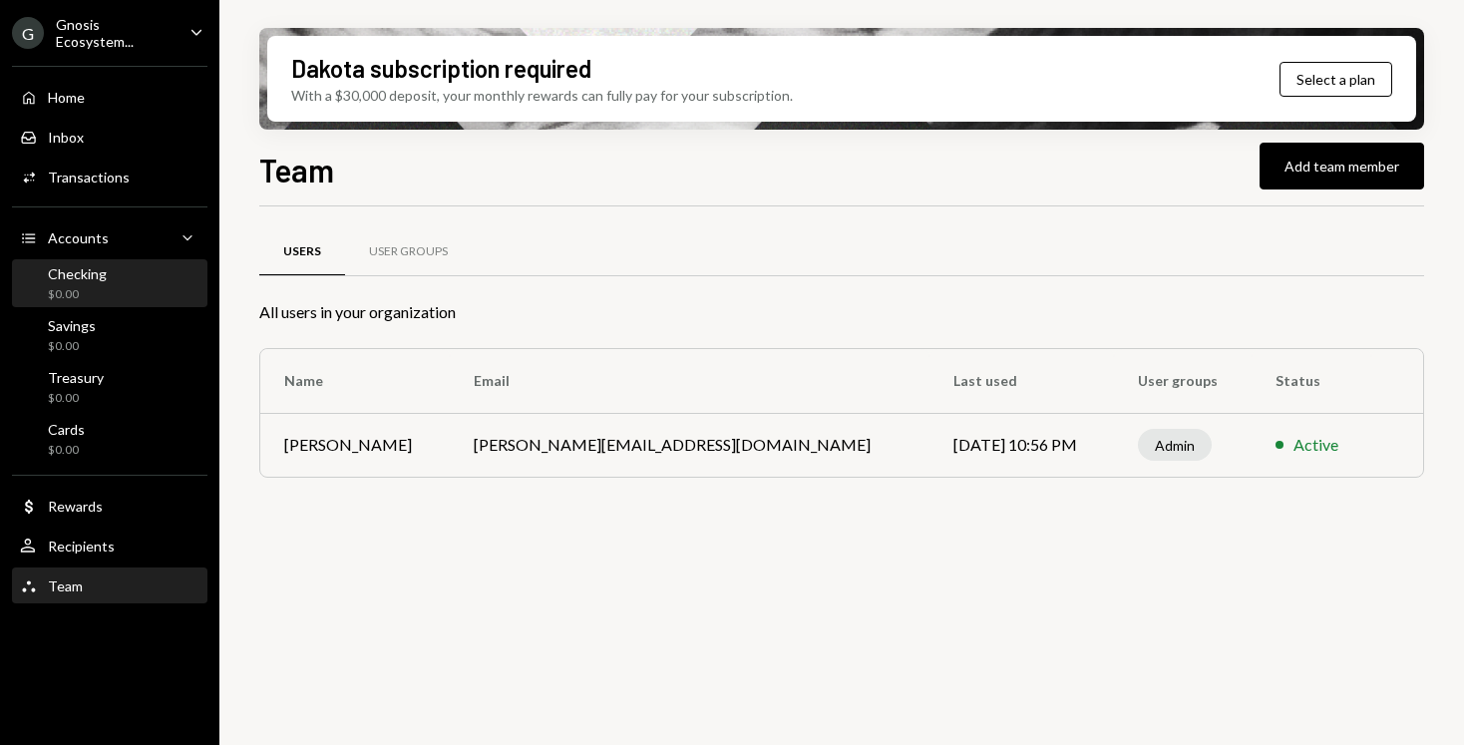
click at [117, 284] on div "Checking $0.00" at bounding box center [109, 284] width 179 height 38
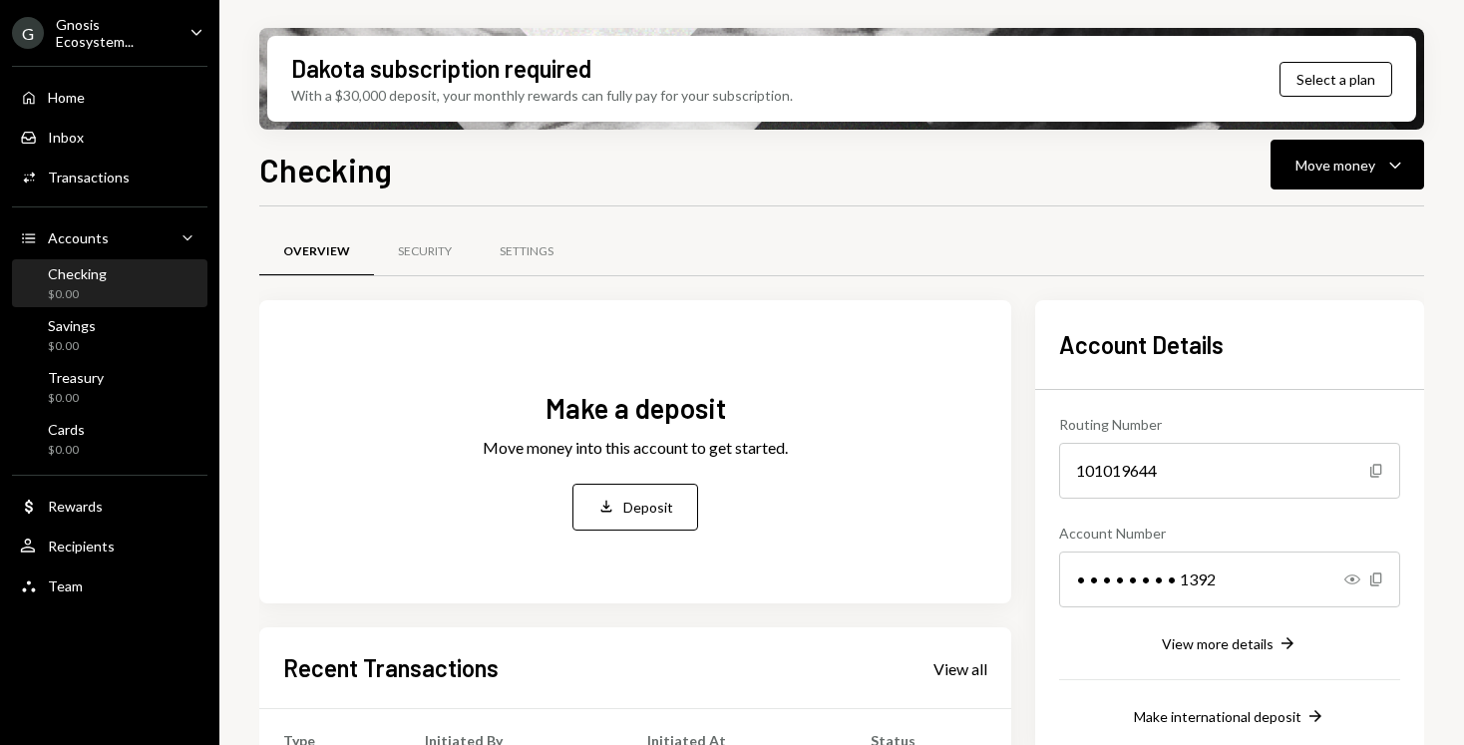
click at [156, 22] on div "Gnosis Ecosystem..." at bounding box center [115, 33] width 118 height 34
